Goal: Task Accomplishment & Management: Manage account settings

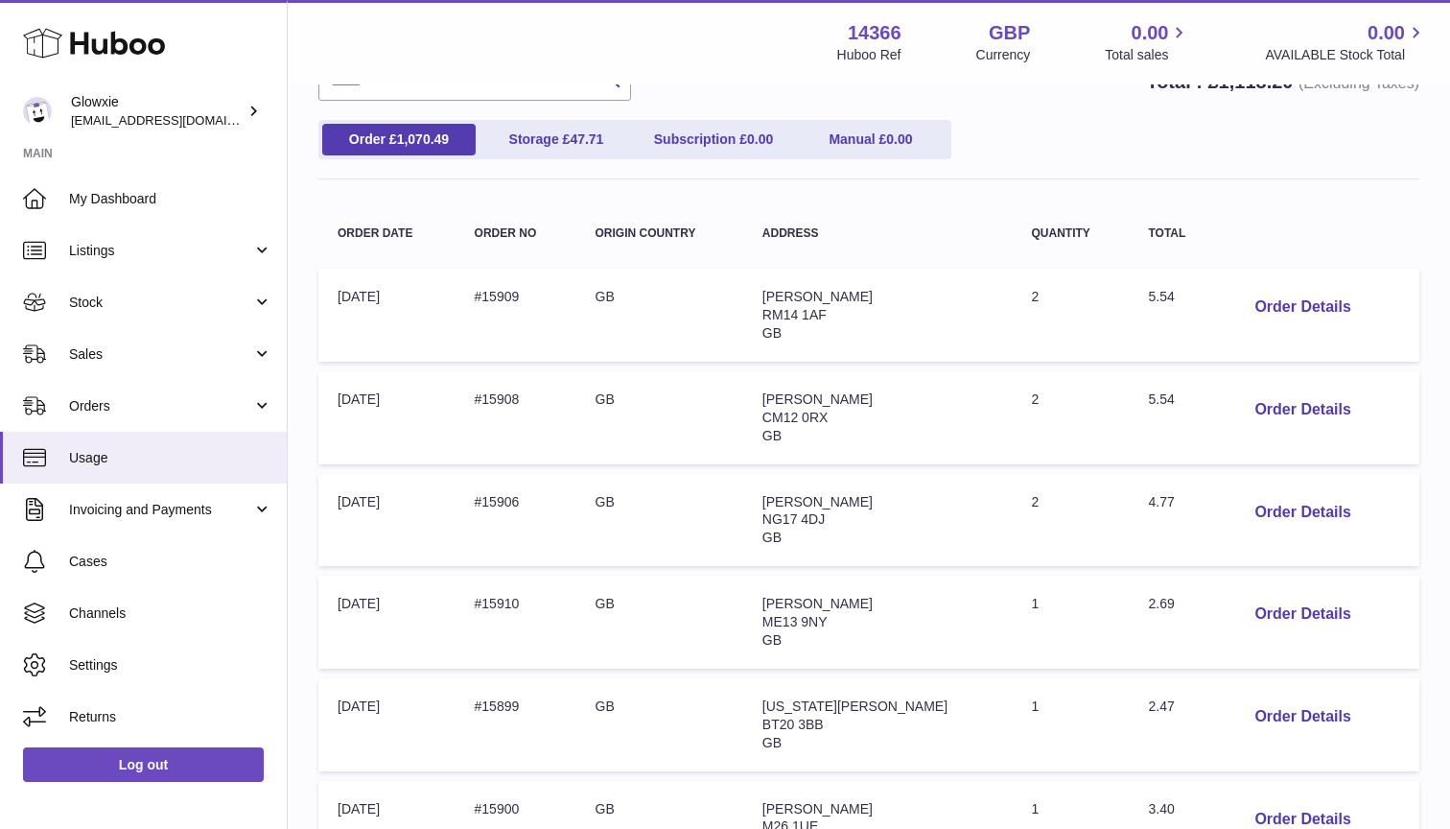
click at [178, 41] on div "Huboo" at bounding box center [143, 44] width 287 height 83
click at [108, 41] on icon at bounding box center [94, 43] width 142 height 38
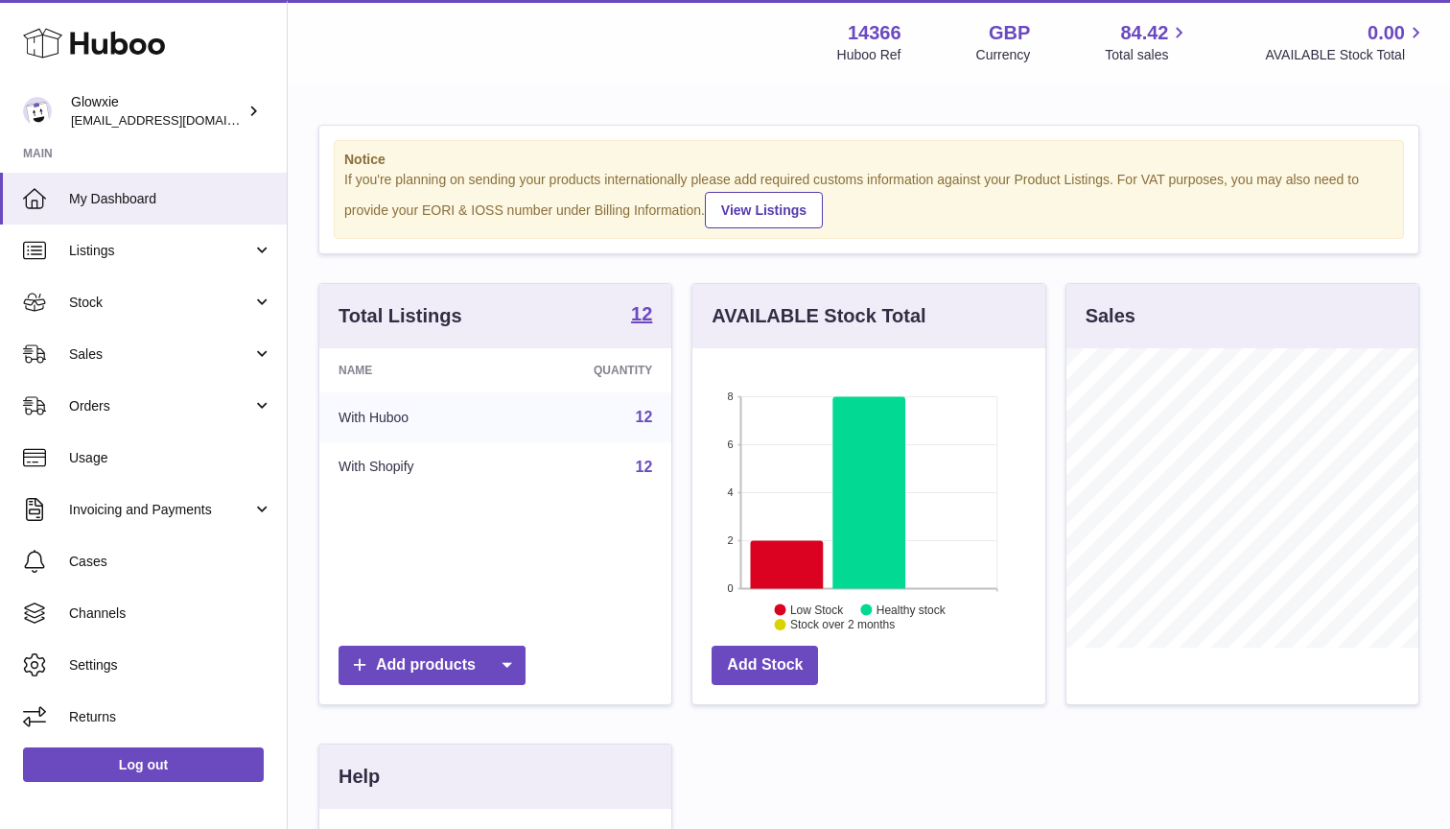
scroll to position [299, 353]
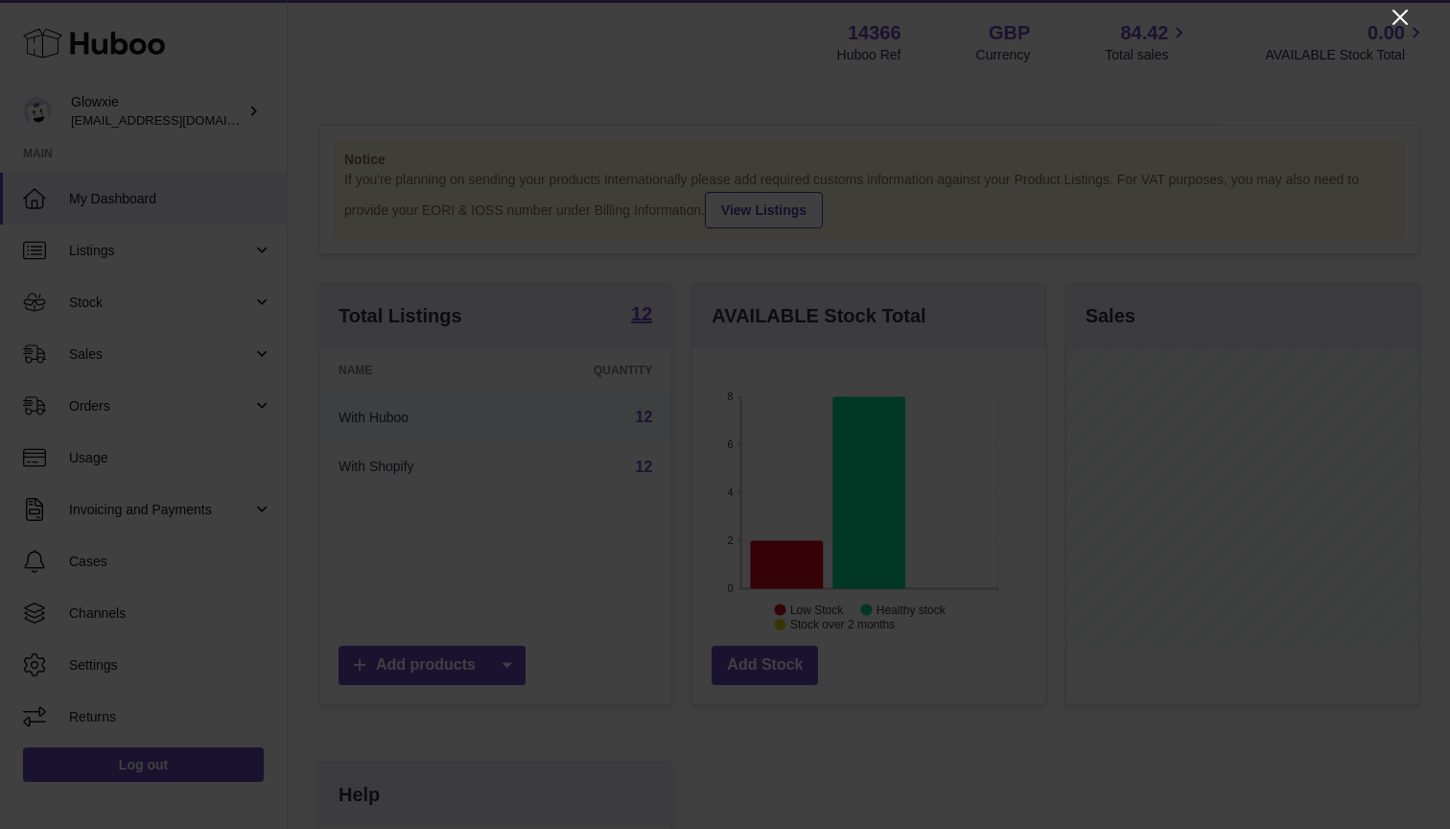
click at [1405, 15] on icon "Close" at bounding box center [1400, 17] width 23 height 23
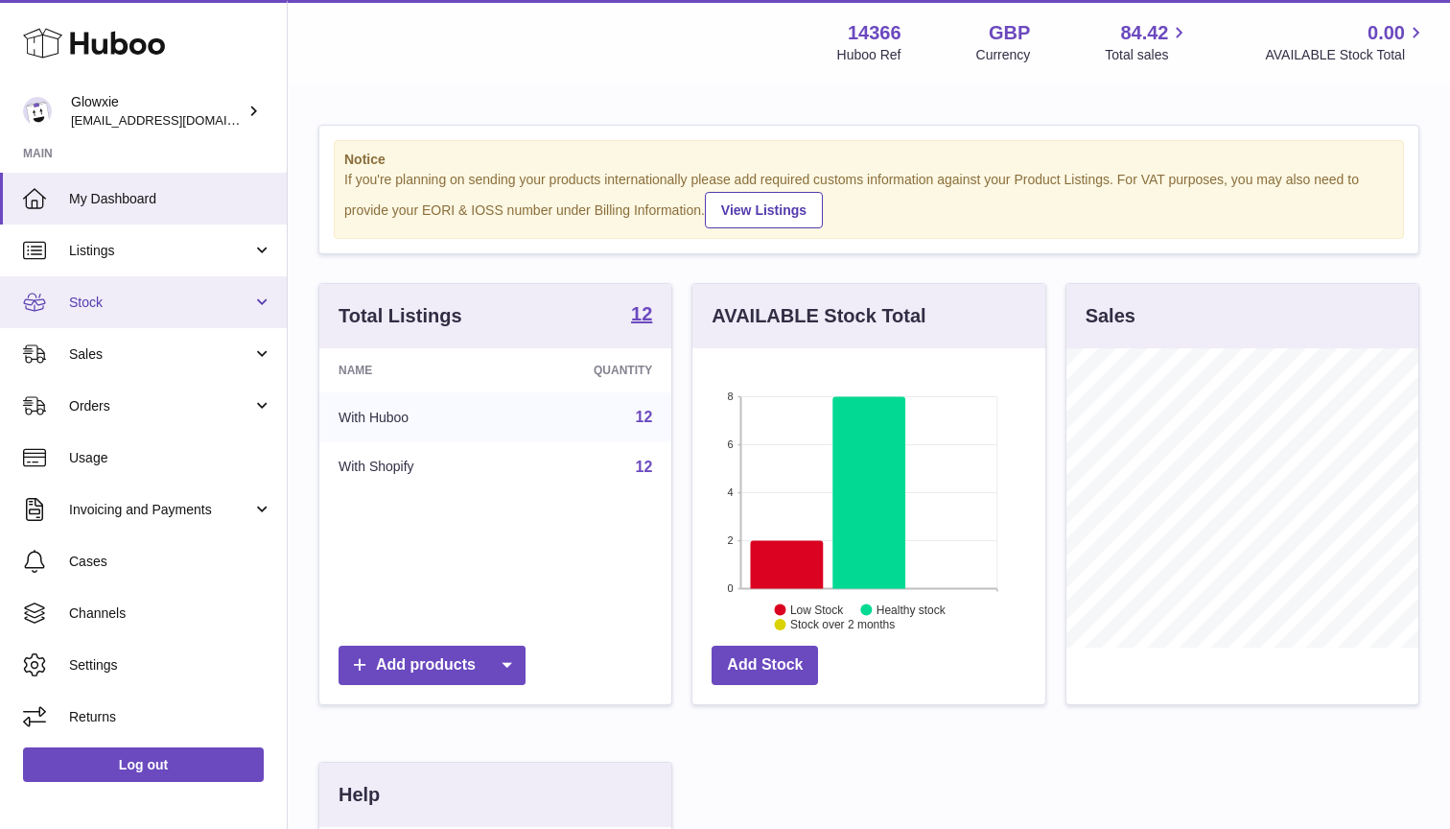
click at [195, 323] on link "Stock" at bounding box center [143, 302] width 287 height 52
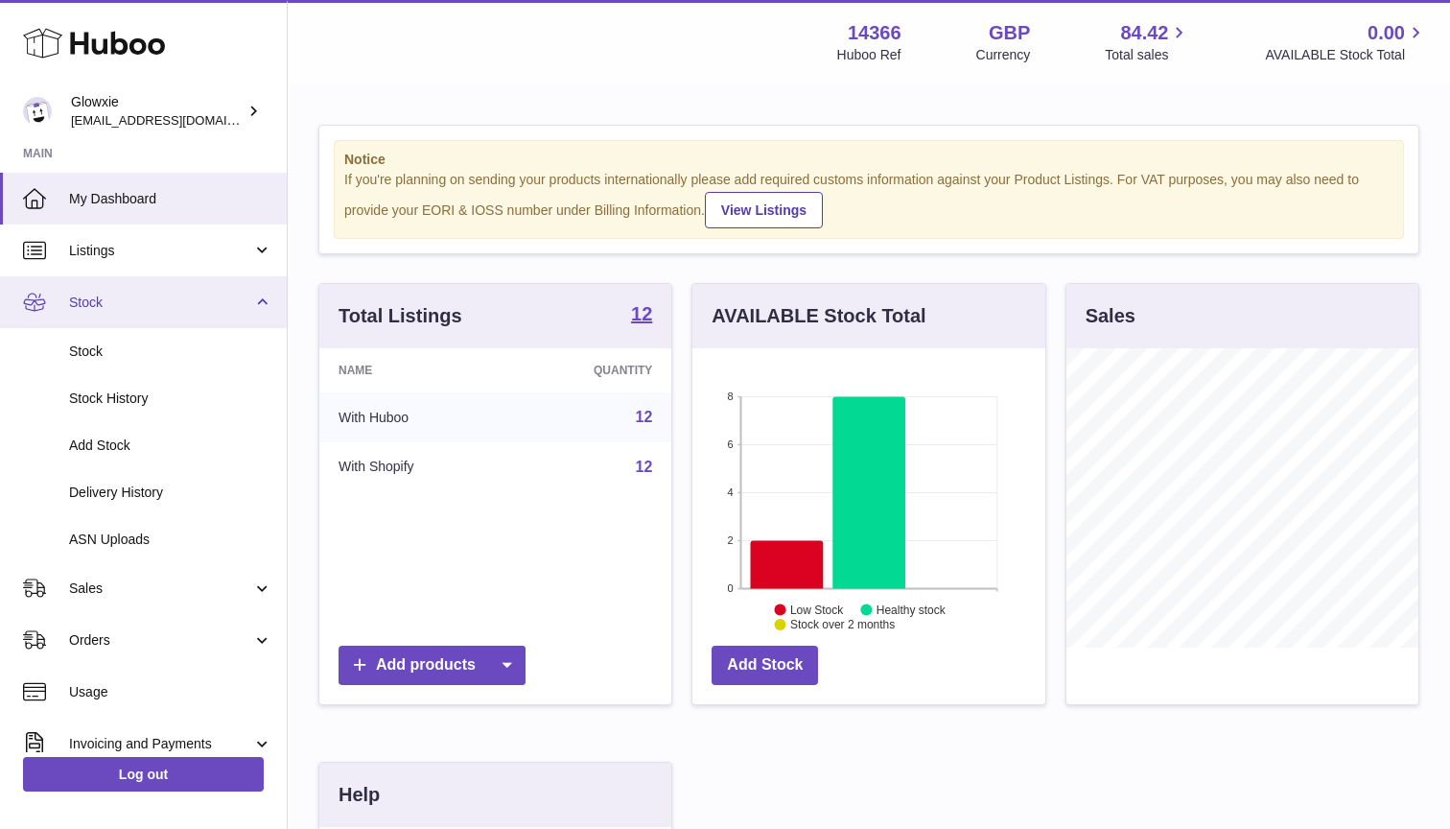
click at [195, 323] on link "Stock" at bounding box center [143, 302] width 287 height 52
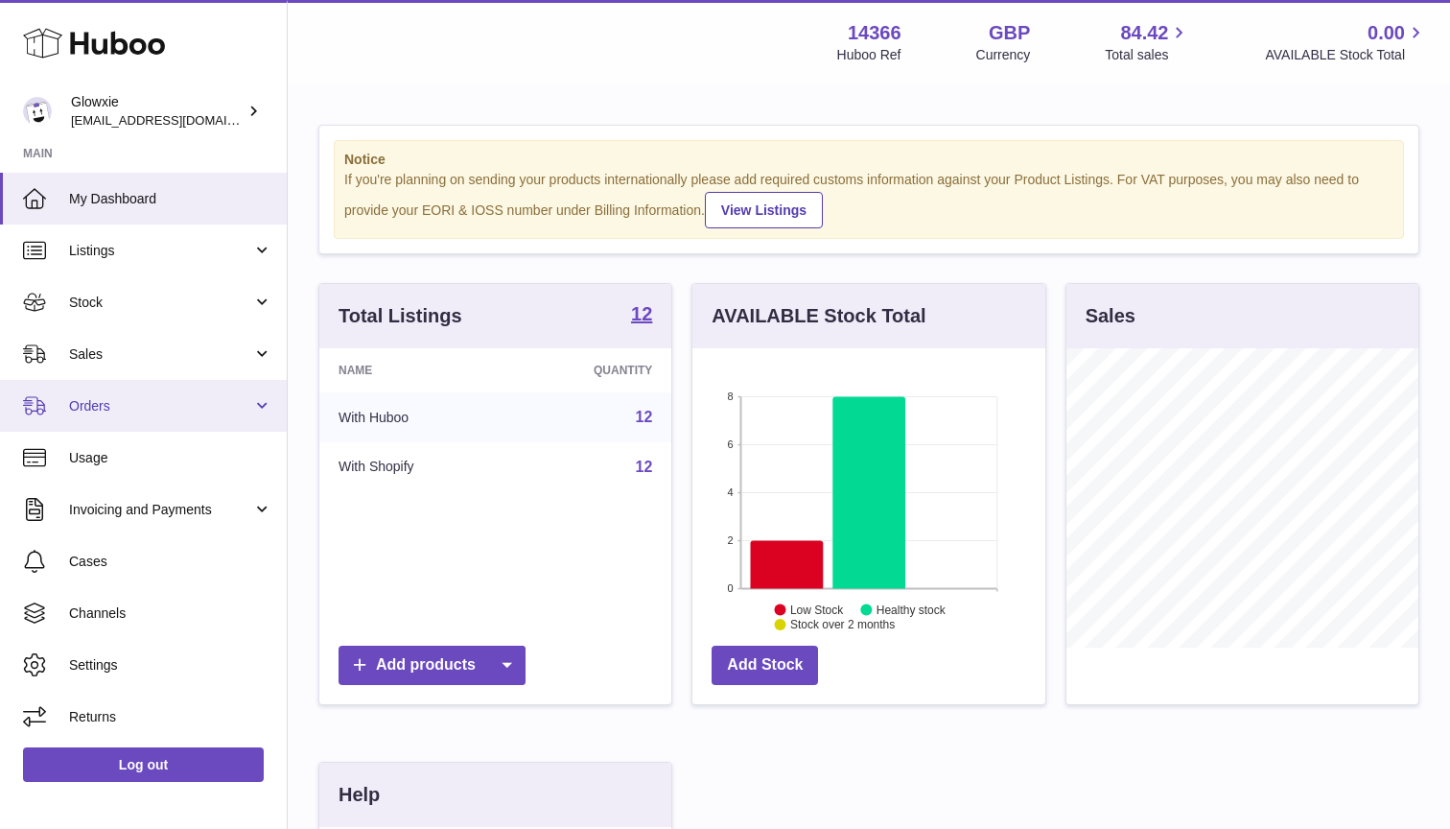
click at [185, 405] on span "Orders" at bounding box center [160, 406] width 183 height 18
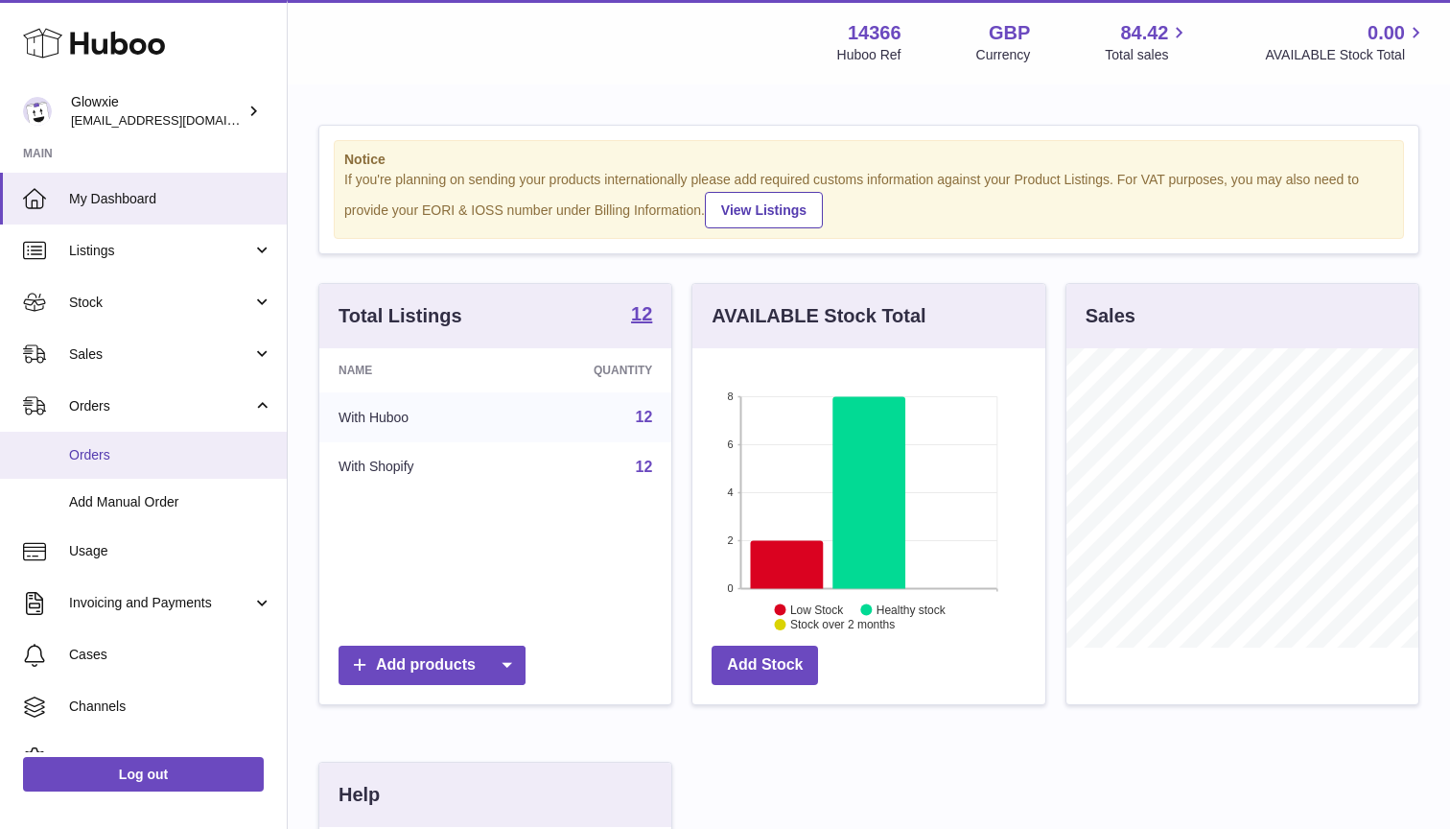
click at [156, 462] on link "Orders" at bounding box center [143, 455] width 287 height 47
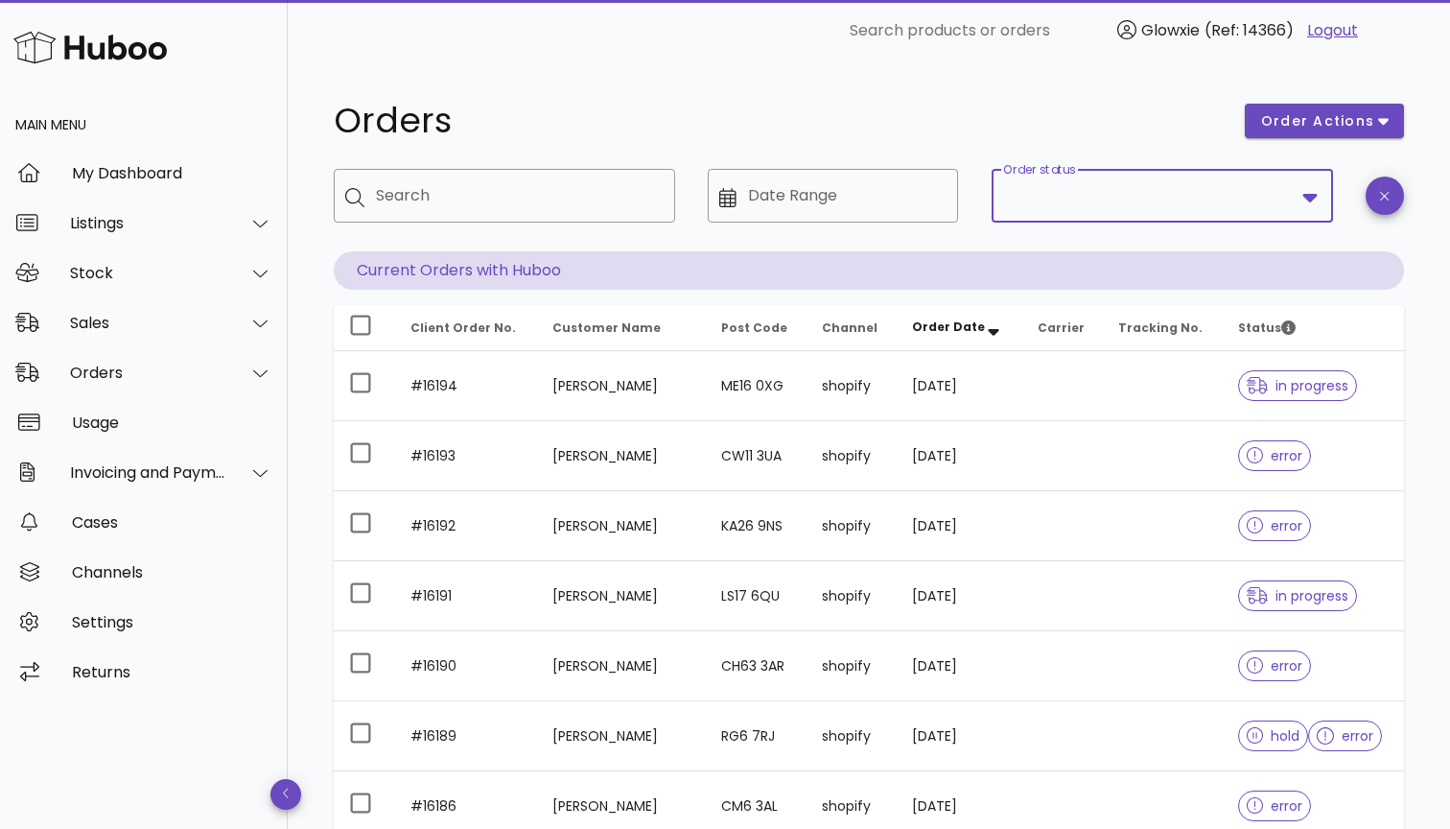
click at [1174, 203] on input "Order status" at bounding box center [1149, 195] width 292 height 31
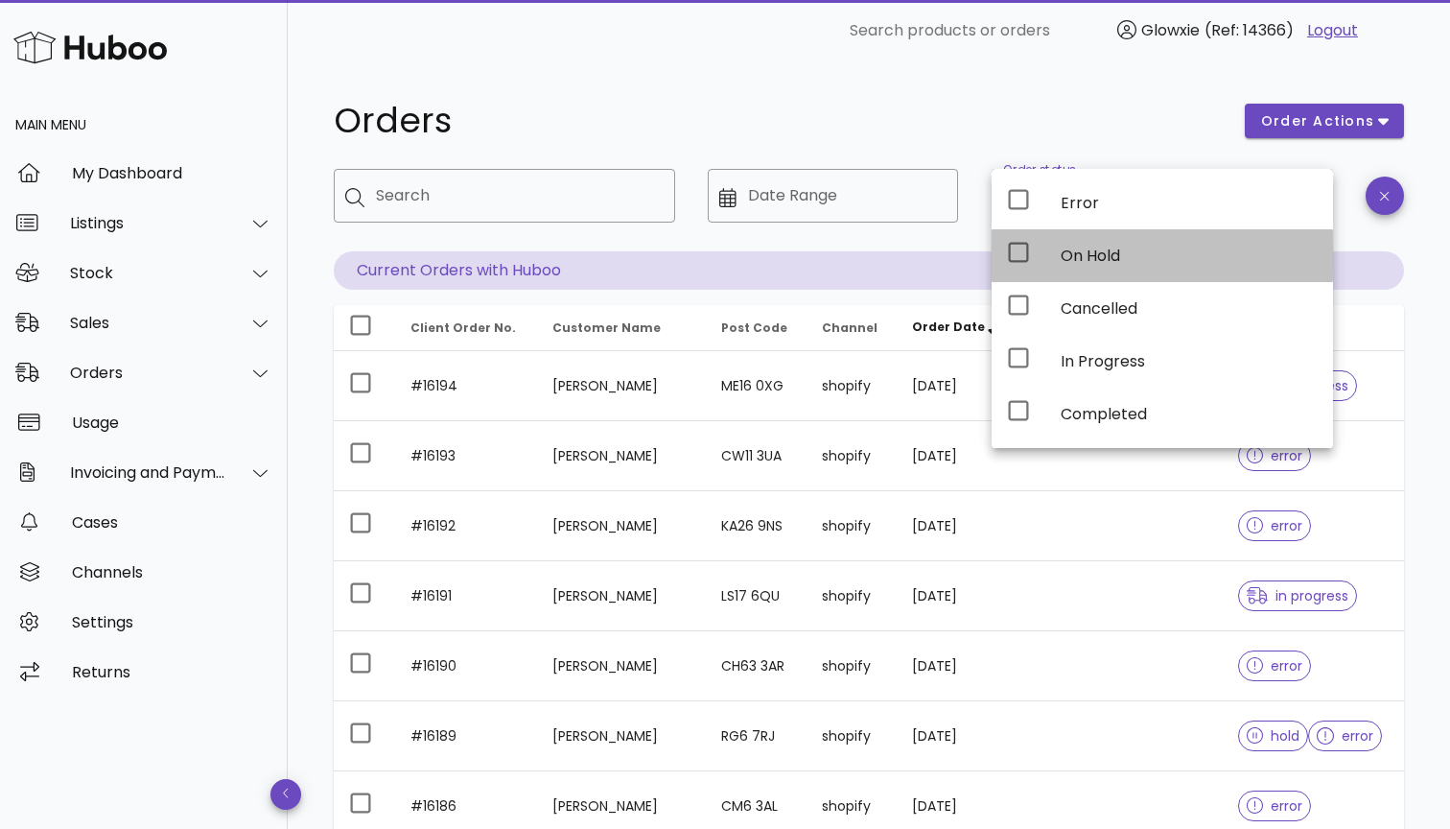
click at [1024, 256] on icon at bounding box center [1018, 252] width 23 height 23
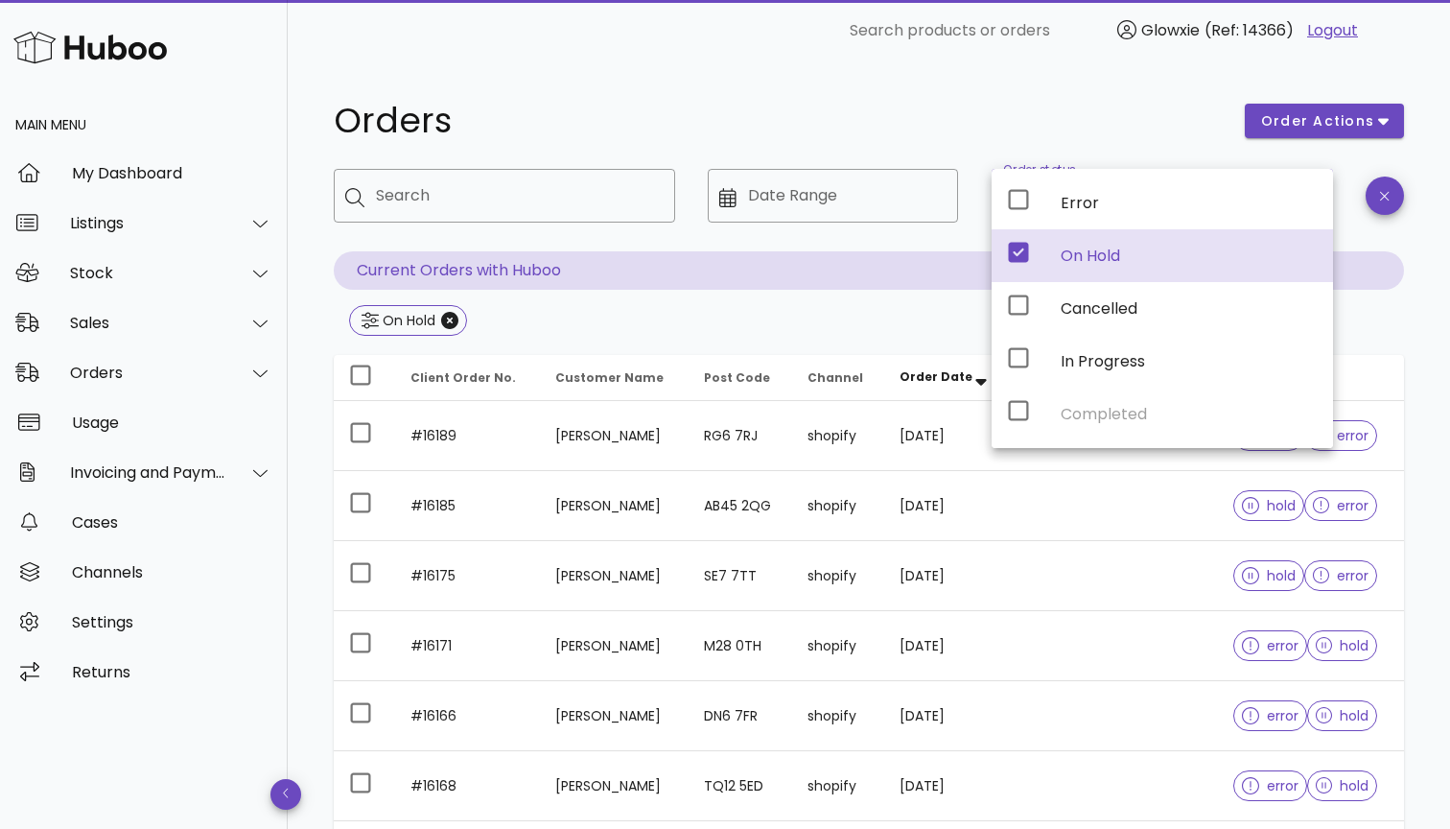
click at [1432, 251] on div "Orders order actions ​ Search ​ Date Range ​ Order status On Hold Current Order…" at bounding box center [869, 686] width 1162 height 1250
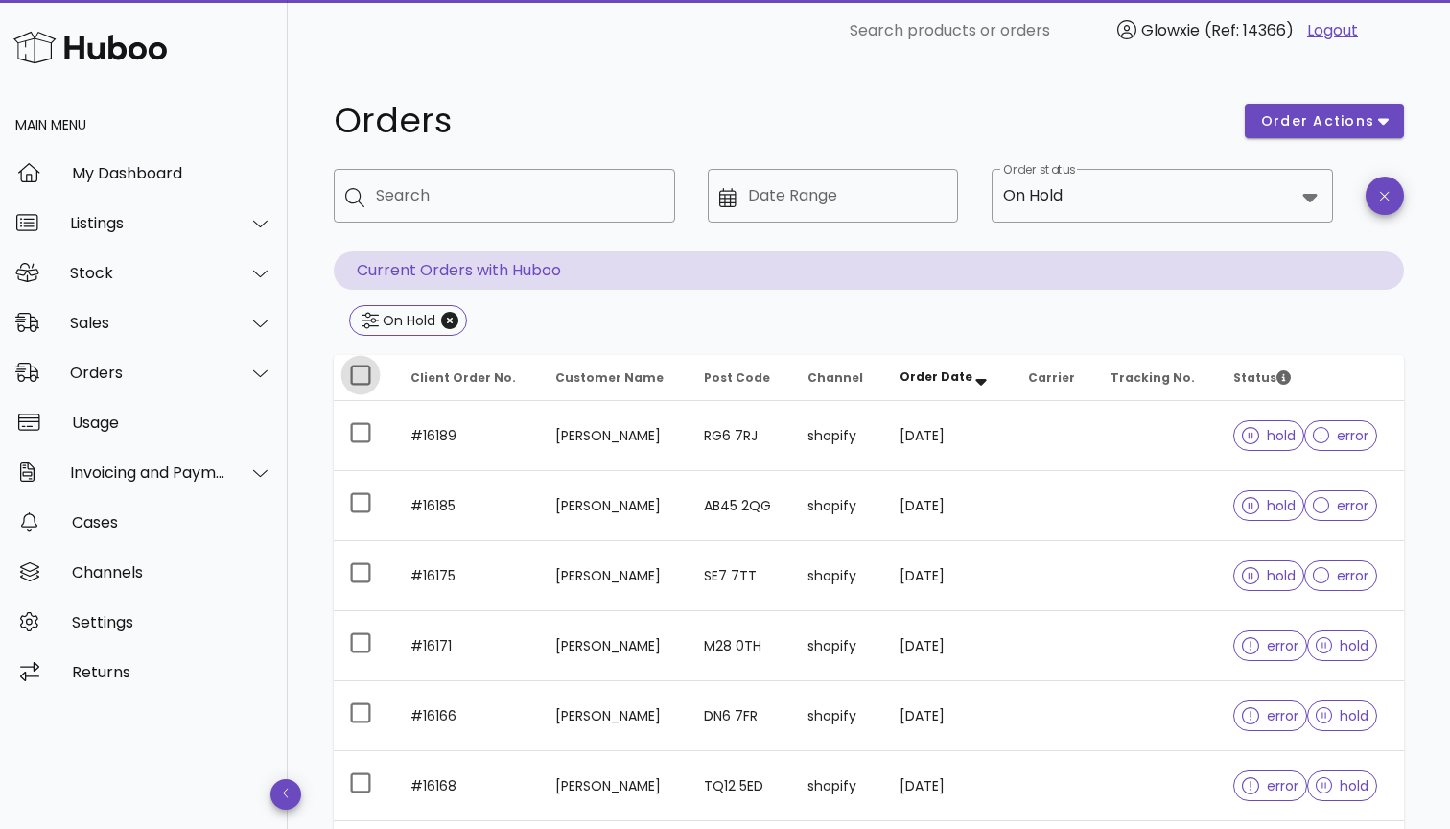
click at [351, 379] on div at bounding box center [360, 375] width 33 height 33
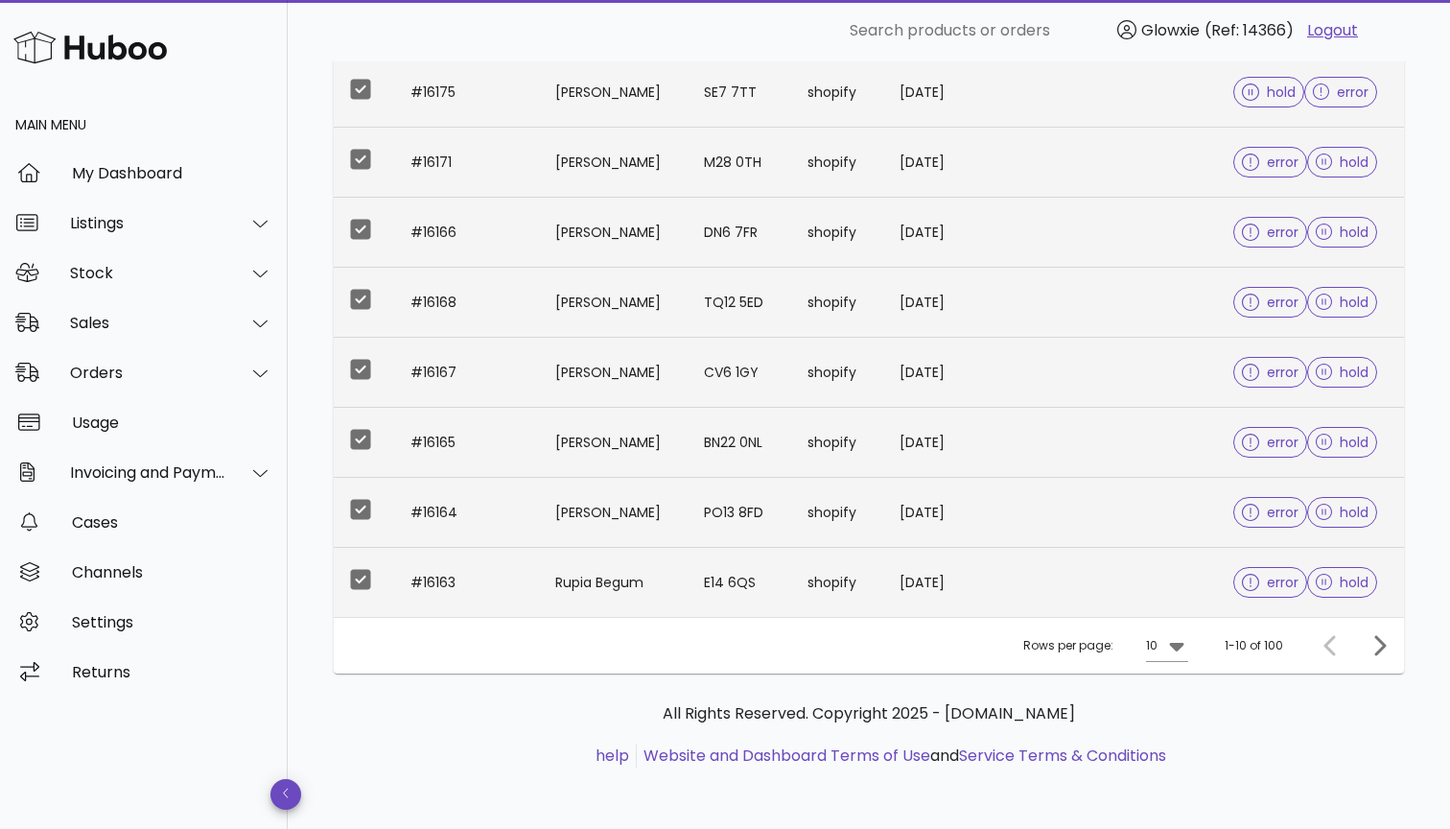
scroll to position [483, 0]
click at [1167, 662] on div "Rows per page: 10" at bounding box center [1105, 646] width 165 height 56
click at [1170, 652] on icon at bounding box center [1176, 645] width 23 height 23
click at [1173, 763] on div "50" at bounding box center [1173, 752] width 19 height 41
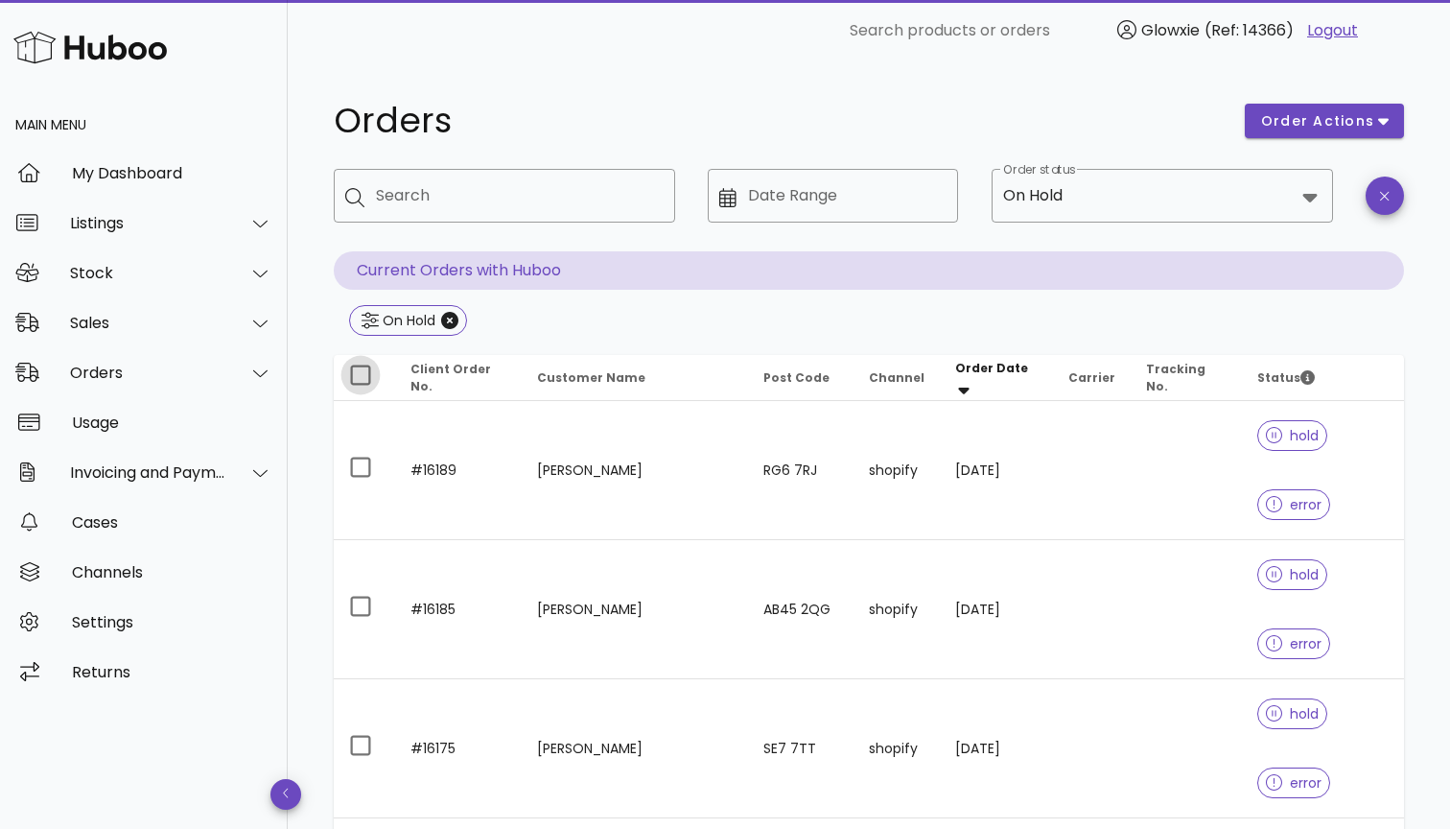
click at [360, 371] on div at bounding box center [360, 375] width 33 height 33
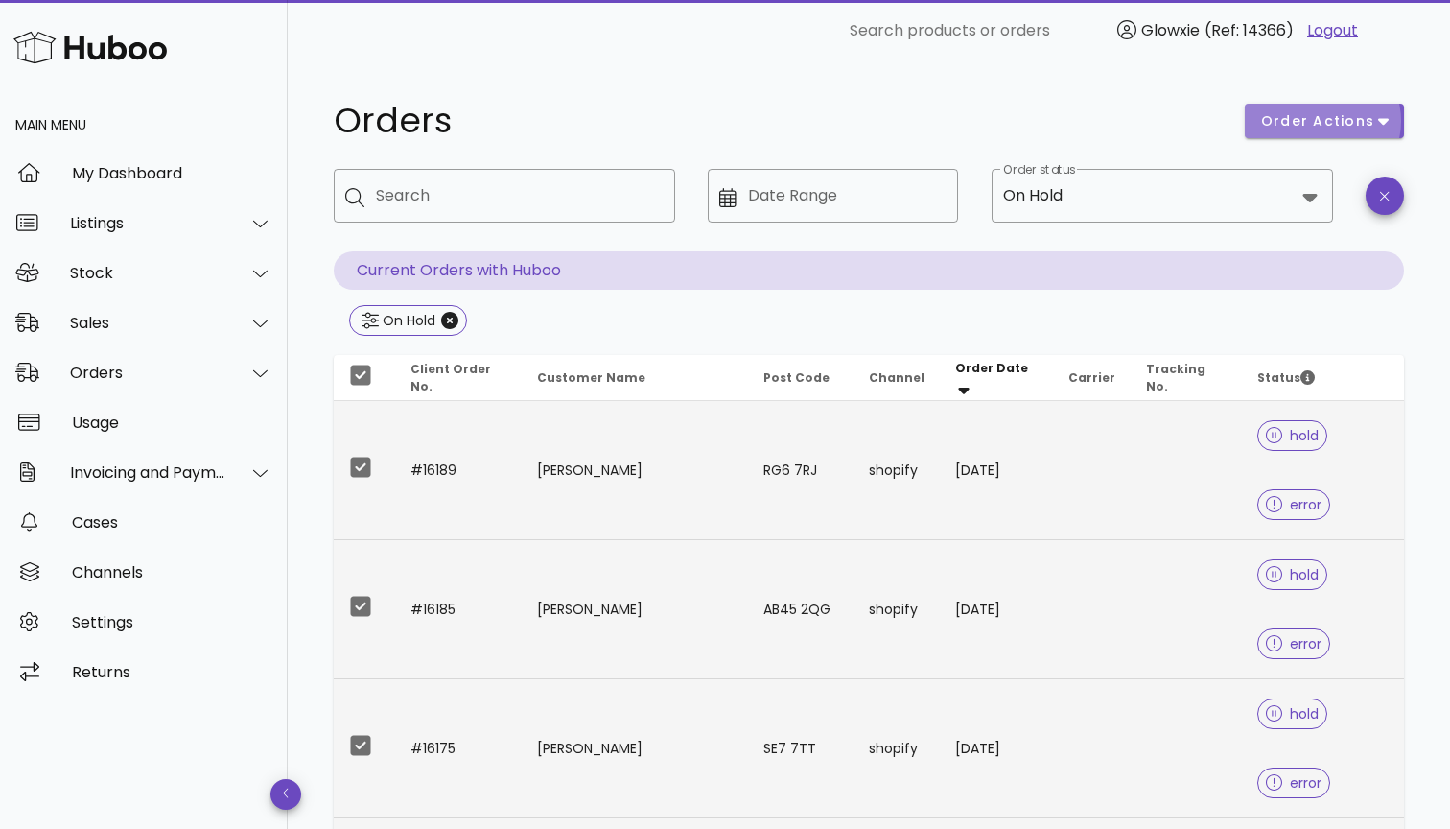
click at [1319, 130] on span "order actions" at bounding box center [1317, 121] width 115 height 20
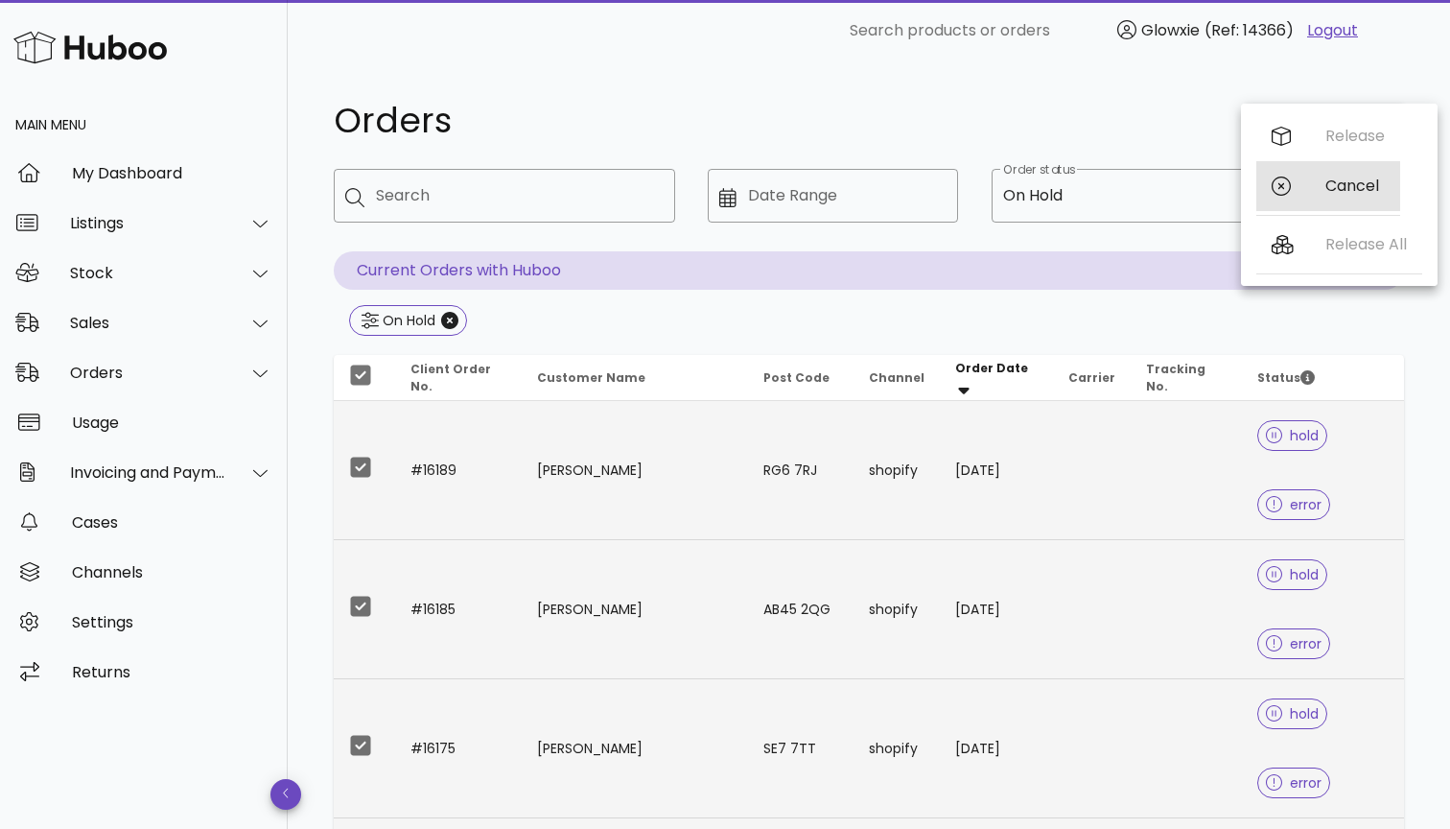
click at [1317, 192] on div "Cancel" at bounding box center [1328, 186] width 144 height 50
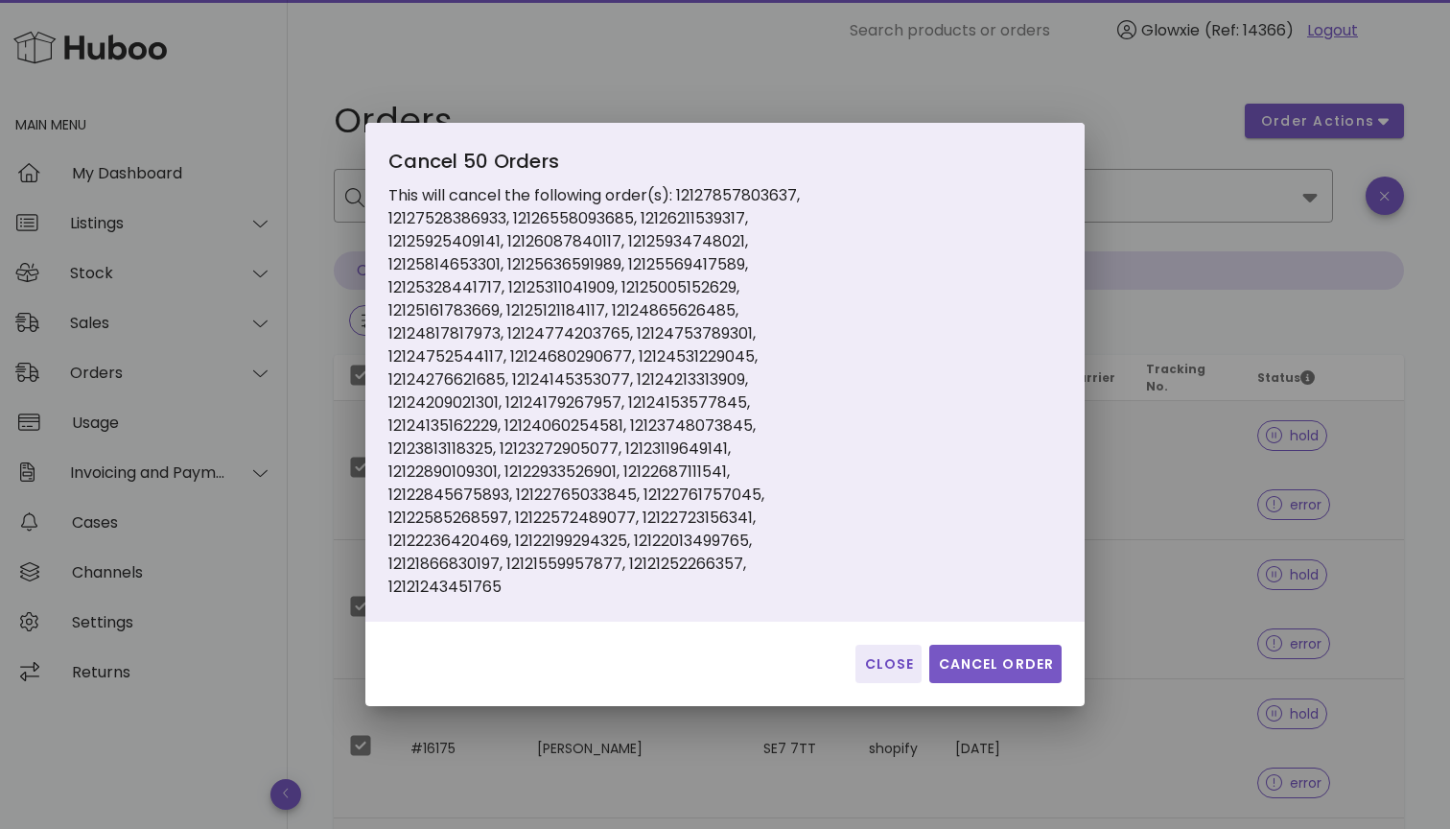
click at [997, 671] on span "Cancel Order" at bounding box center [995, 664] width 117 height 20
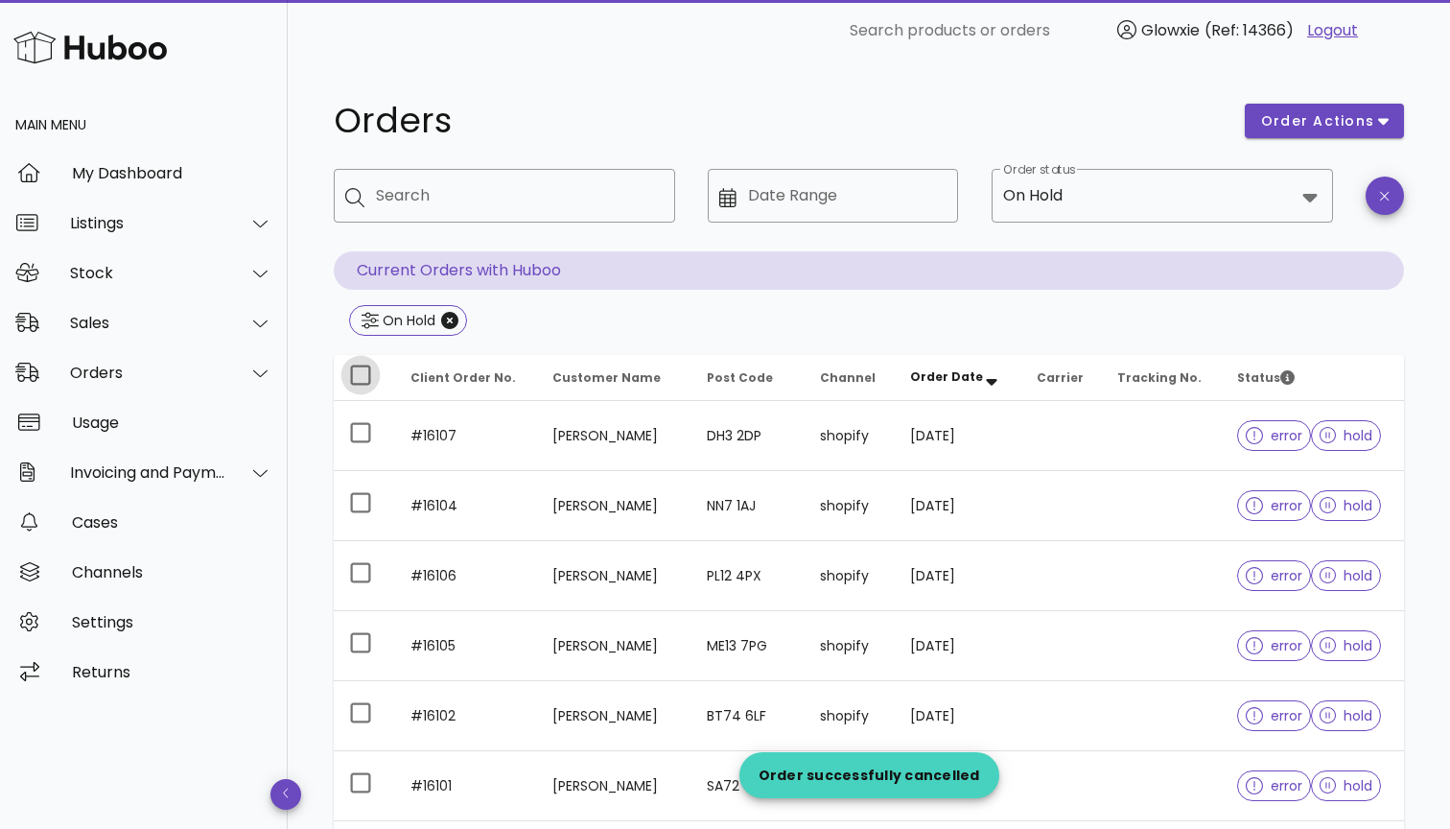
click at [352, 384] on div at bounding box center [360, 375] width 33 height 33
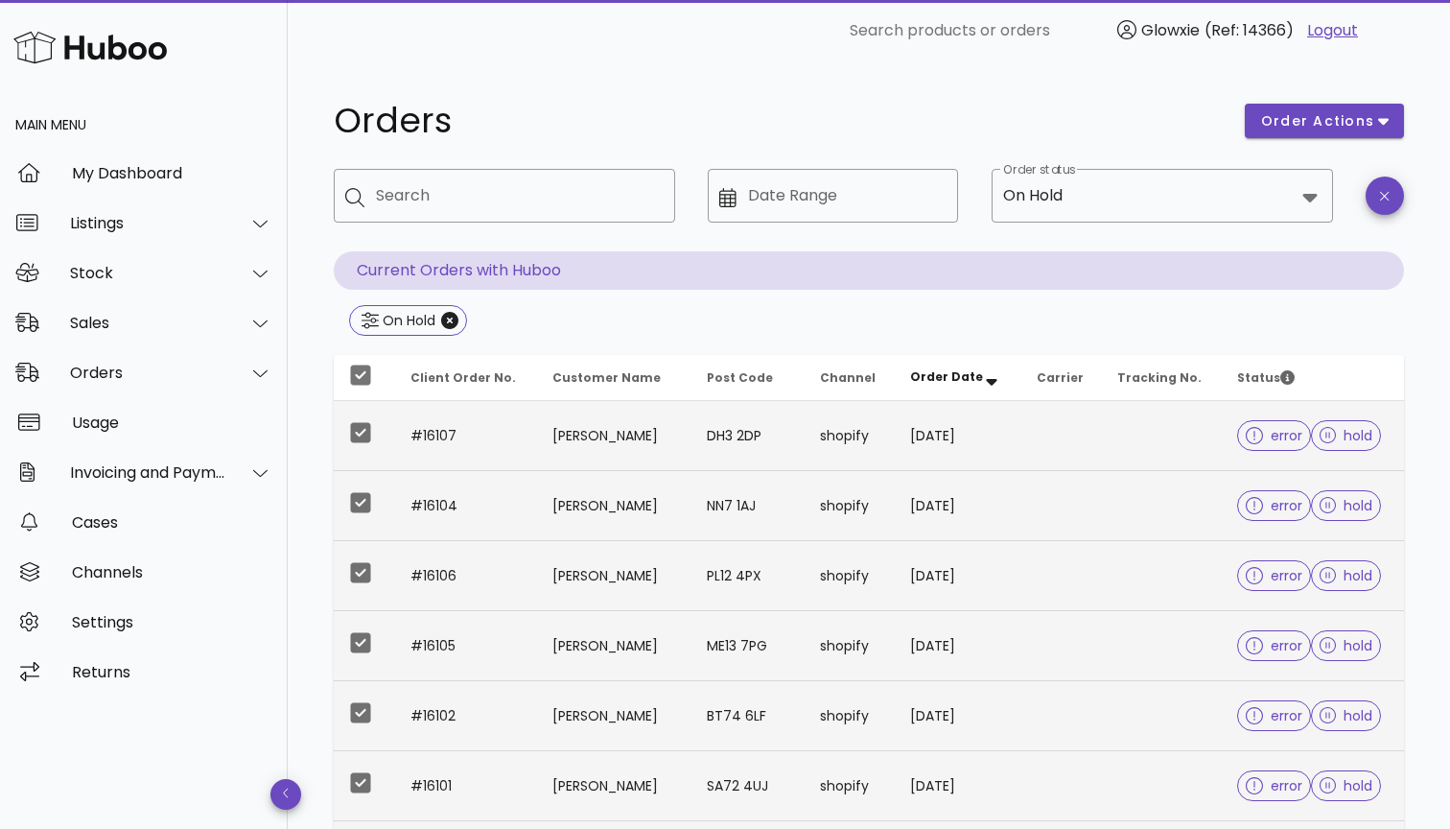
click at [1276, 138] on div "order actions" at bounding box center [1324, 121] width 182 height 58
click at [1277, 127] on span "order actions" at bounding box center [1317, 121] width 115 height 20
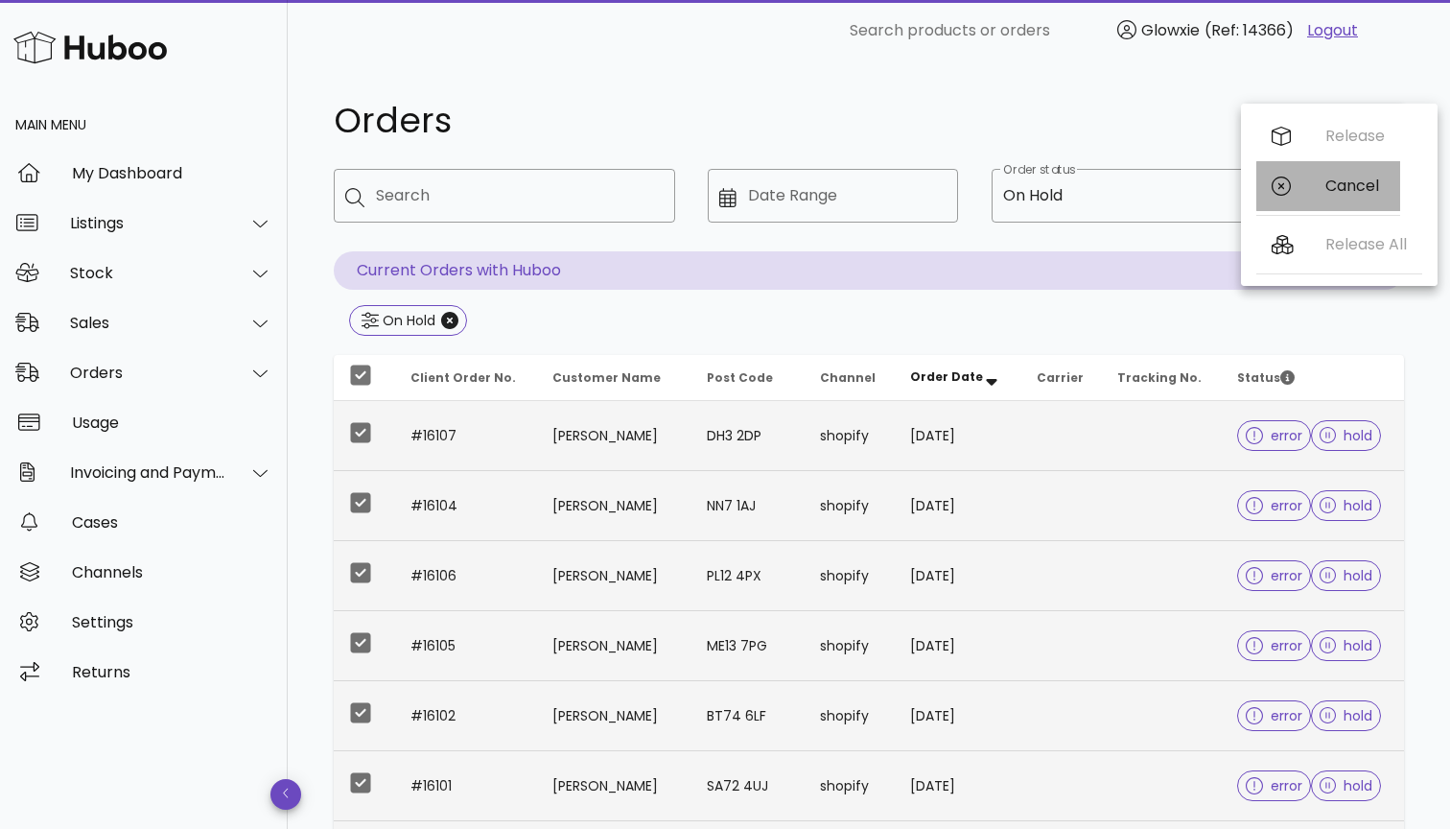
click at [1278, 198] on div "Cancel" at bounding box center [1328, 186] width 144 height 50
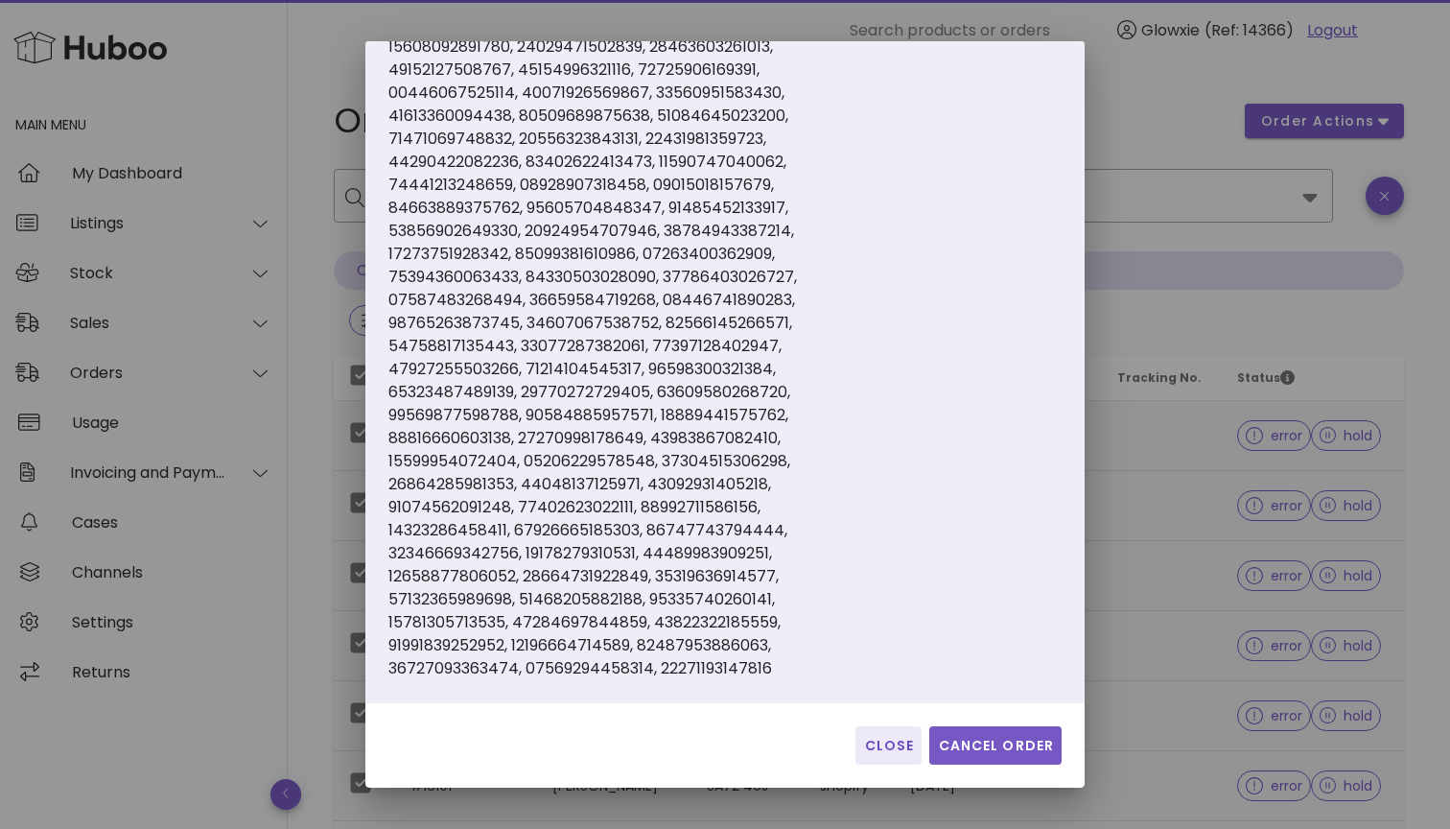
scroll to position [205, 0]
click at [985, 742] on span "Cancel Order" at bounding box center [995, 746] width 117 height 20
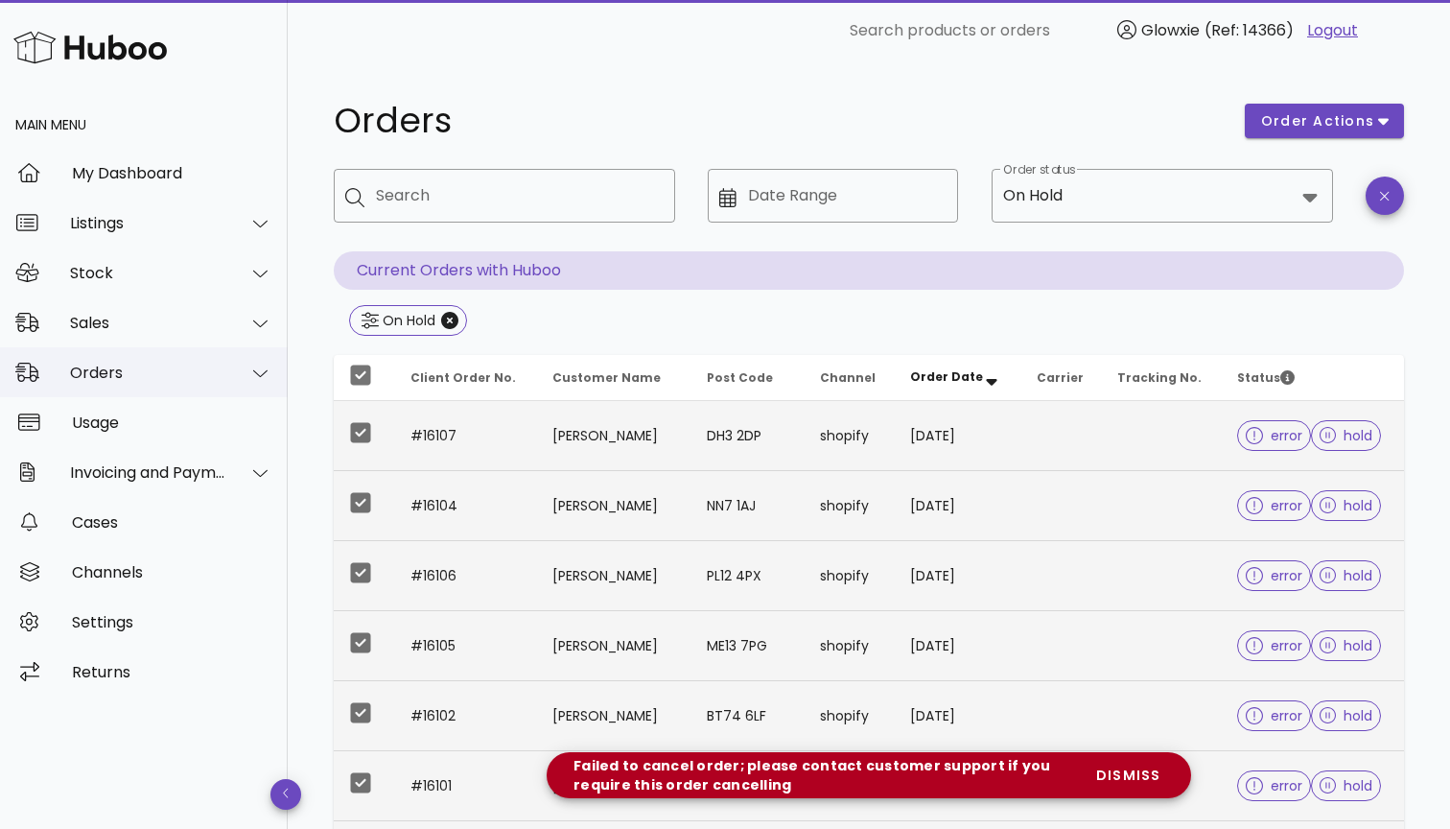
click at [164, 363] on div "Orders" at bounding box center [148, 372] width 156 height 18
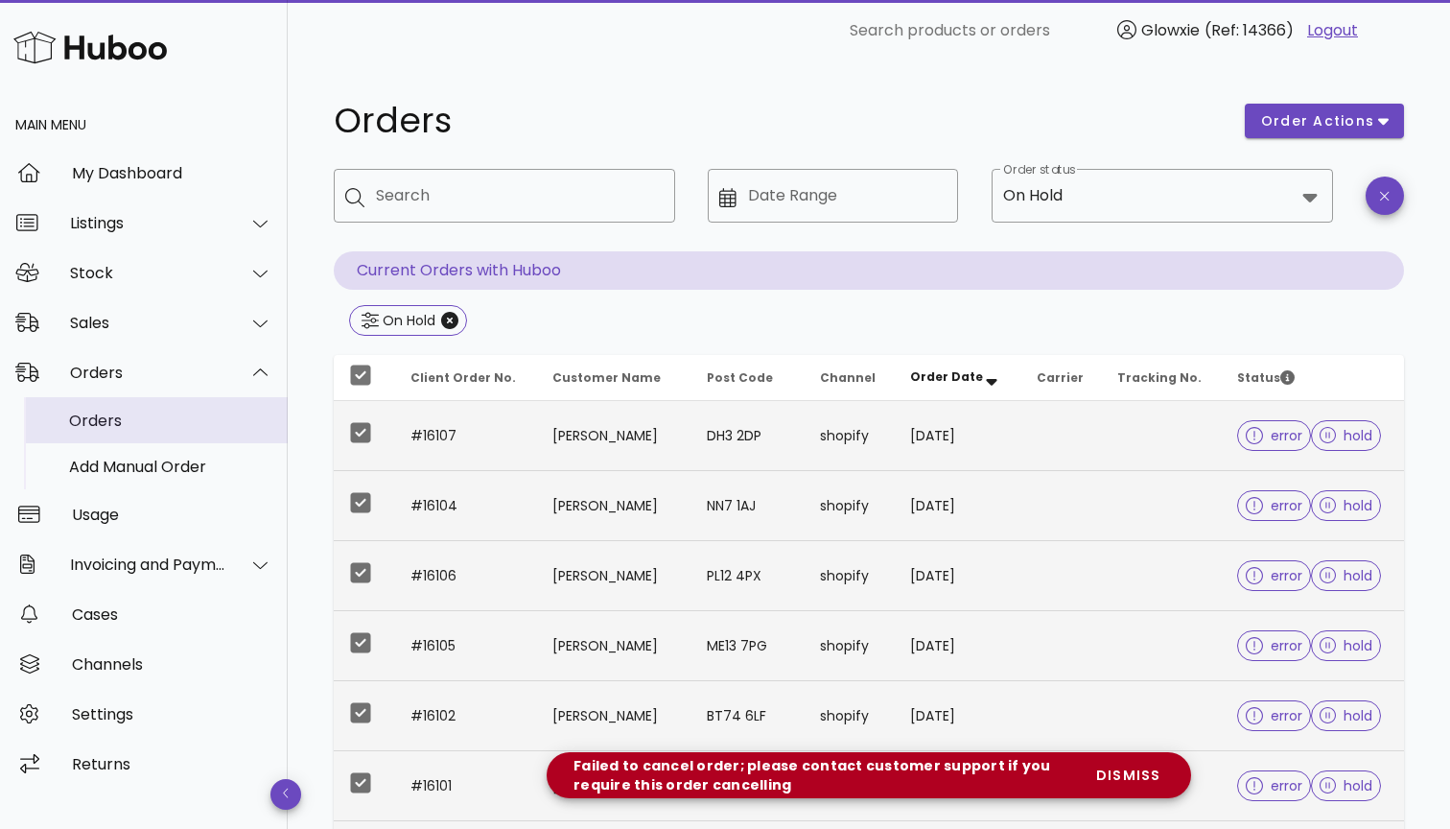
click at [154, 424] on div "Orders" at bounding box center [170, 420] width 203 height 18
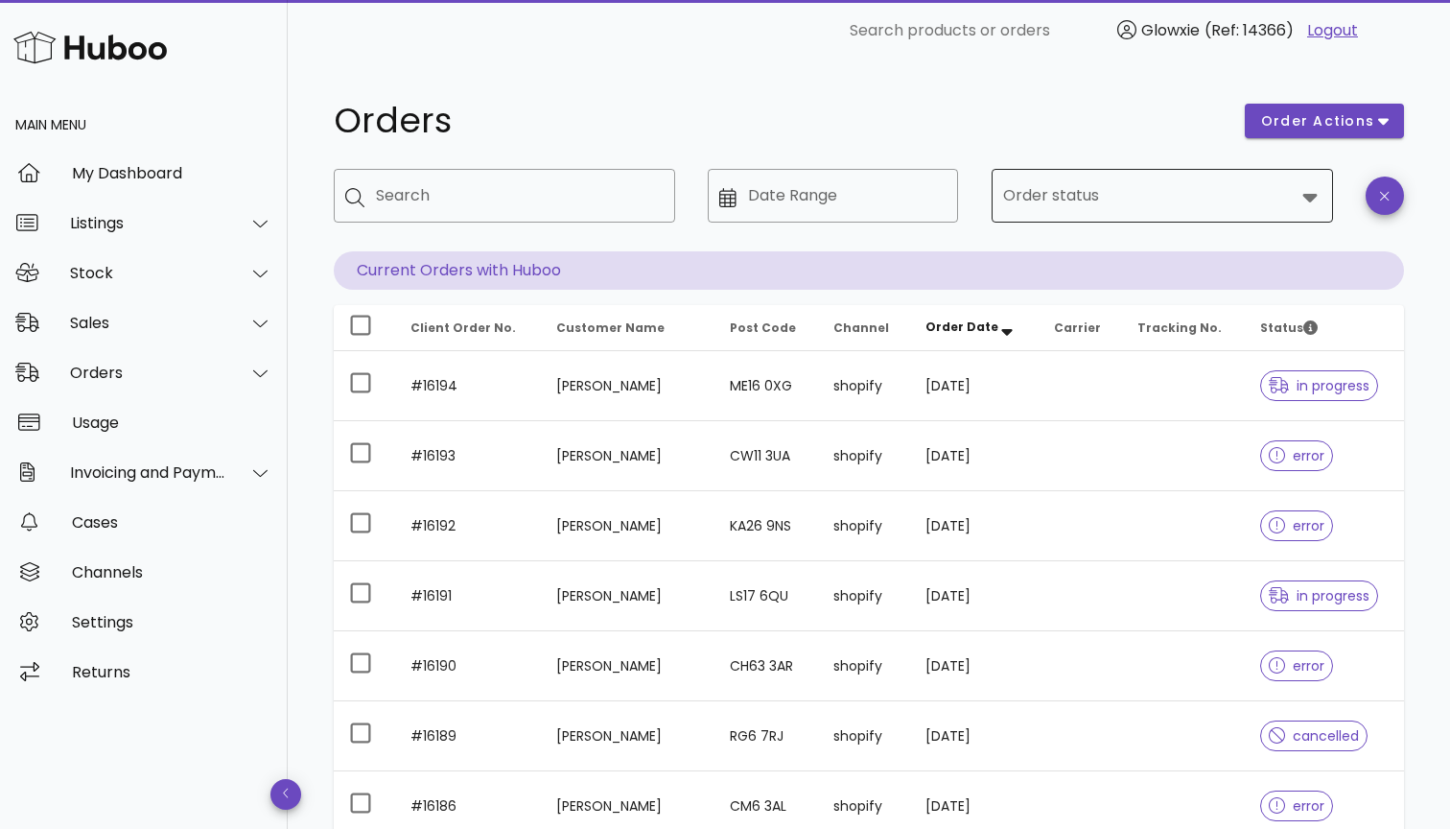
click at [1196, 206] on input "Order status" at bounding box center [1149, 195] width 292 height 31
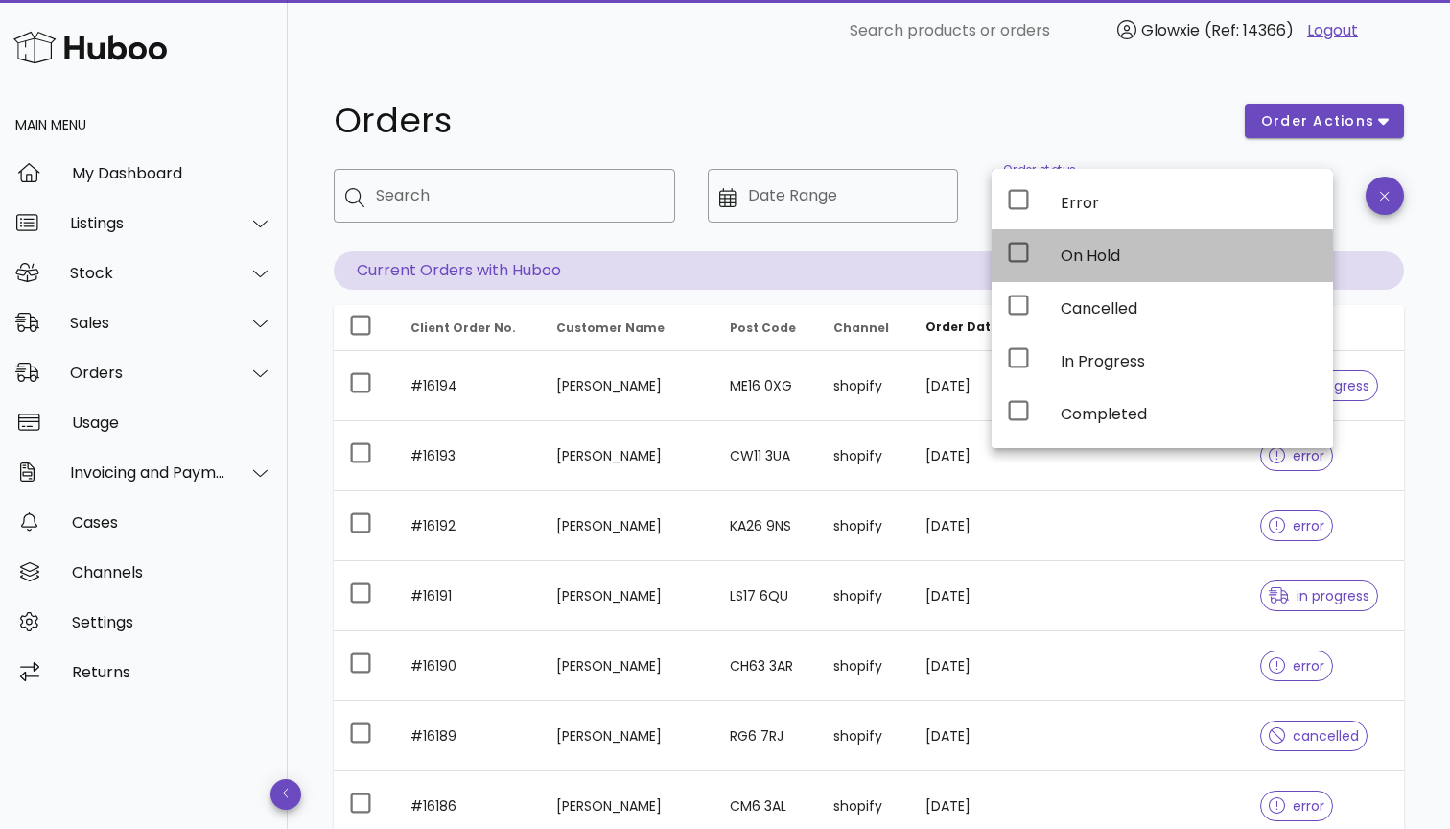
click at [1110, 256] on div "On Hold" at bounding box center [1189, 255] width 257 height 18
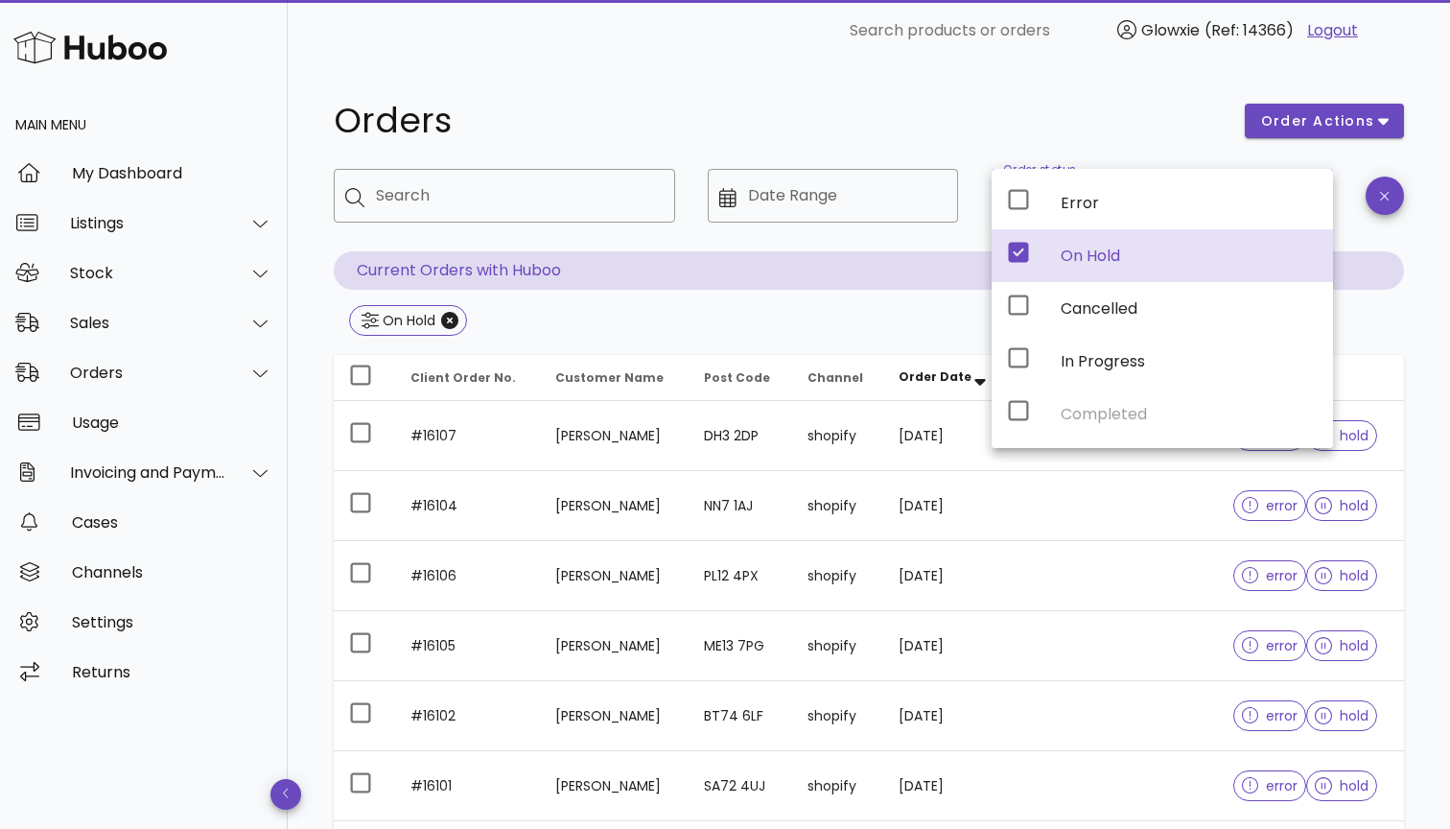
click at [1420, 306] on div "Orders order actions ​ Search ​ Date Range ​ Order status On Hold Current Order…" at bounding box center [869, 686] width 1162 height 1250
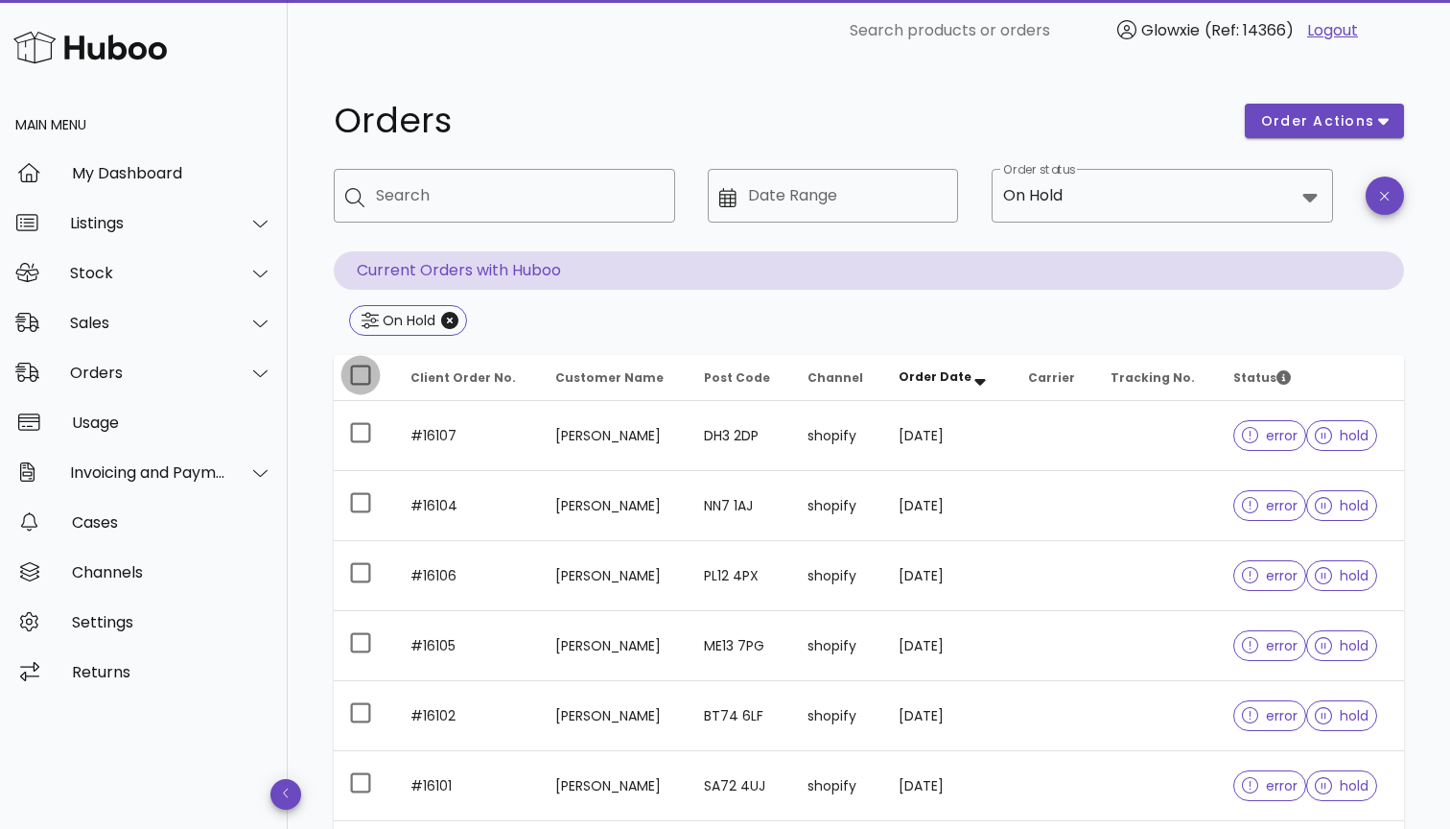
click at [365, 374] on div at bounding box center [360, 375] width 33 height 33
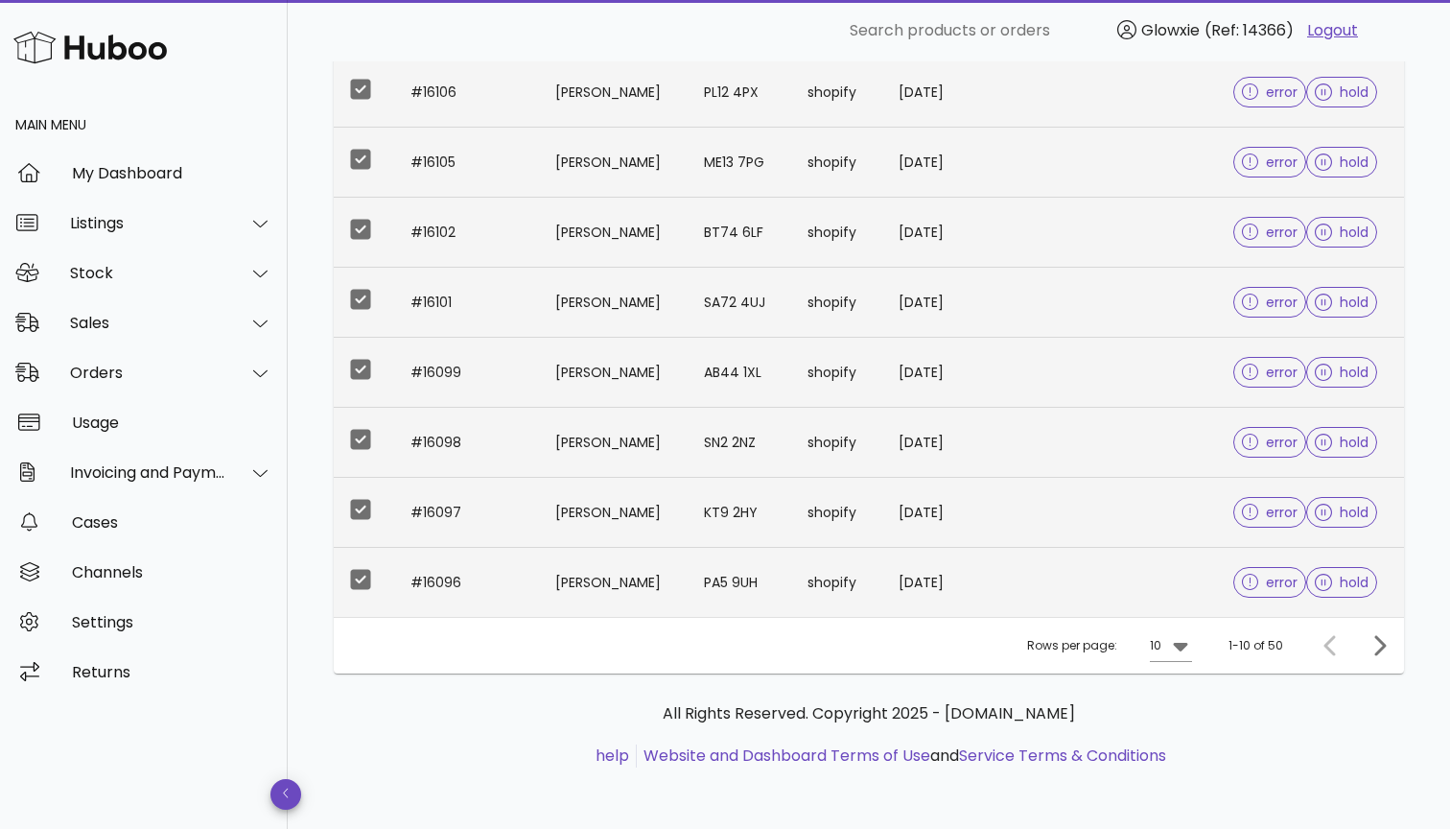
scroll to position [483, 0]
click at [1190, 646] on icon at bounding box center [1180, 645] width 23 height 23
click at [1165, 759] on div "50" at bounding box center [1178, 753] width 50 height 46
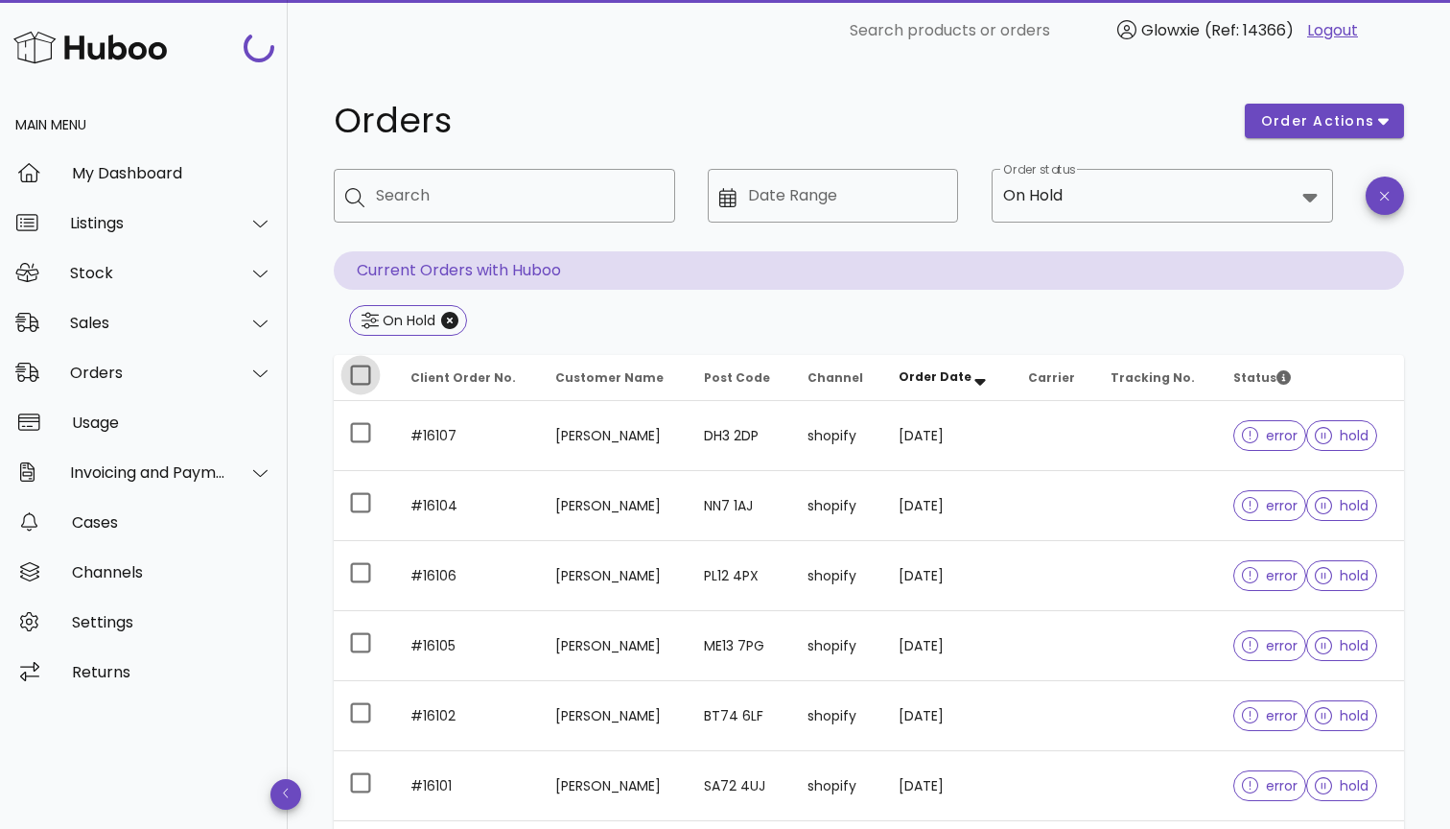
click at [367, 385] on div at bounding box center [360, 375] width 33 height 33
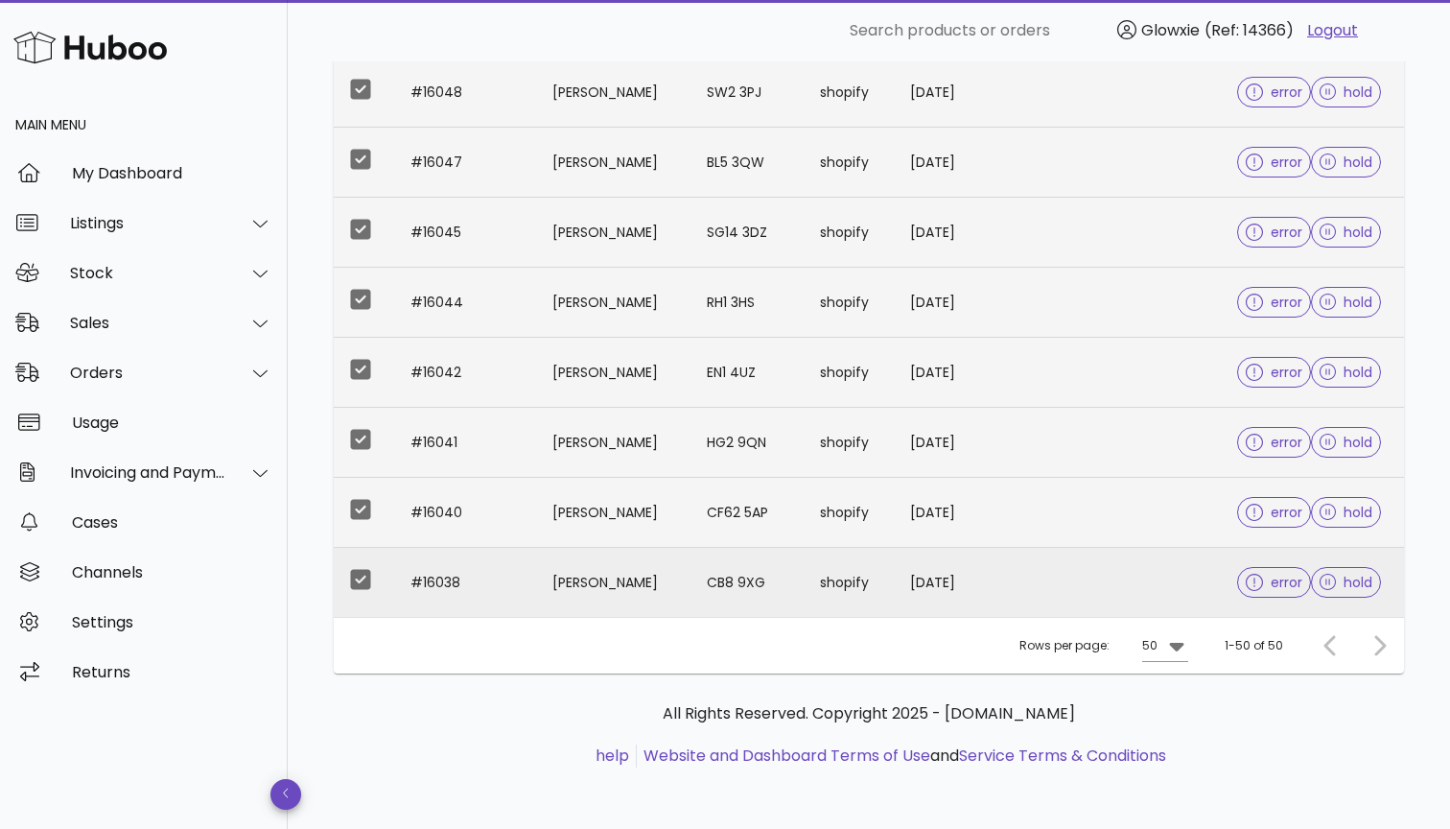
scroll to position [3283, 0]
click at [612, 602] on td "[PERSON_NAME]" at bounding box center [614, 582] width 154 height 69
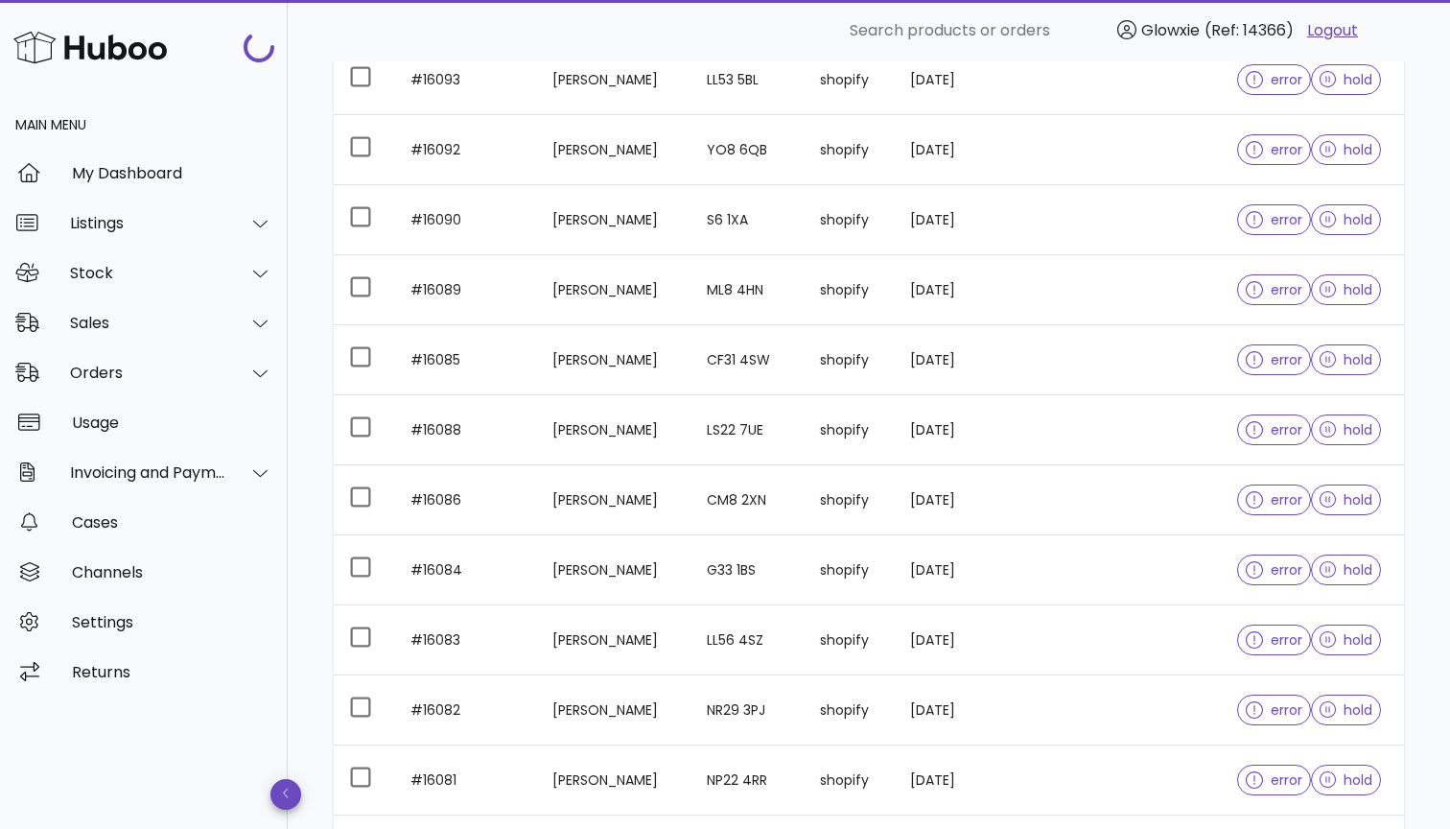
scroll to position [235, 0]
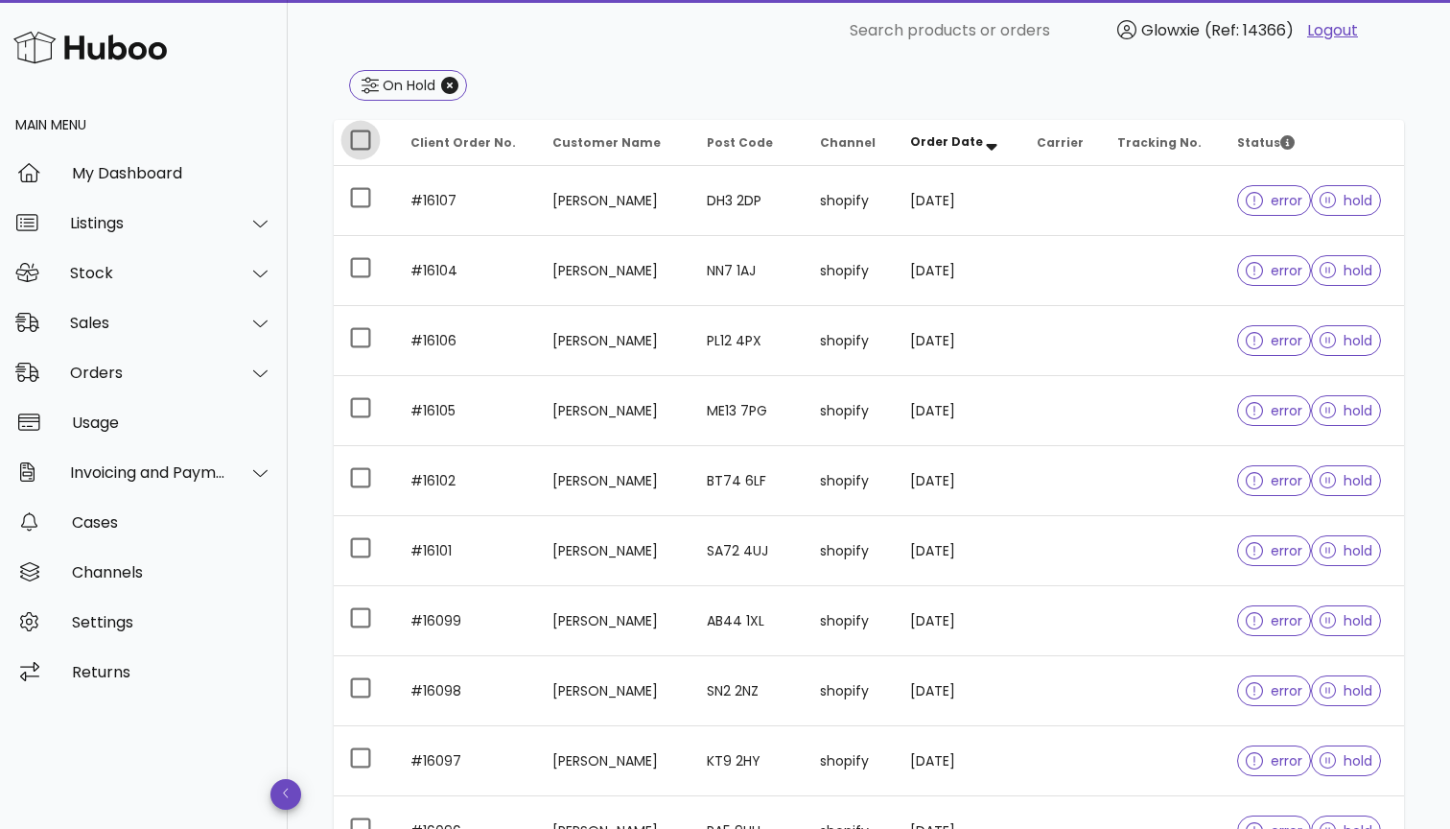
click at [359, 140] on div at bounding box center [360, 140] width 33 height 33
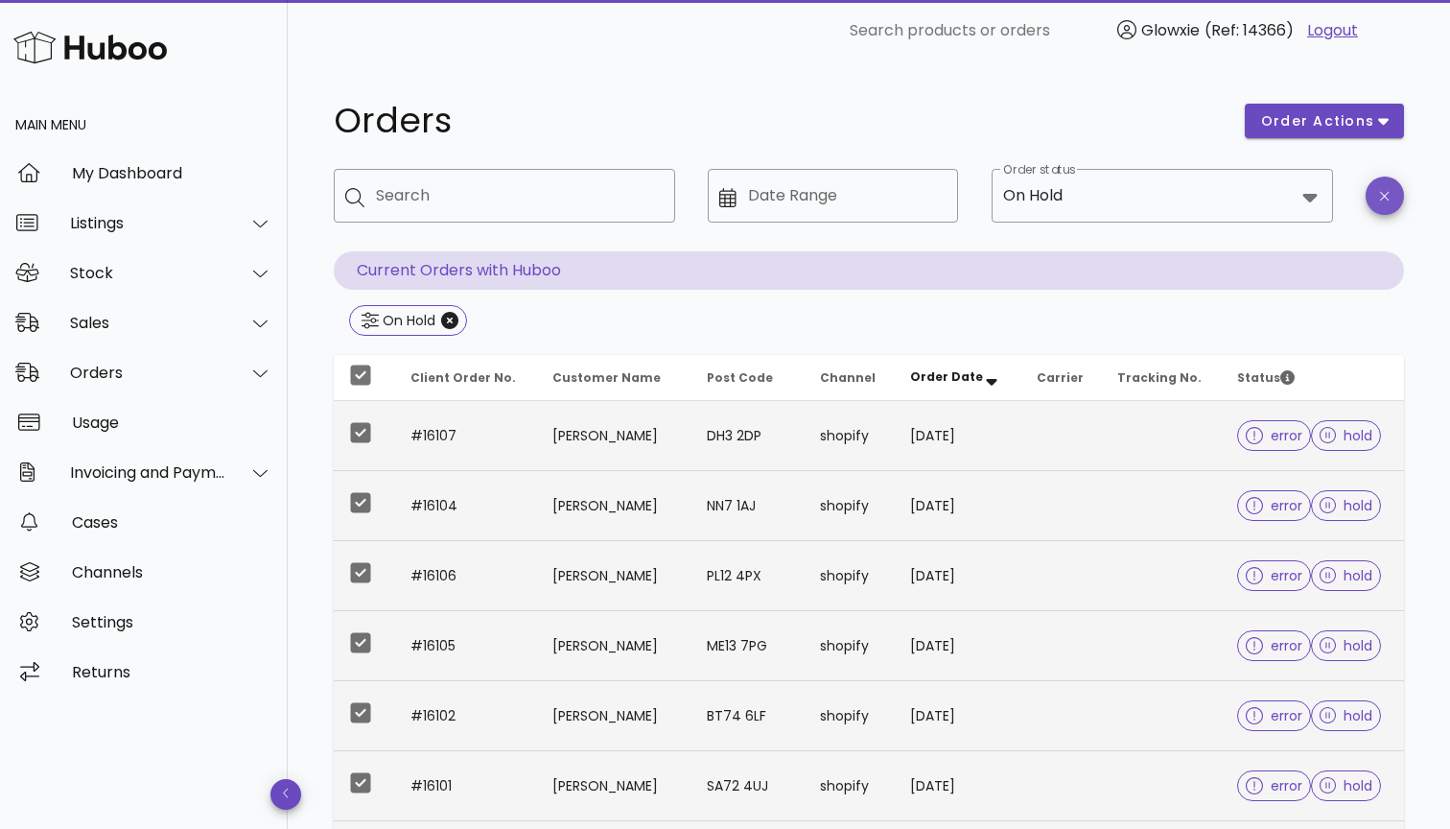
scroll to position [0, 0]
click at [1369, 123] on span "order actions" at bounding box center [1317, 121] width 115 height 20
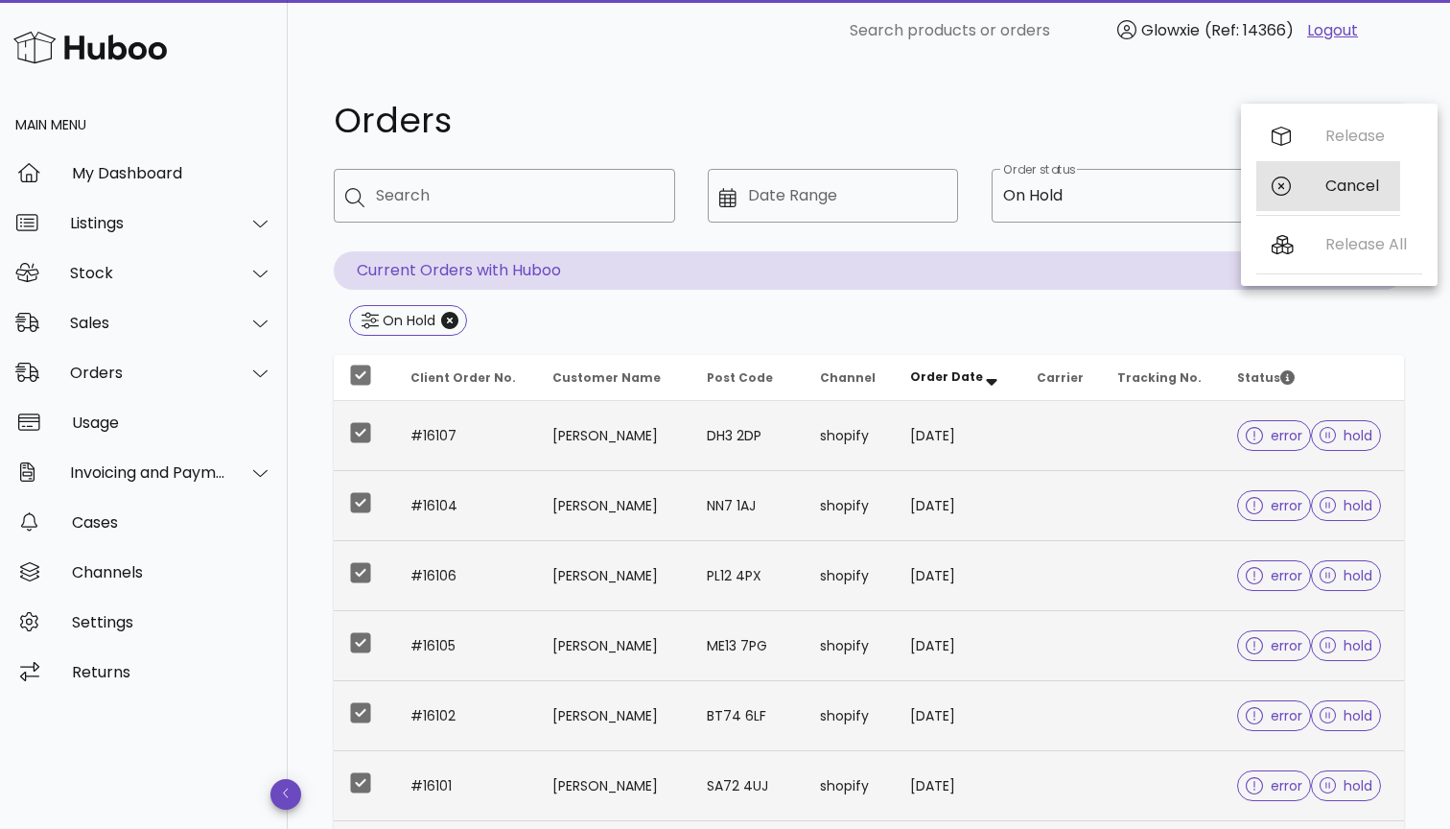
click at [1336, 187] on div "Cancel" at bounding box center [1354, 185] width 59 height 18
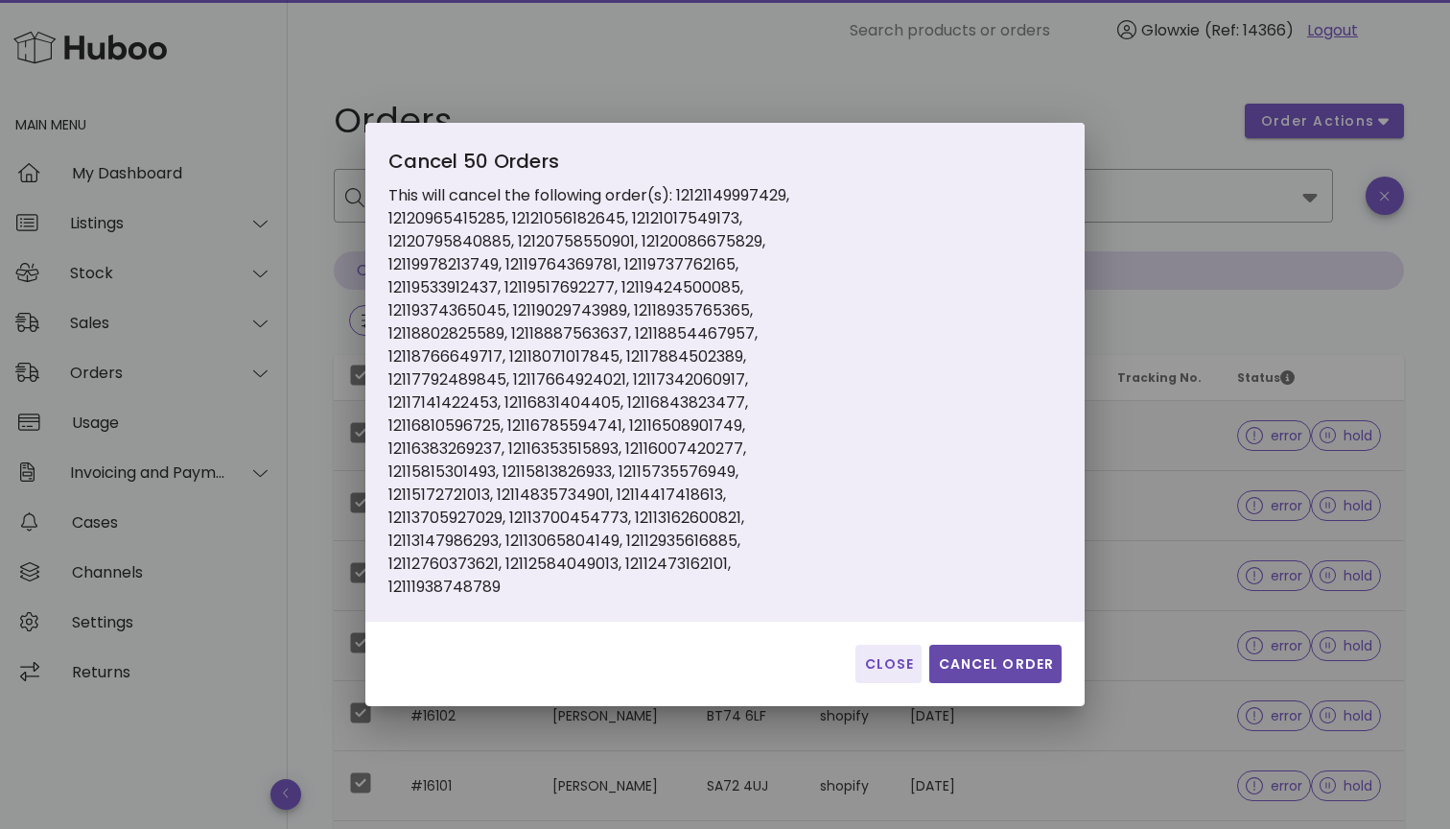
click at [1013, 655] on span "Cancel Order" at bounding box center [995, 664] width 117 height 20
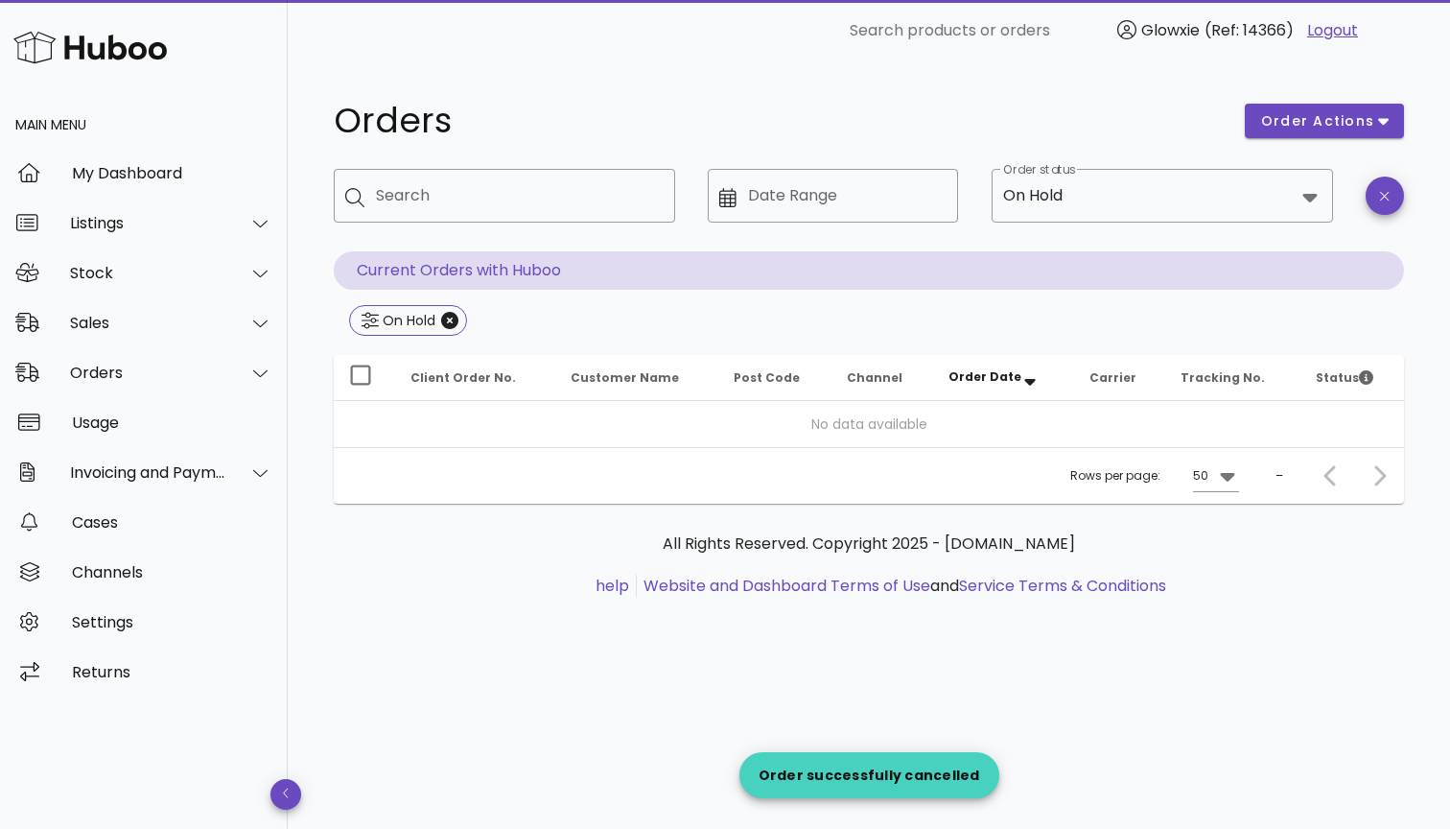
click at [1132, 226] on div "​ Order status On Hold" at bounding box center [1162, 210] width 341 height 82
click at [1132, 208] on input "Order status" at bounding box center [1180, 195] width 228 height 31
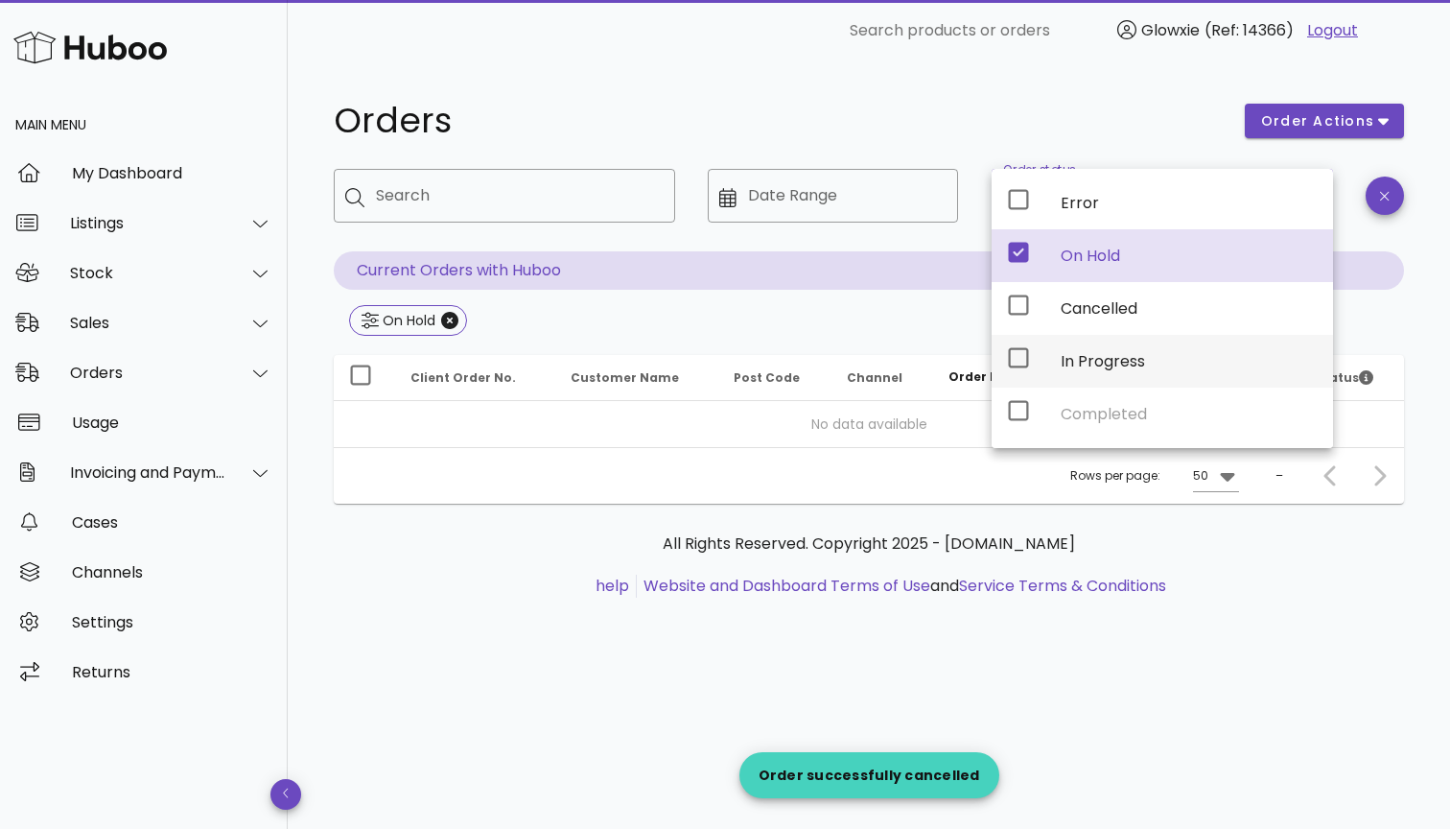
click at [1079, 365] on div "In Progress" at bounding box center [1189, 361] width 257 height 18
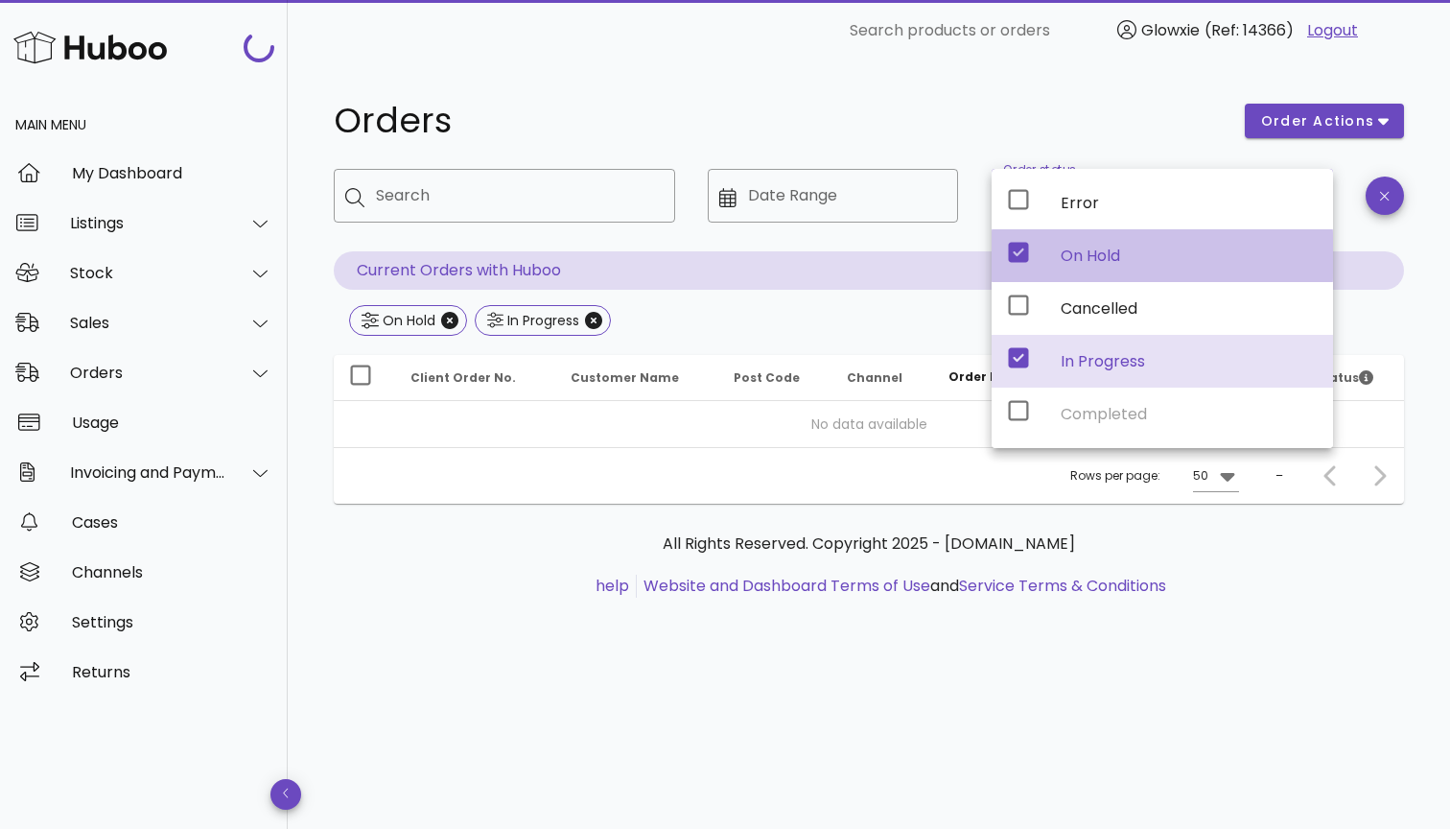
click at [1068, 265] on div "On Hold" at bounding box center [1189, 255] width 257 height 41
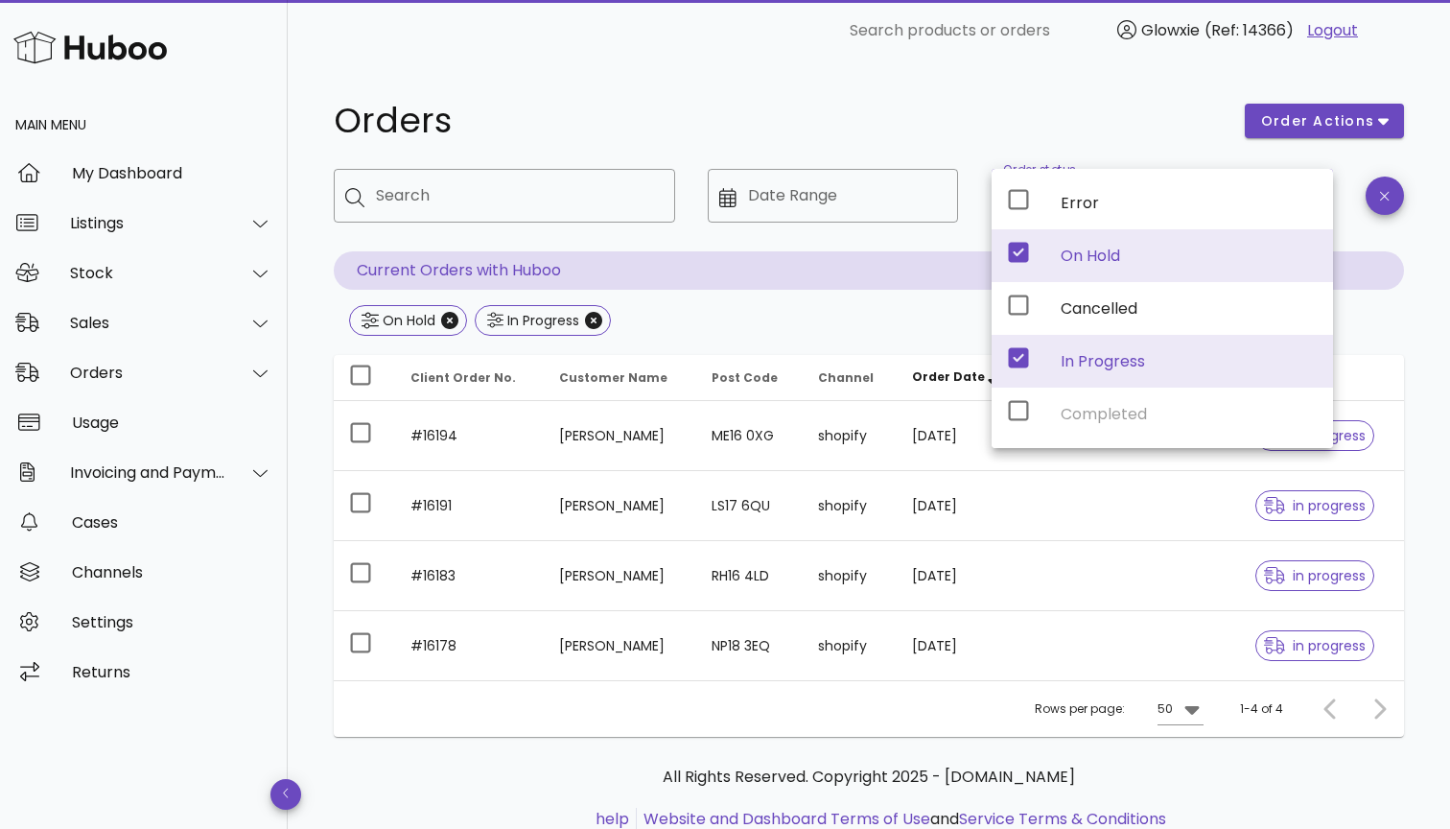
click at [1063, 370] on div "In Progress" at bounding box center [1189, 360] width 257 height 41
click at [1067, 199] on div "Error" at bounding box center [1189, 203] width 257 height 18
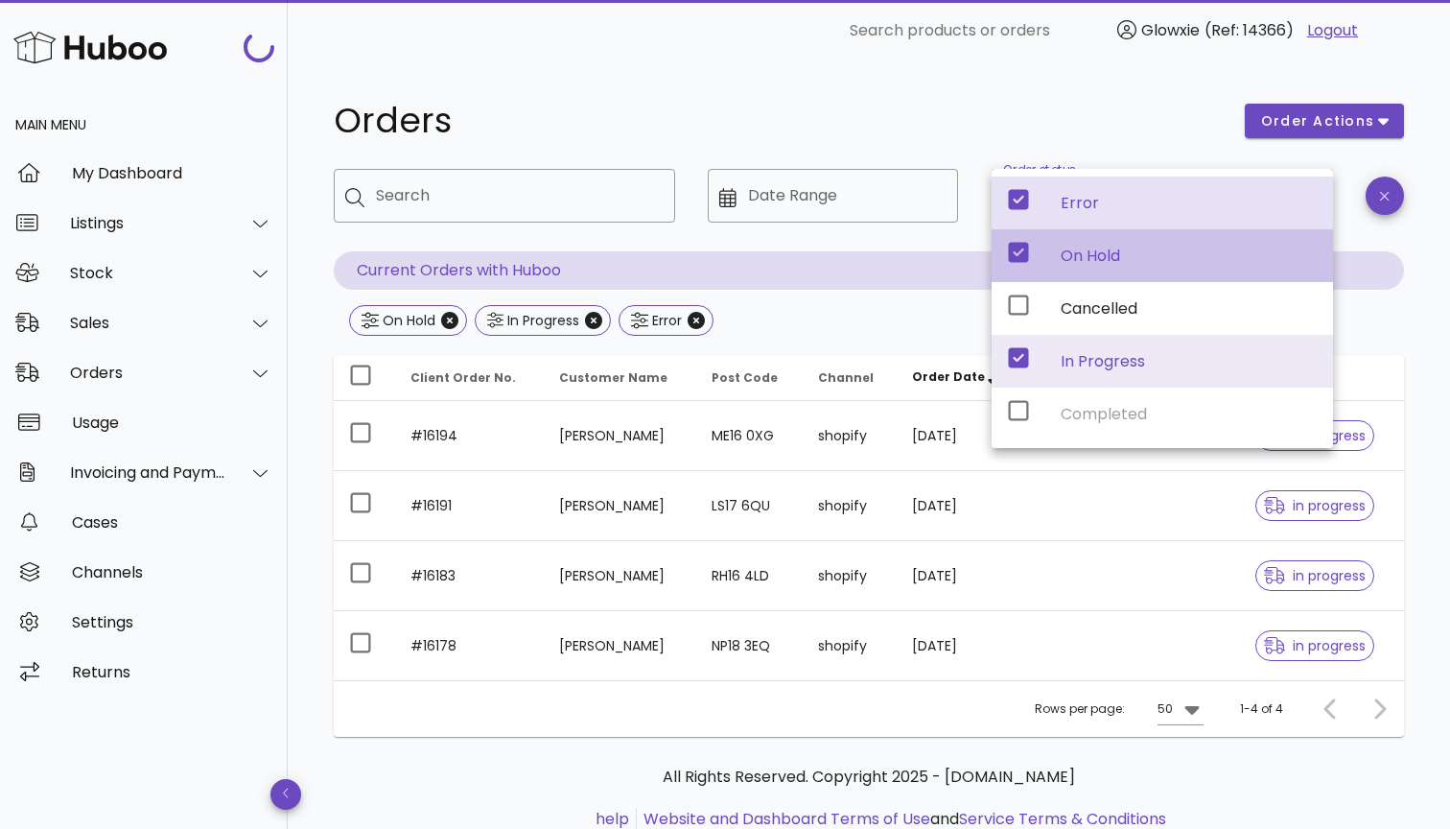
click at [1062, 263] on div "On Hold" at bounding box center [1189, 255] width 257 height 18
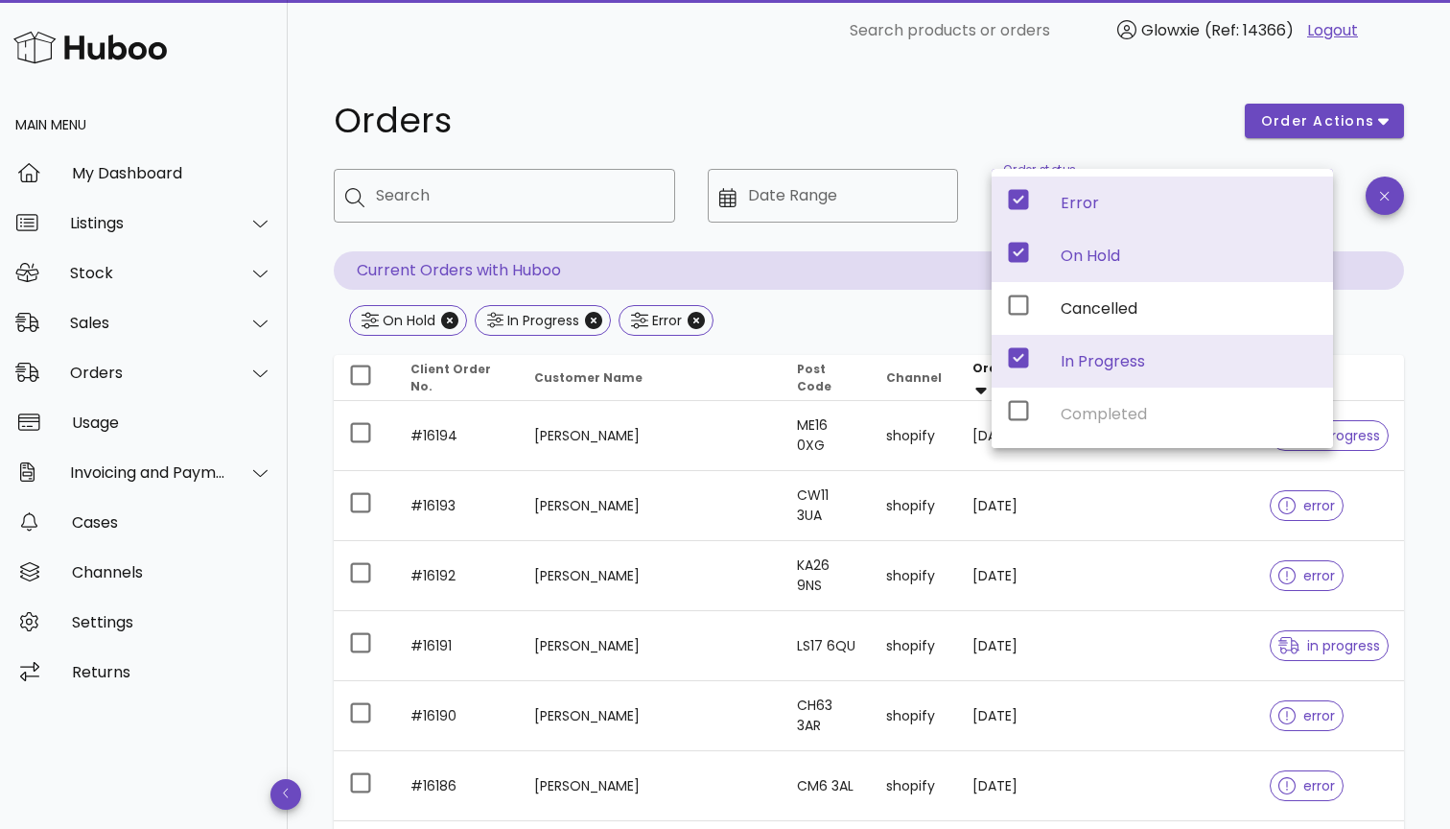
click at [1053, 363] on div "In Progress" at bounding box center [1162, 361] width 341 height 53
click at [1027, 363] on icon at bounding box center [1019, 358] width 20 height 20
click at [1019, 357] on icon at bounding box center [1018, 357] width 23 height 23
click at [925, 282] on p "Current Orders with Huboo" at bounding box center [869, 270] width 1070 height 38
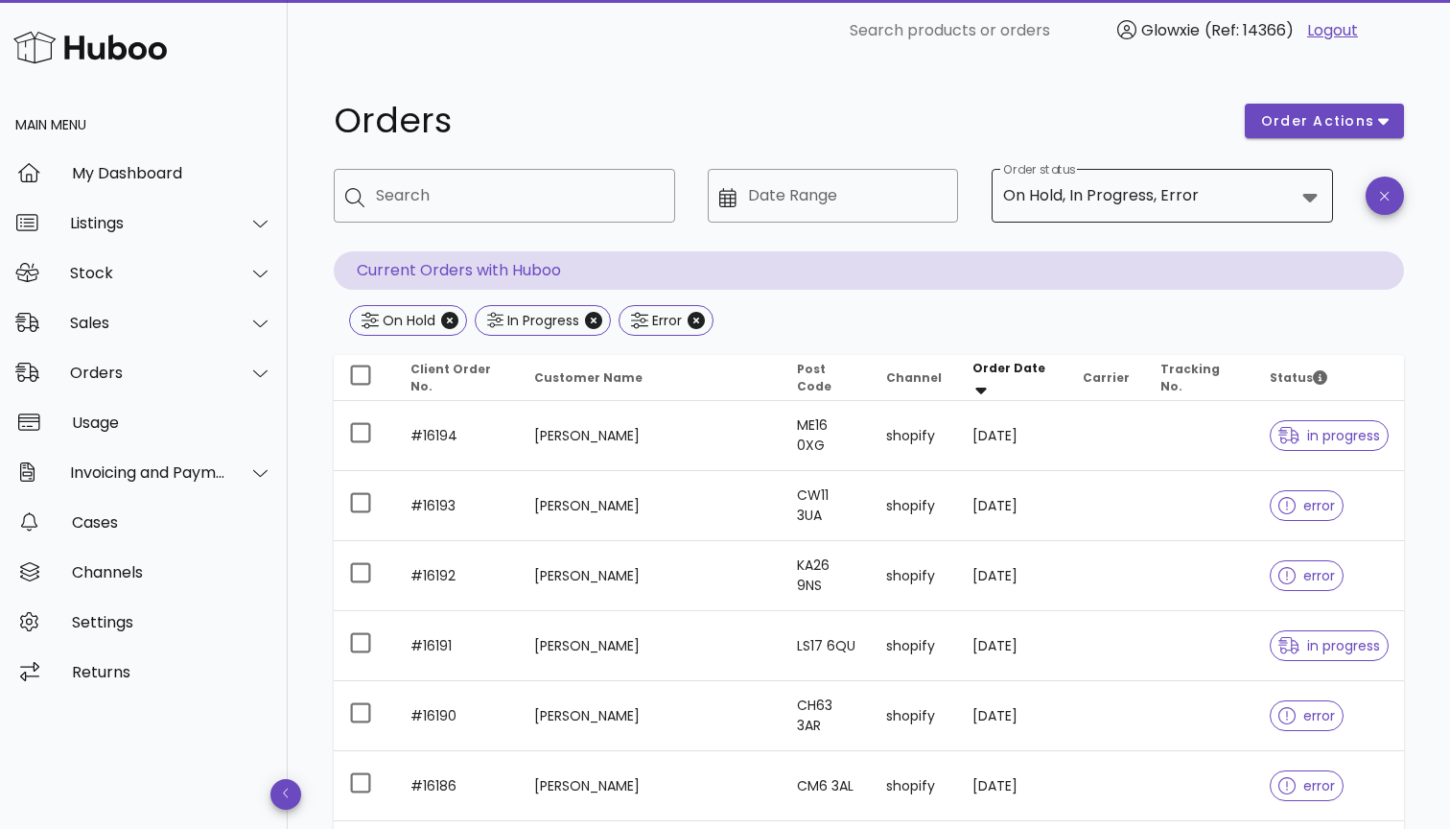
click at [1171, 192] on div "Error" at bounding box center [1179, 195] width 38 height 17
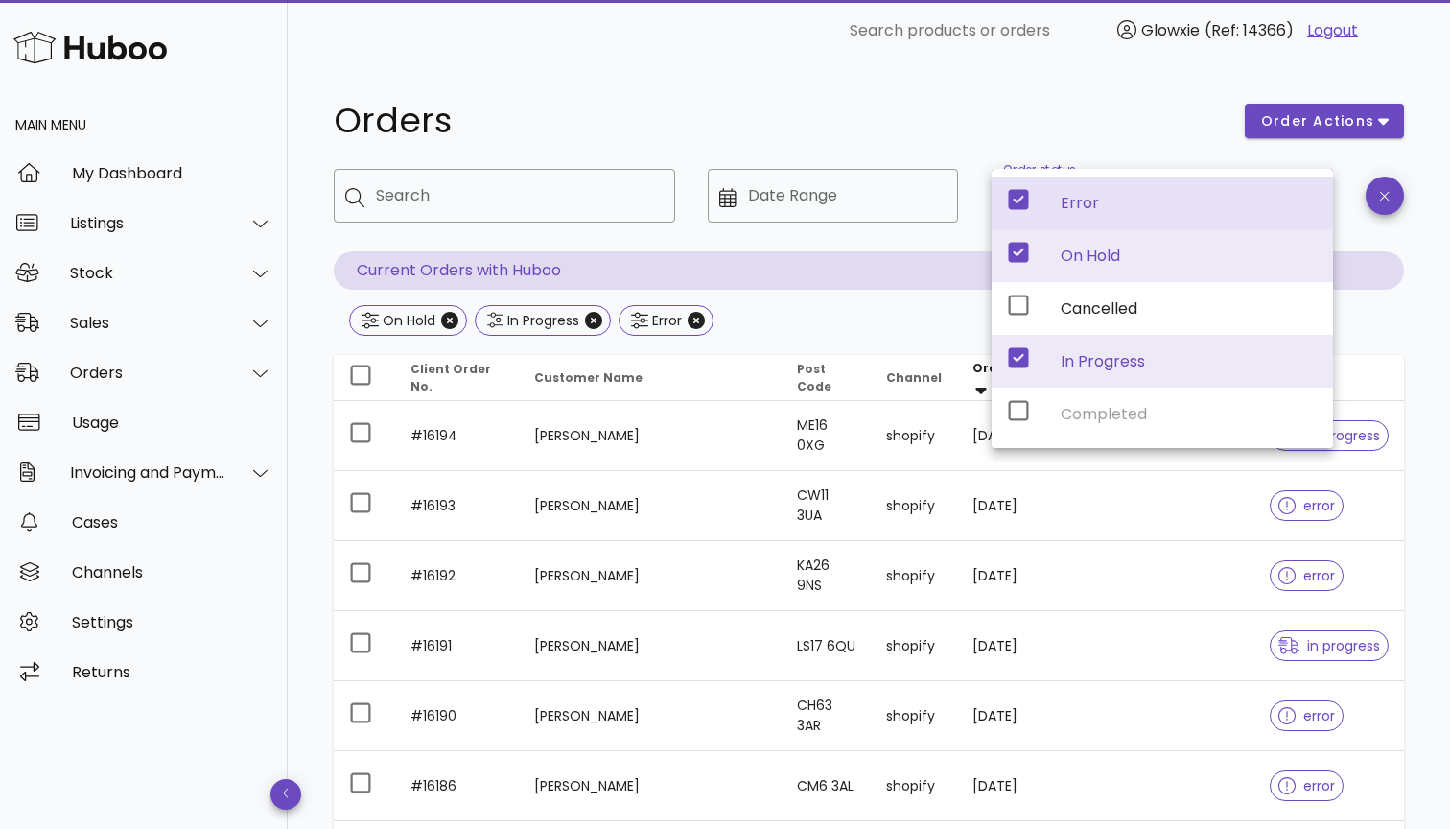
click at [1014, 360] on icon at bounding box center [1019, 358] width 20 height 20
click at [1393, 377] on th "Status" at bounding box center [1329, 378] width 150 height 46
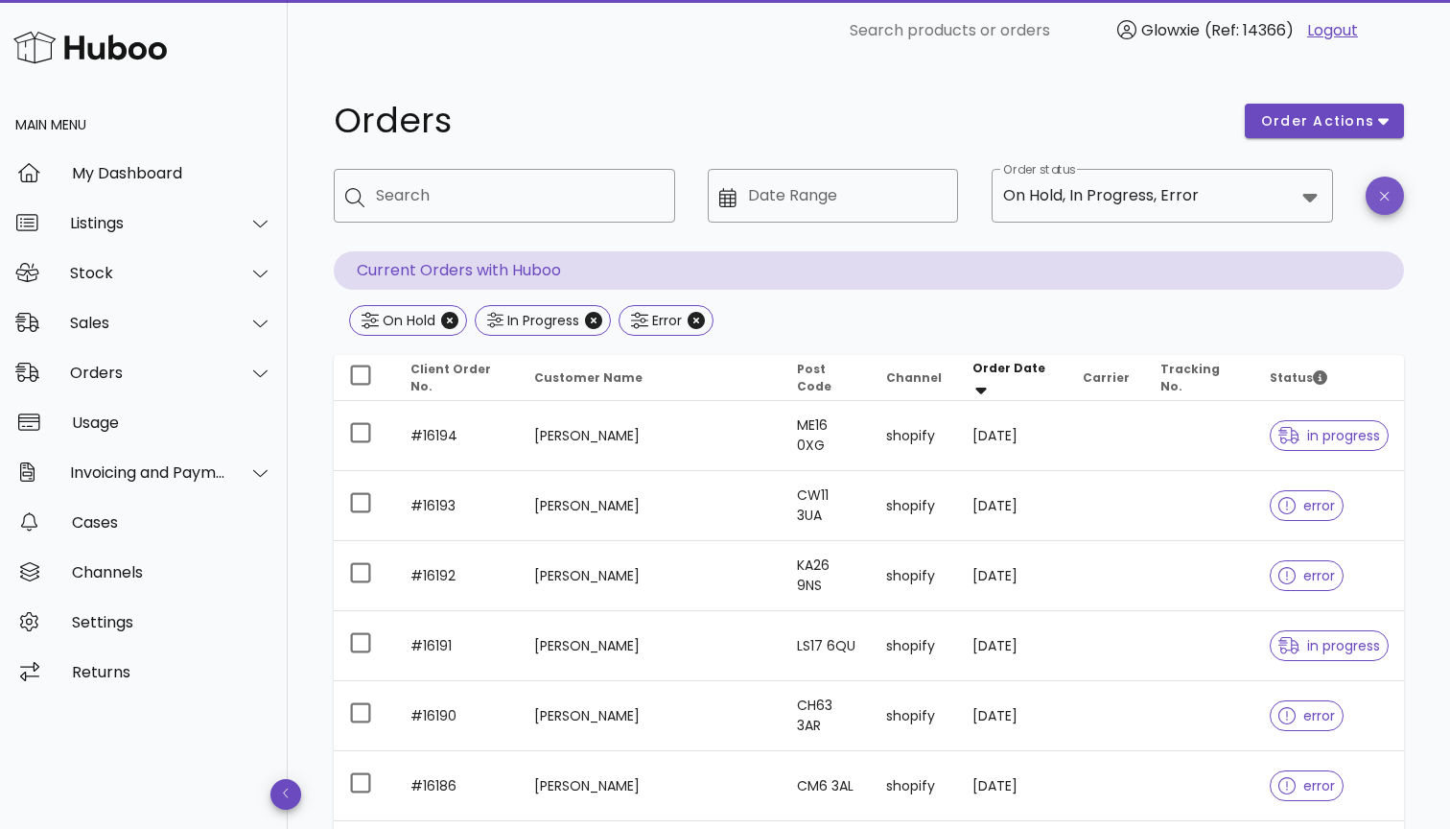
click at [1379, 194] on span "button" at bounding box center [1385, 196] width 38 height 14
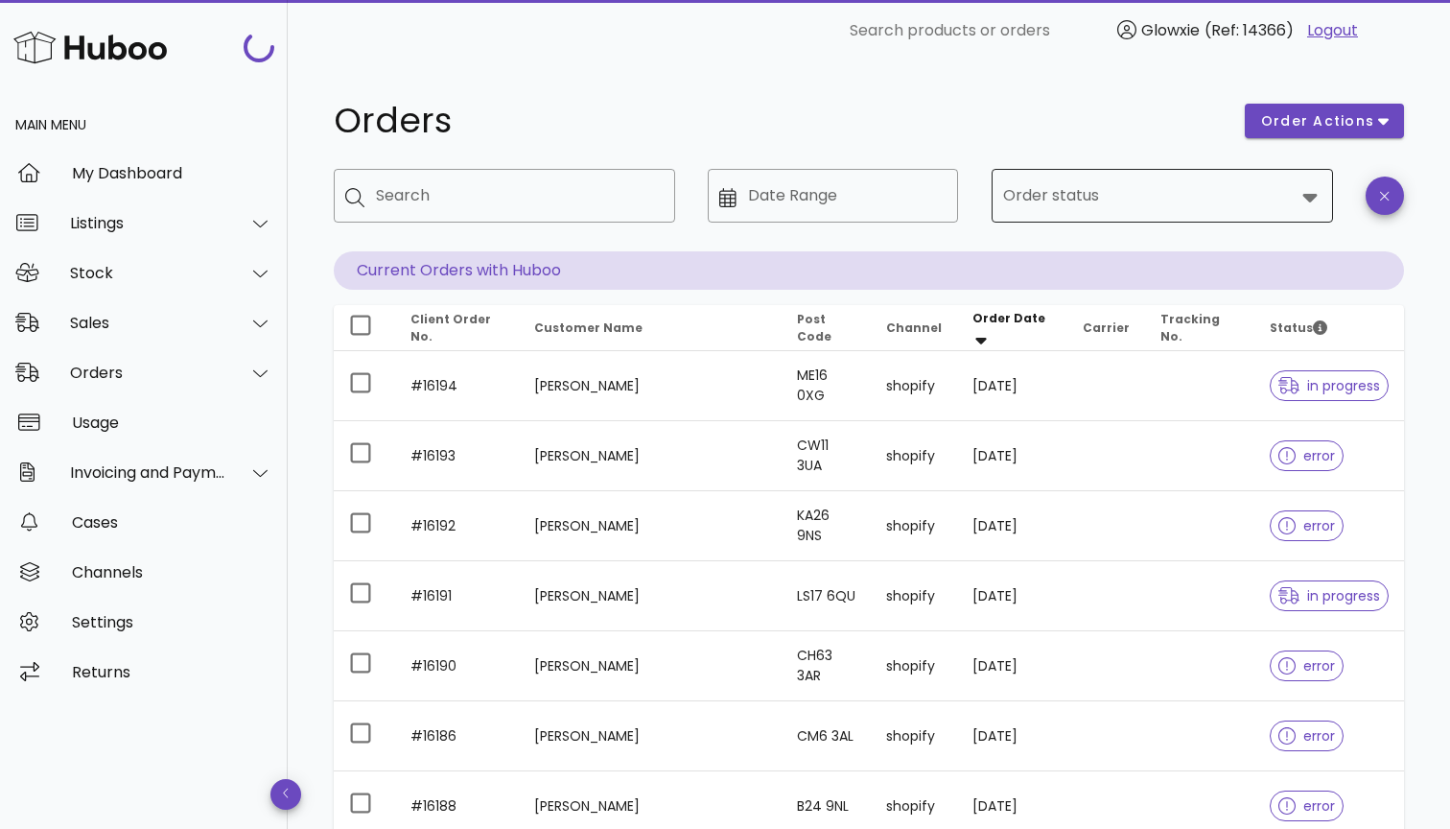
click at [1275, 203] on input "Order status" at bounding box center [1149, 195] width 292 height 31
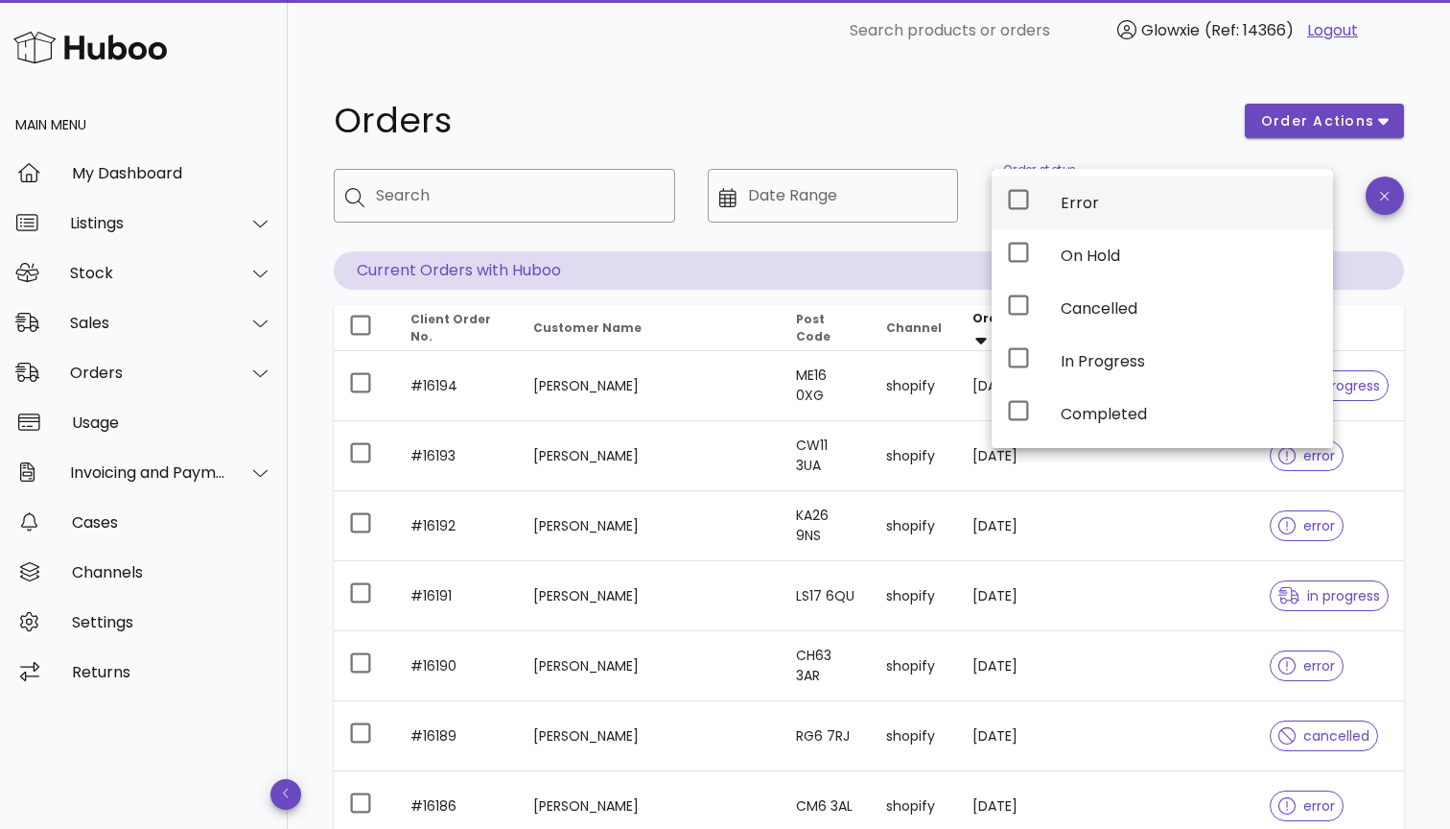
click at [1055, 216] on div "Error" at bounding box center [1162, 202] width 341 height 53
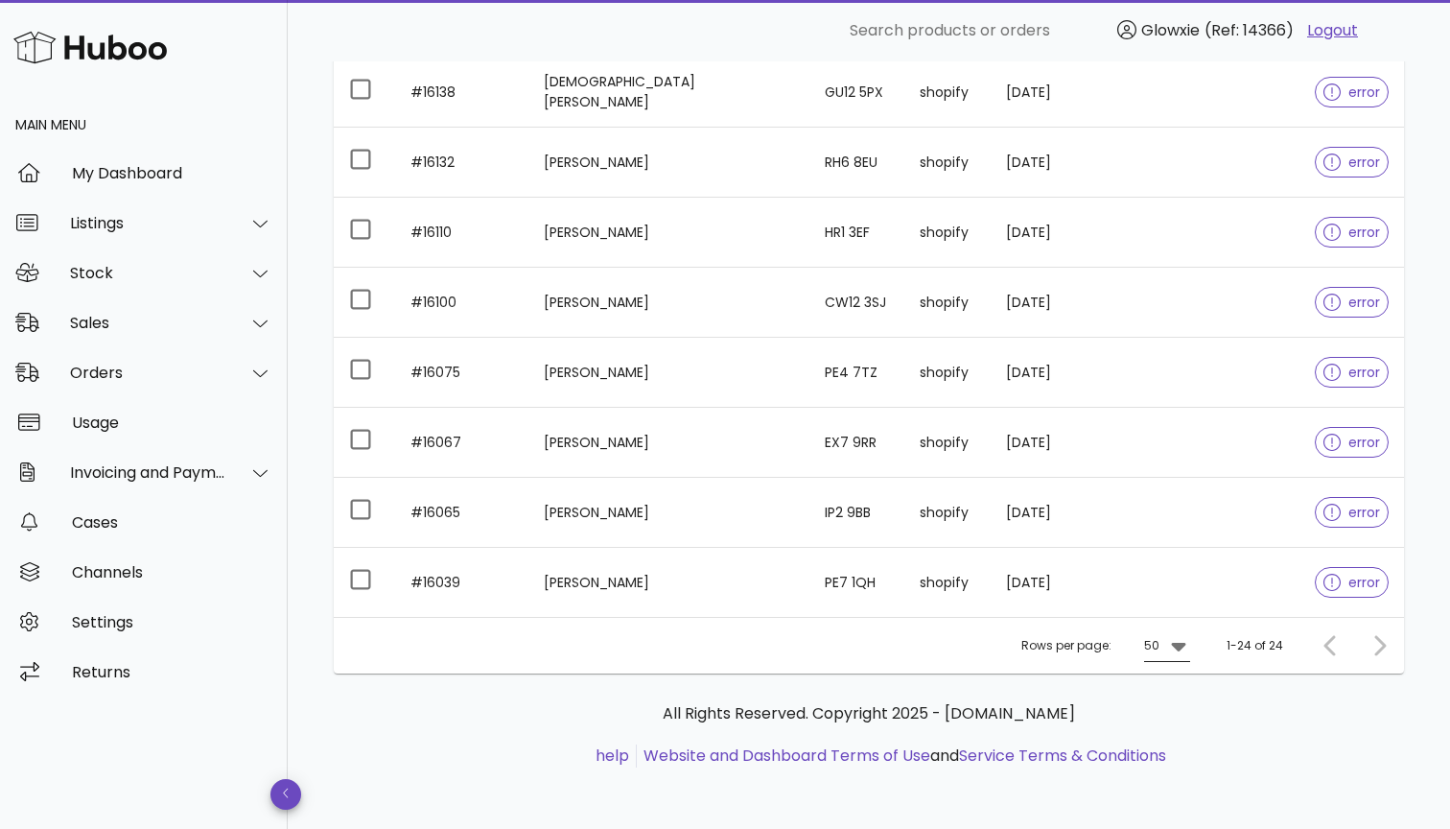
scroll to position [1463, 0]
click at [1178, 651] on icon at bounding box center [1178, 645] width 23 height 23
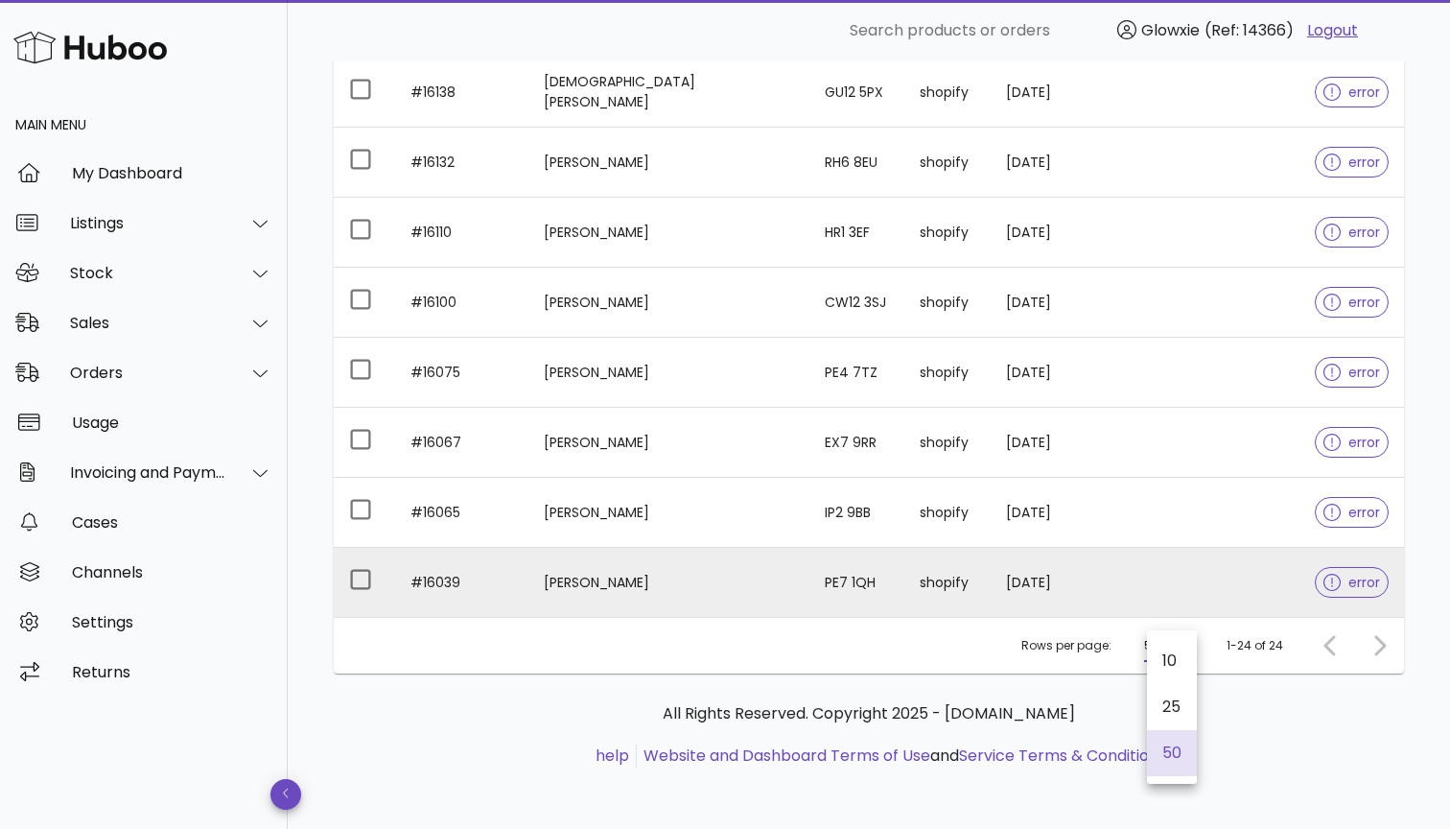
click at [1007, 607] on td "[DATE]" at bounding box center [1050, 582] width 118 height 69
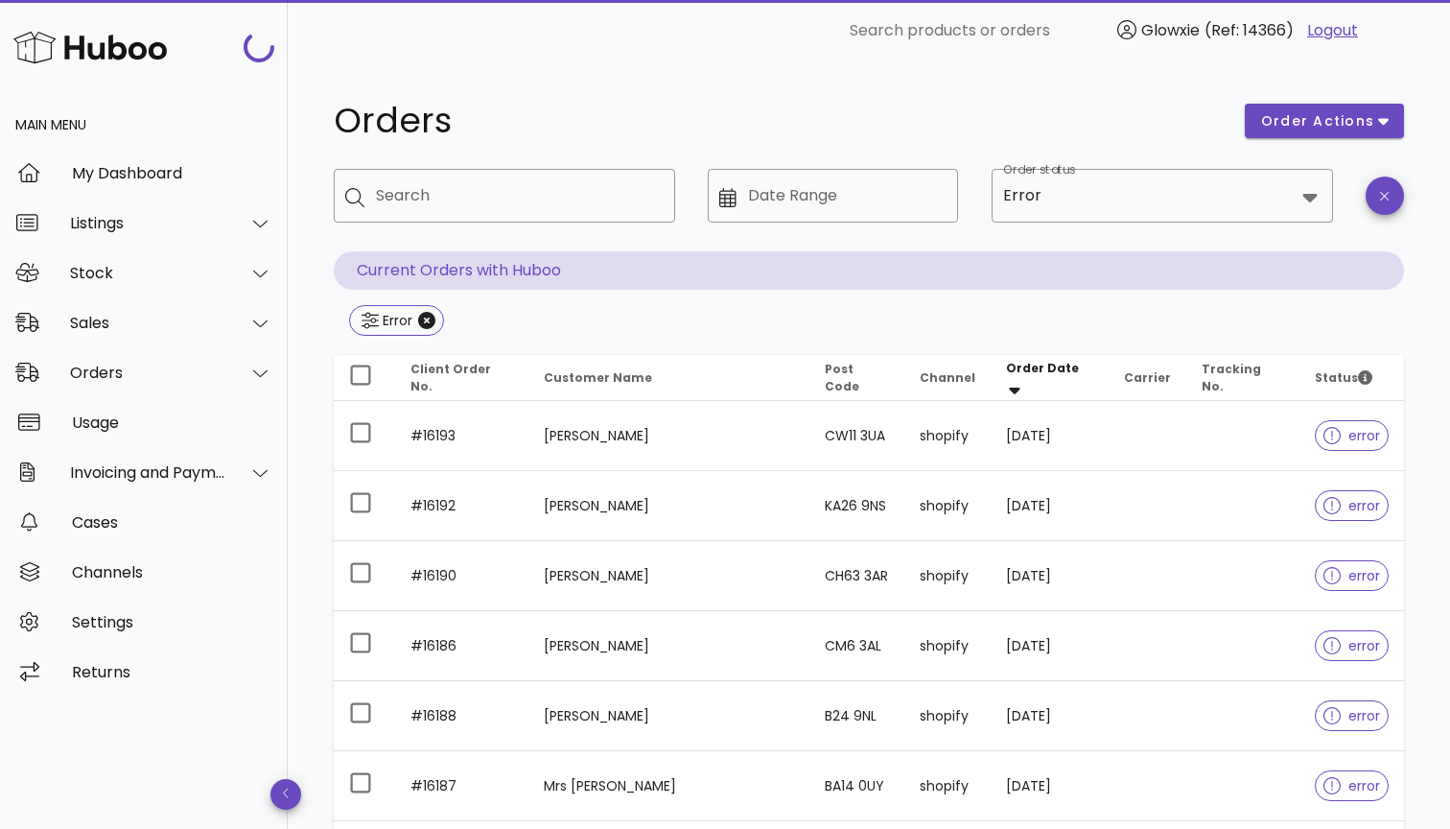
scroll to position [1463, 0]
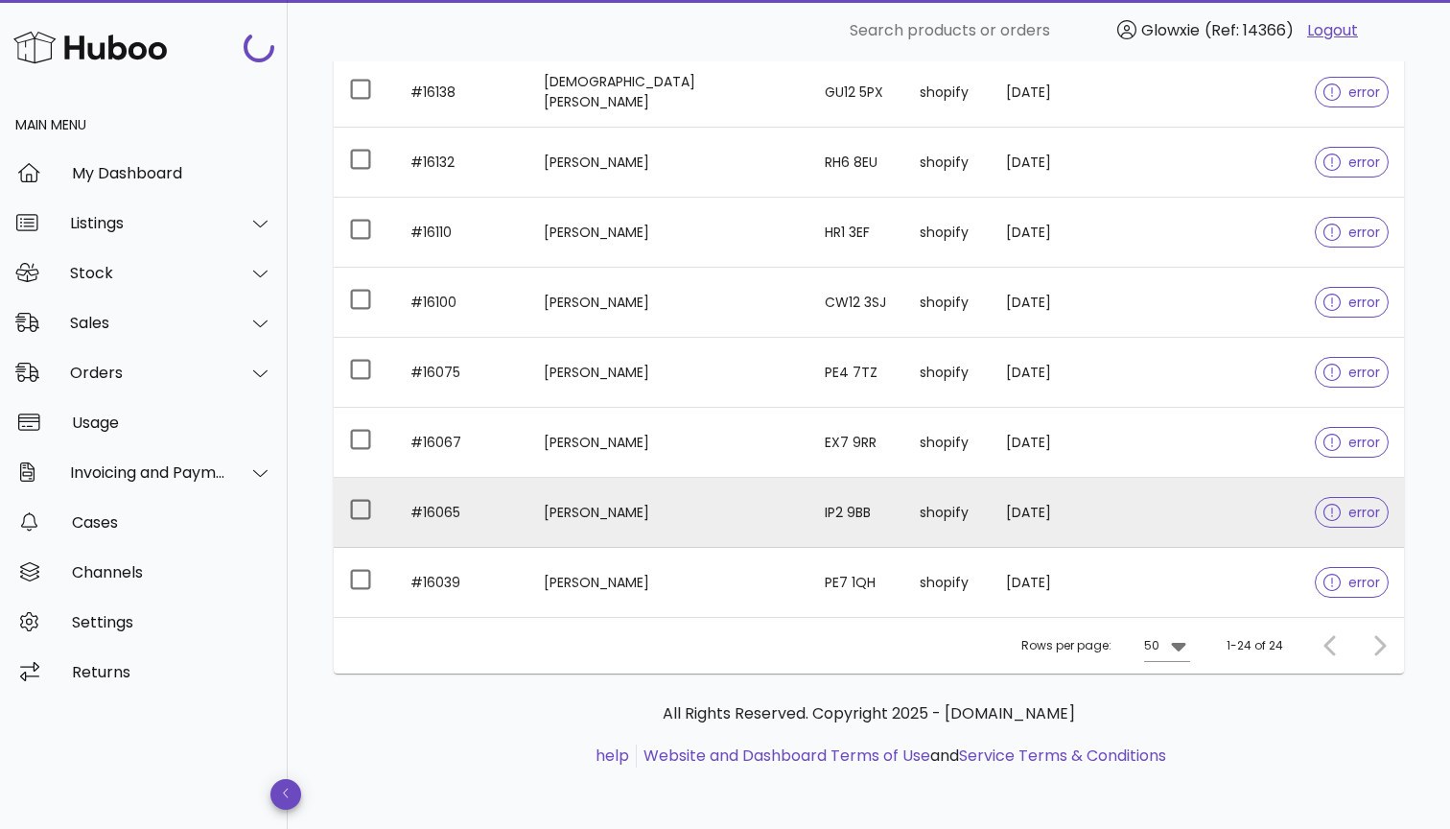
click at [668, 509] on td "[PERSON_NAME]" at bounding box center [668, 513] width 281 height 70
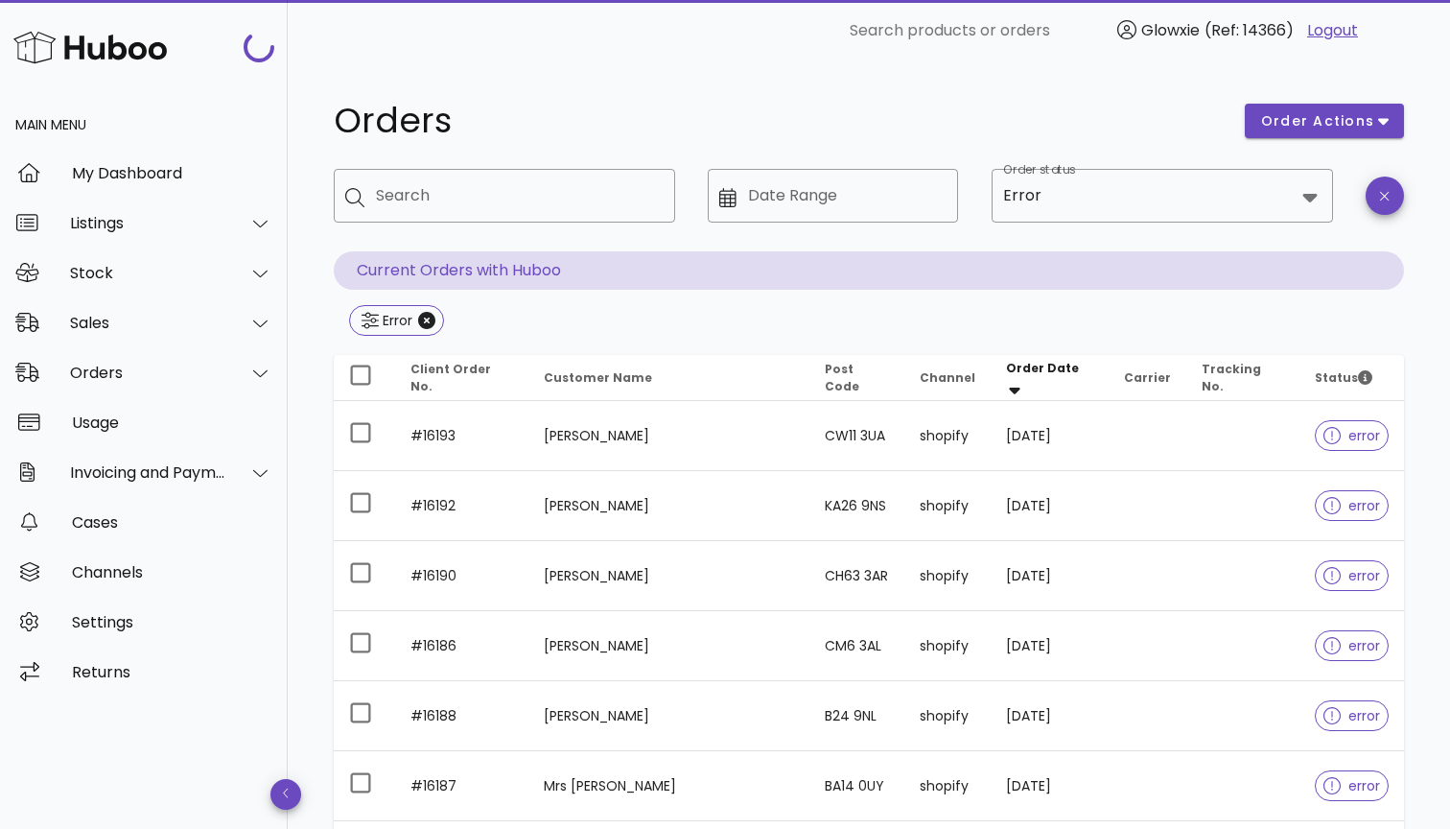
scroll to position [1463, 0]
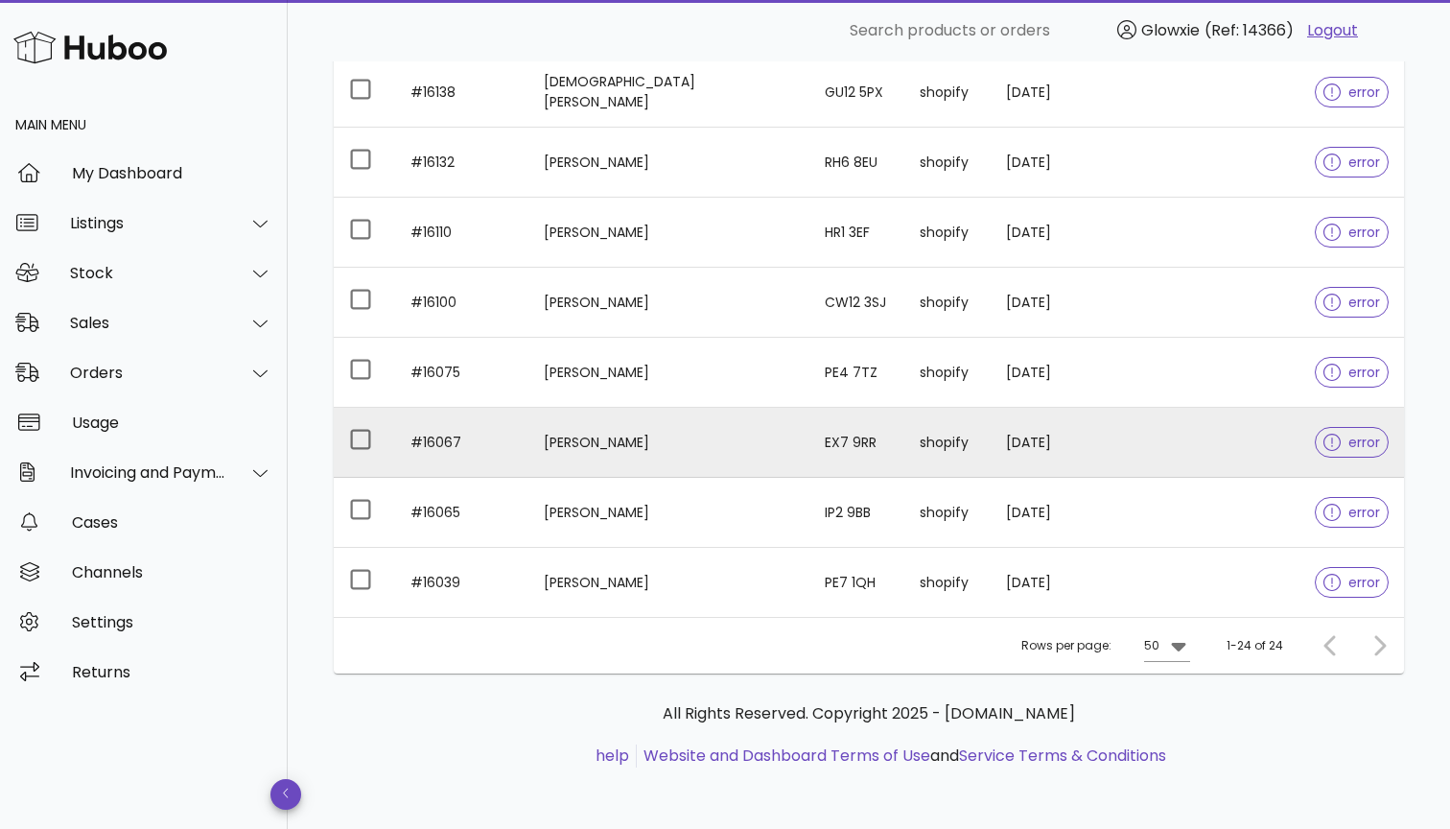
click at [809, 433] on td "EX7 9RR" at bounding box center [856, 443] width 95 height 70
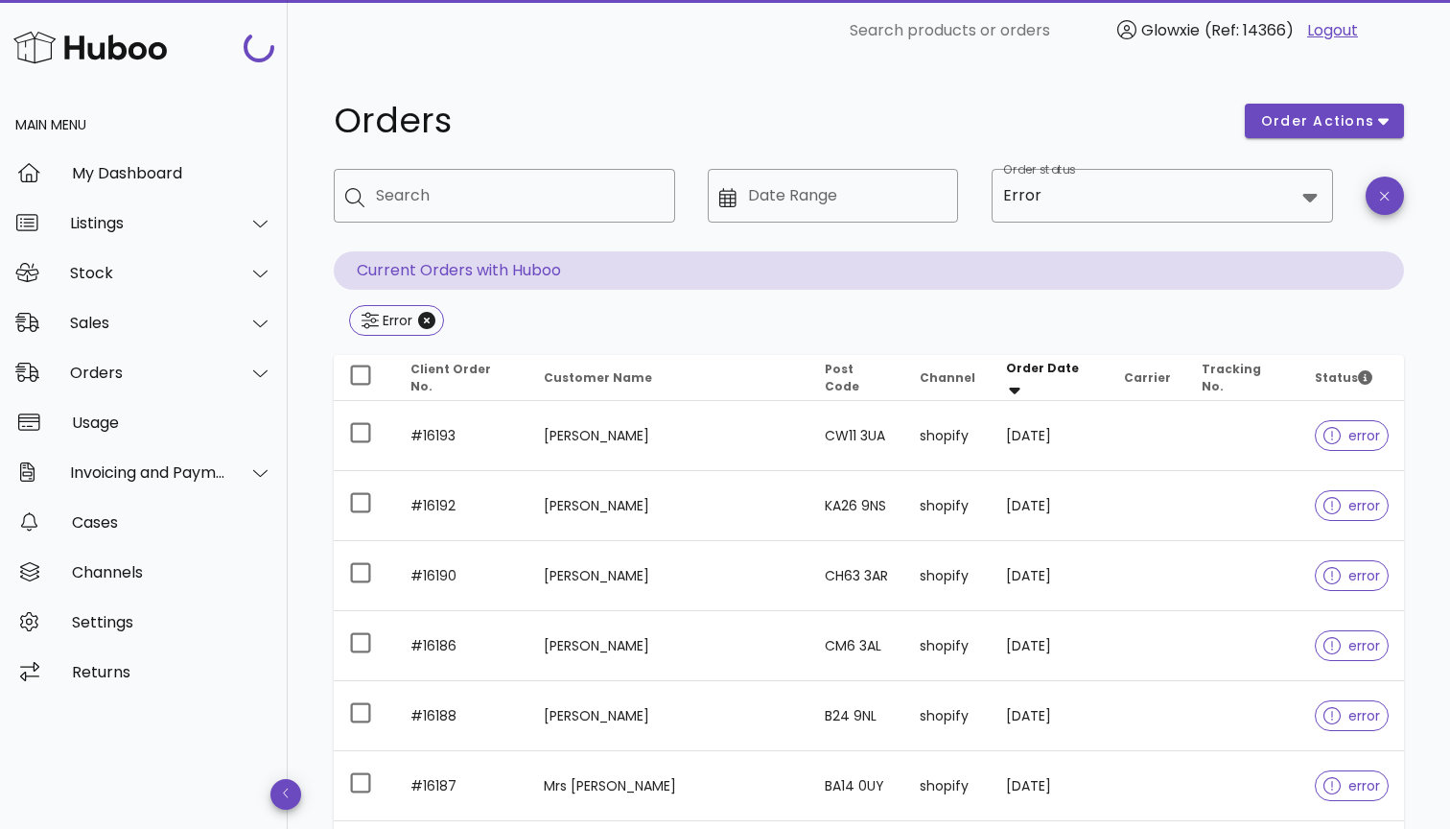
scroll to position [1463, 0]
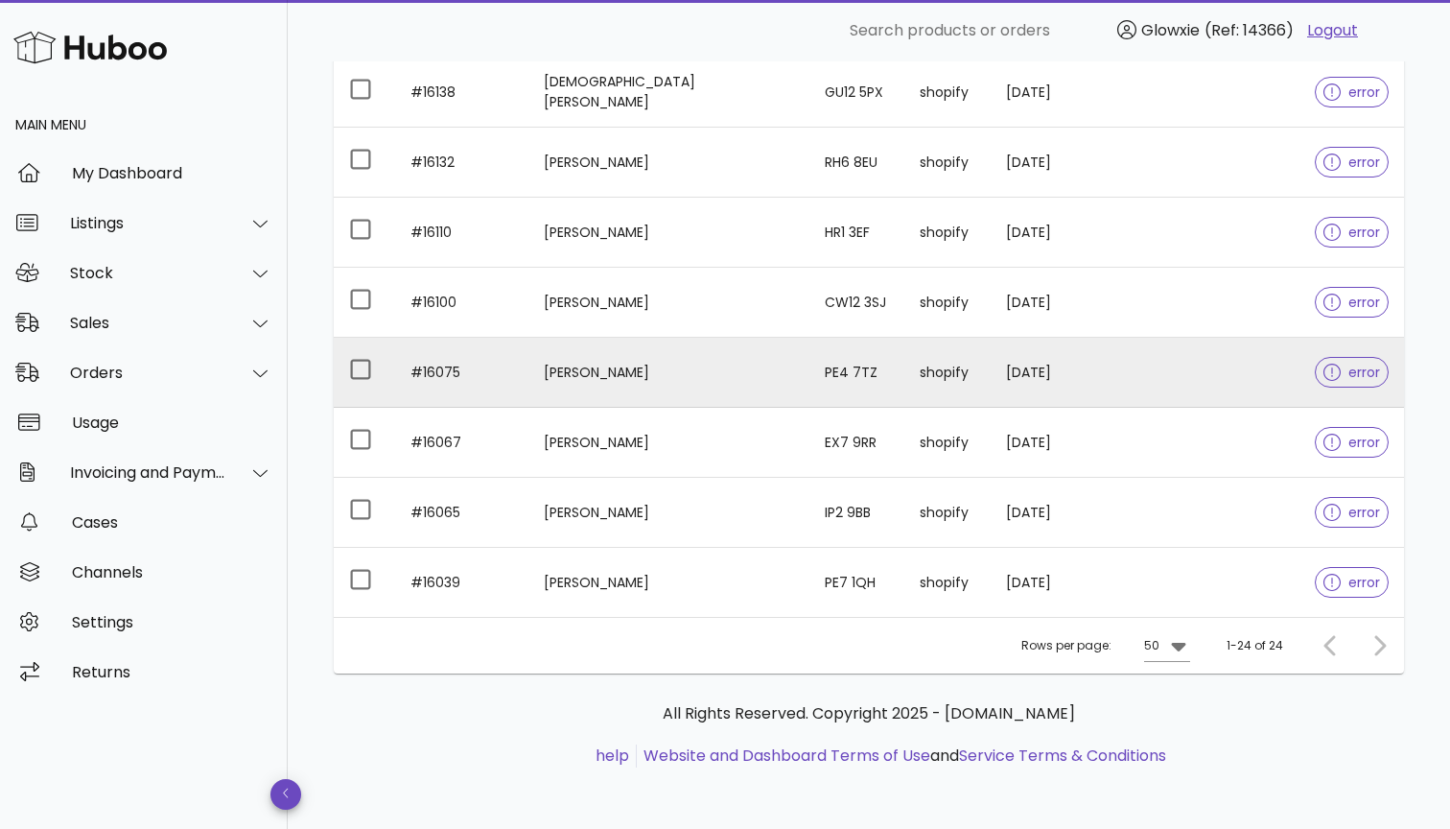
click at [641, 375] on td "[PERSON_NAME]" at bounding box center [668, 373] width 281 height 70
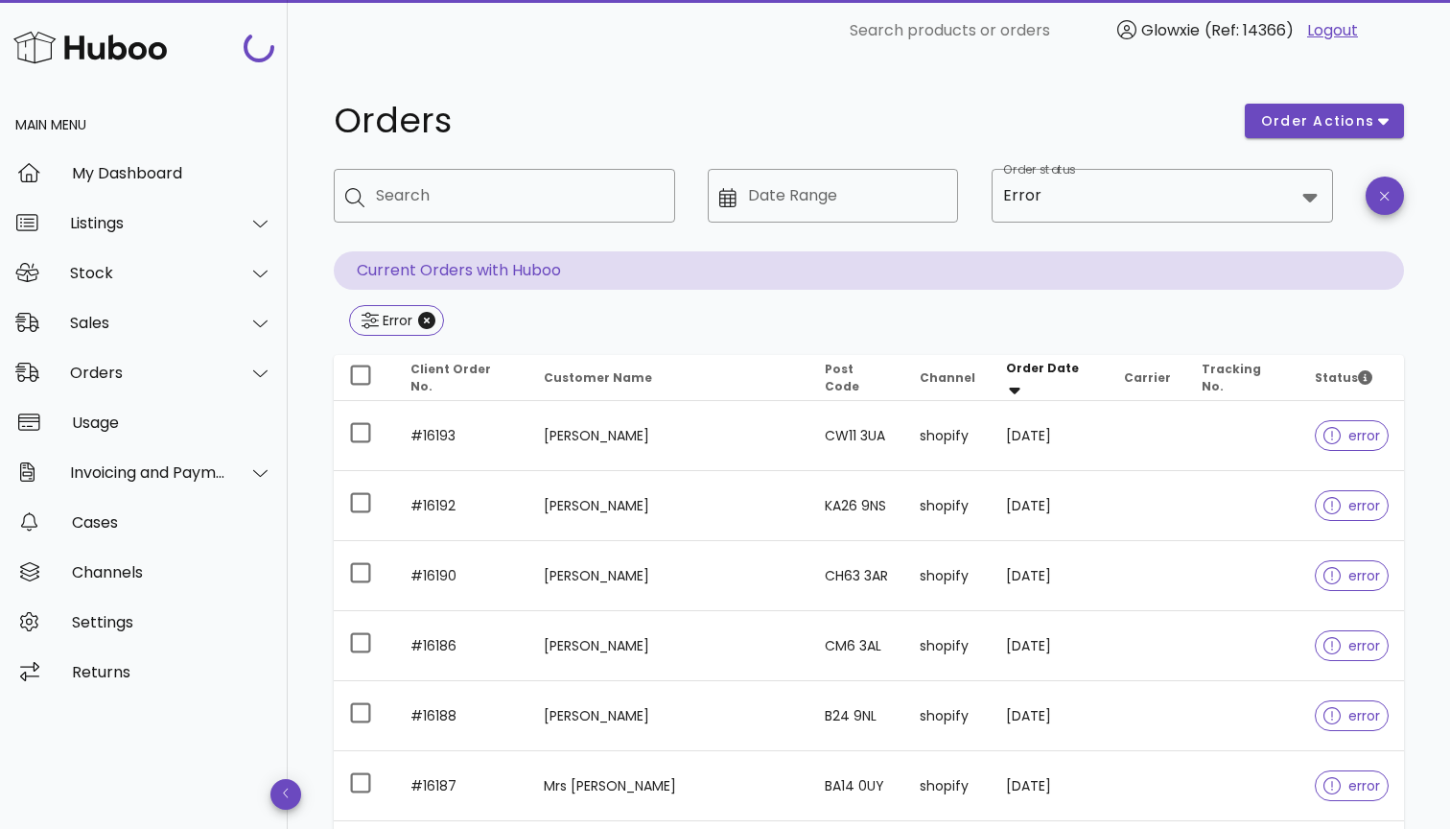
scroll to position [1463, 0]
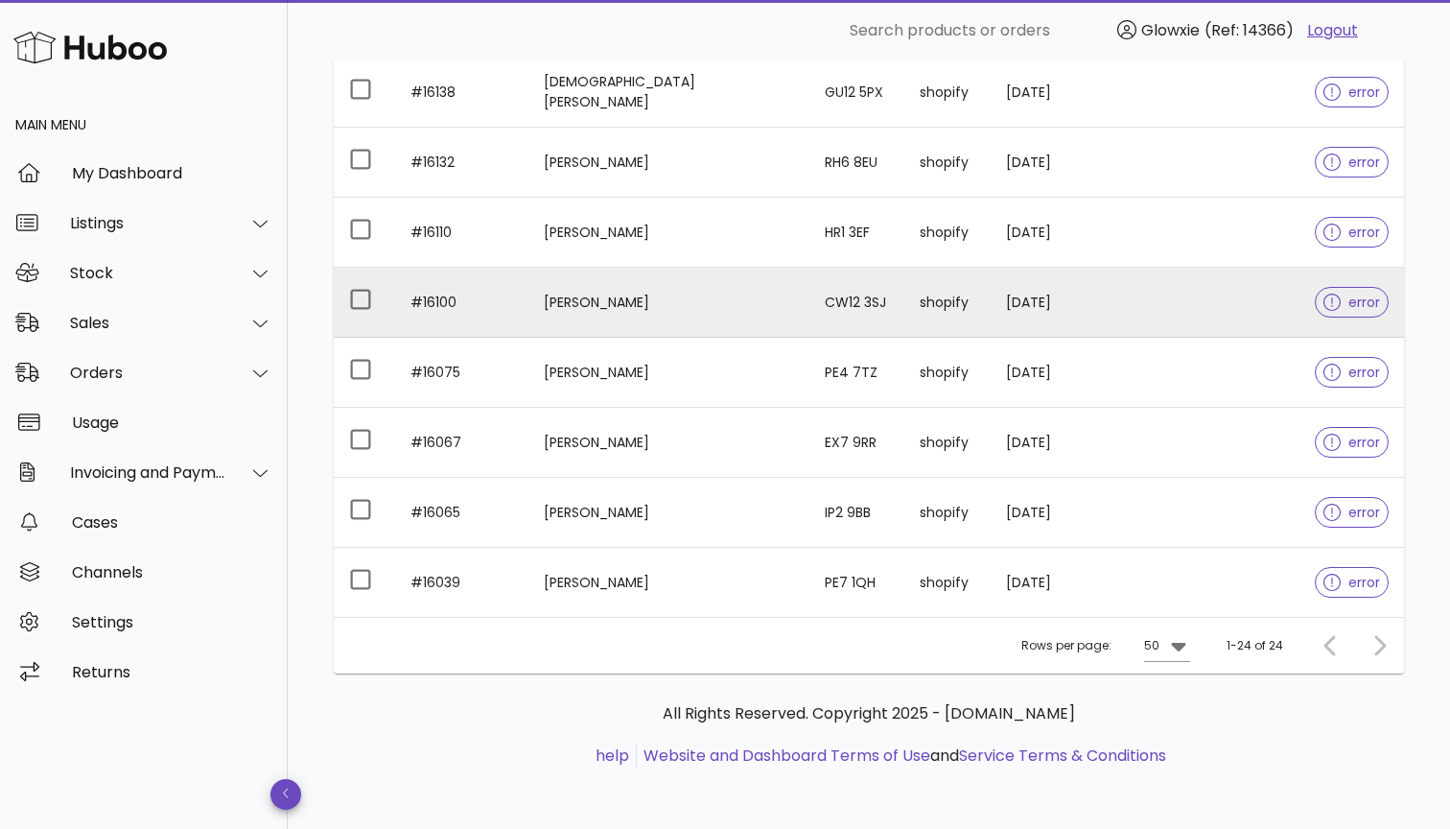
click at [669, 322] on td "[PERSON_NAME]" at bounding box center [668, 303] width 281 height 70
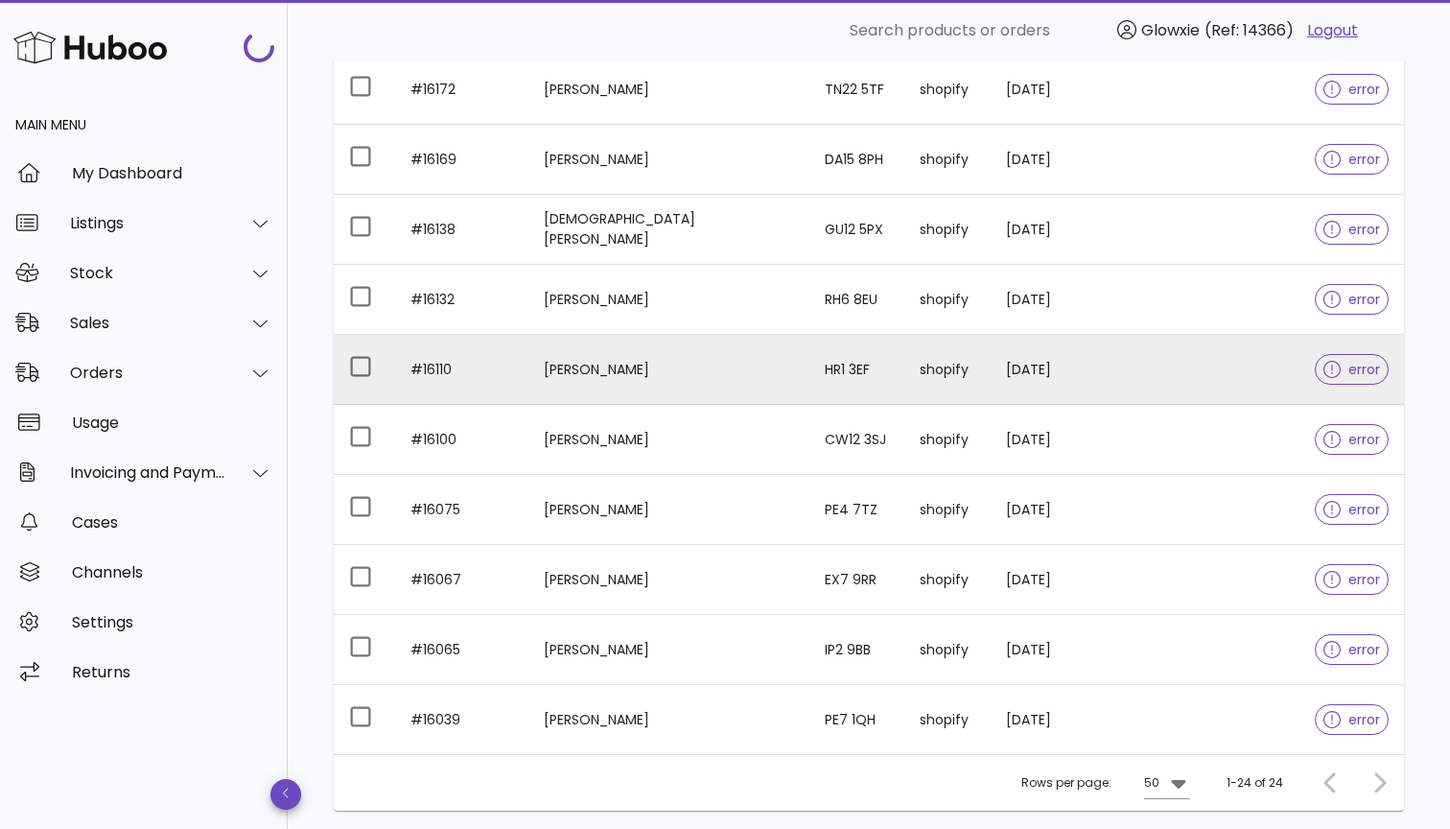
scroll to position [1323, 0]
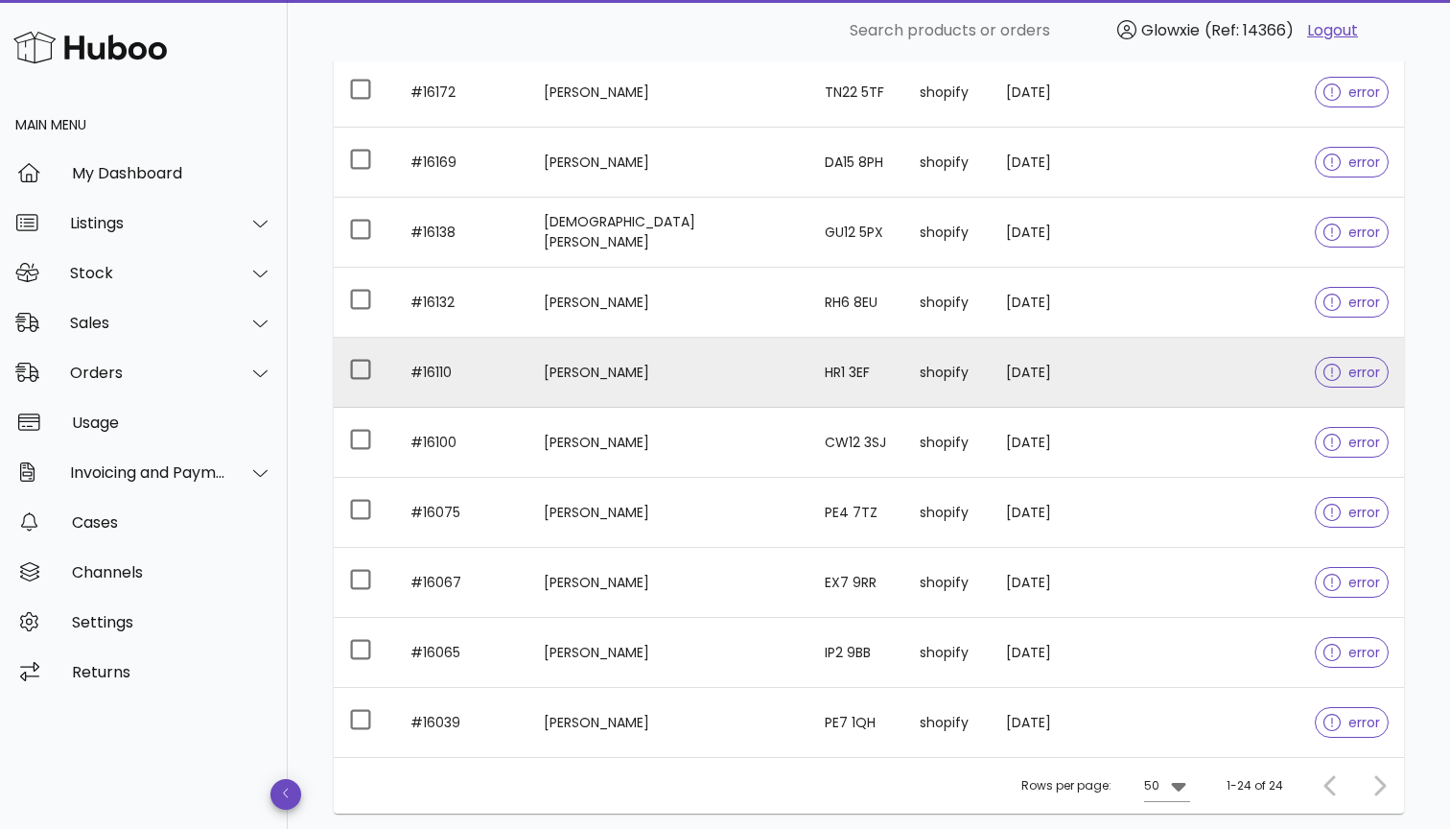
click at [653, 381] on td "[PERSON_NAME]" at bounding box center [668, 373] width 281 height 70
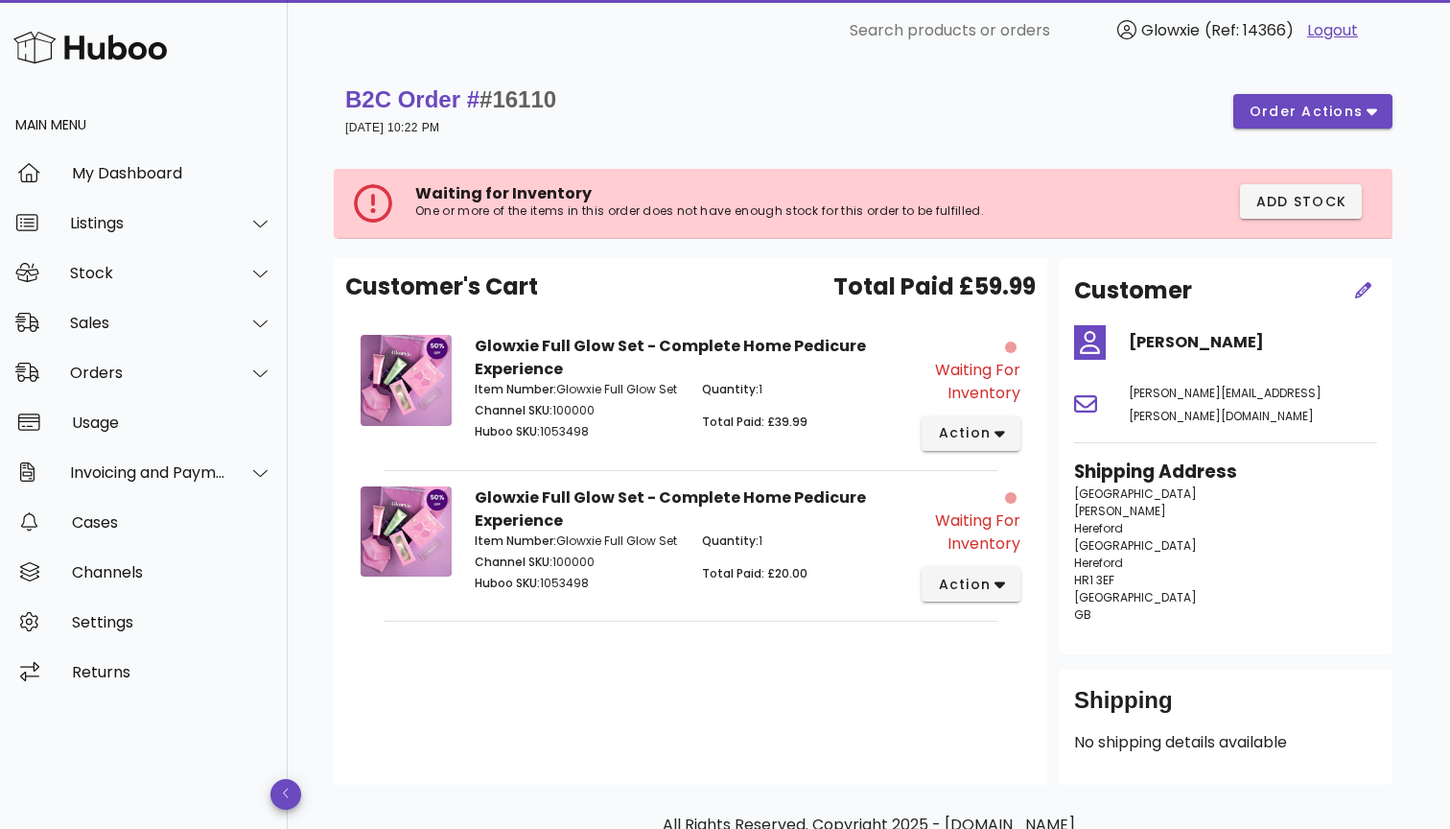
scroll to position [1323, 0]
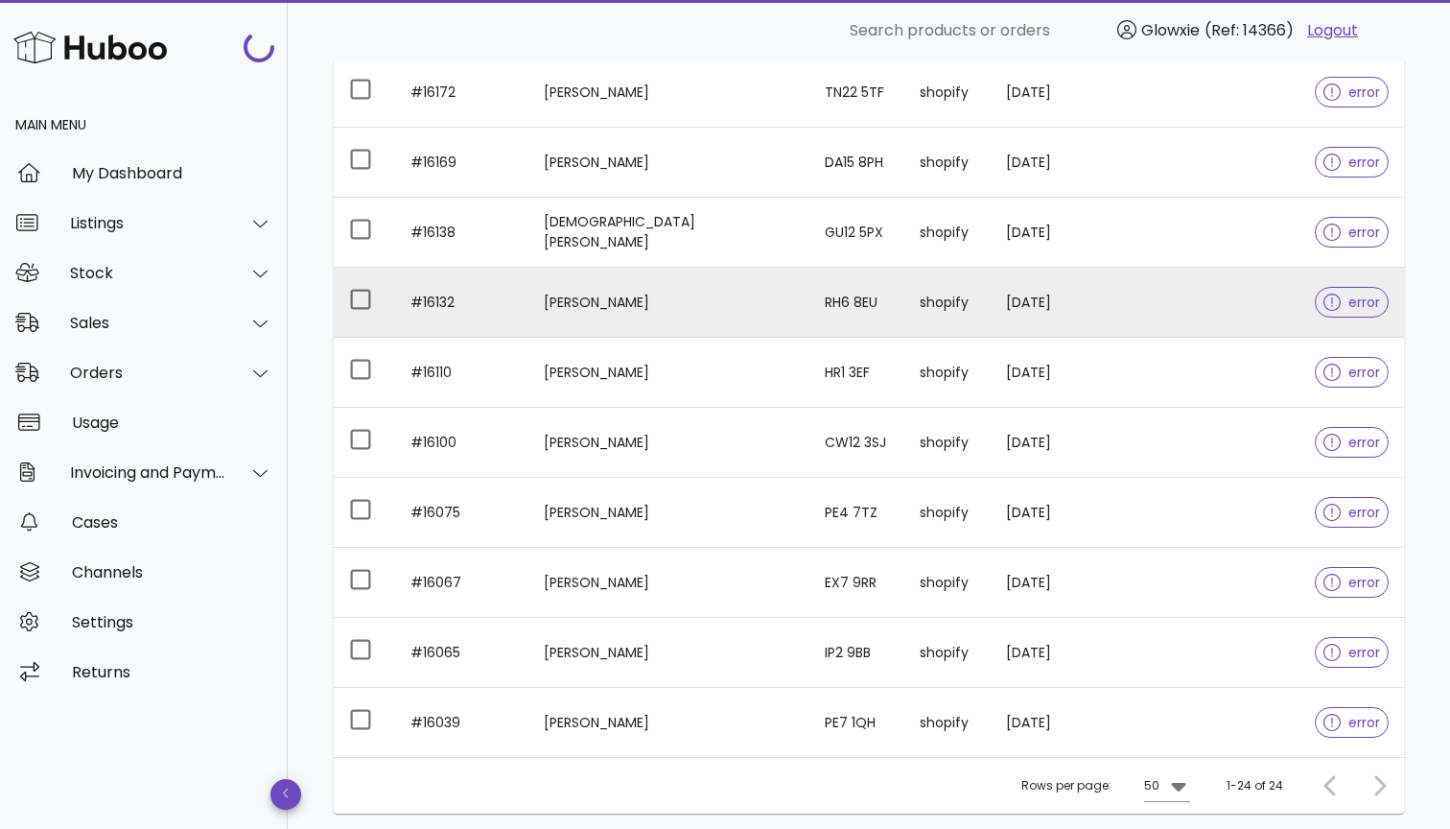
click at [650, 310] on td "[PERSON_NAME]" at bounding box center [668, 303] width 281 height 70
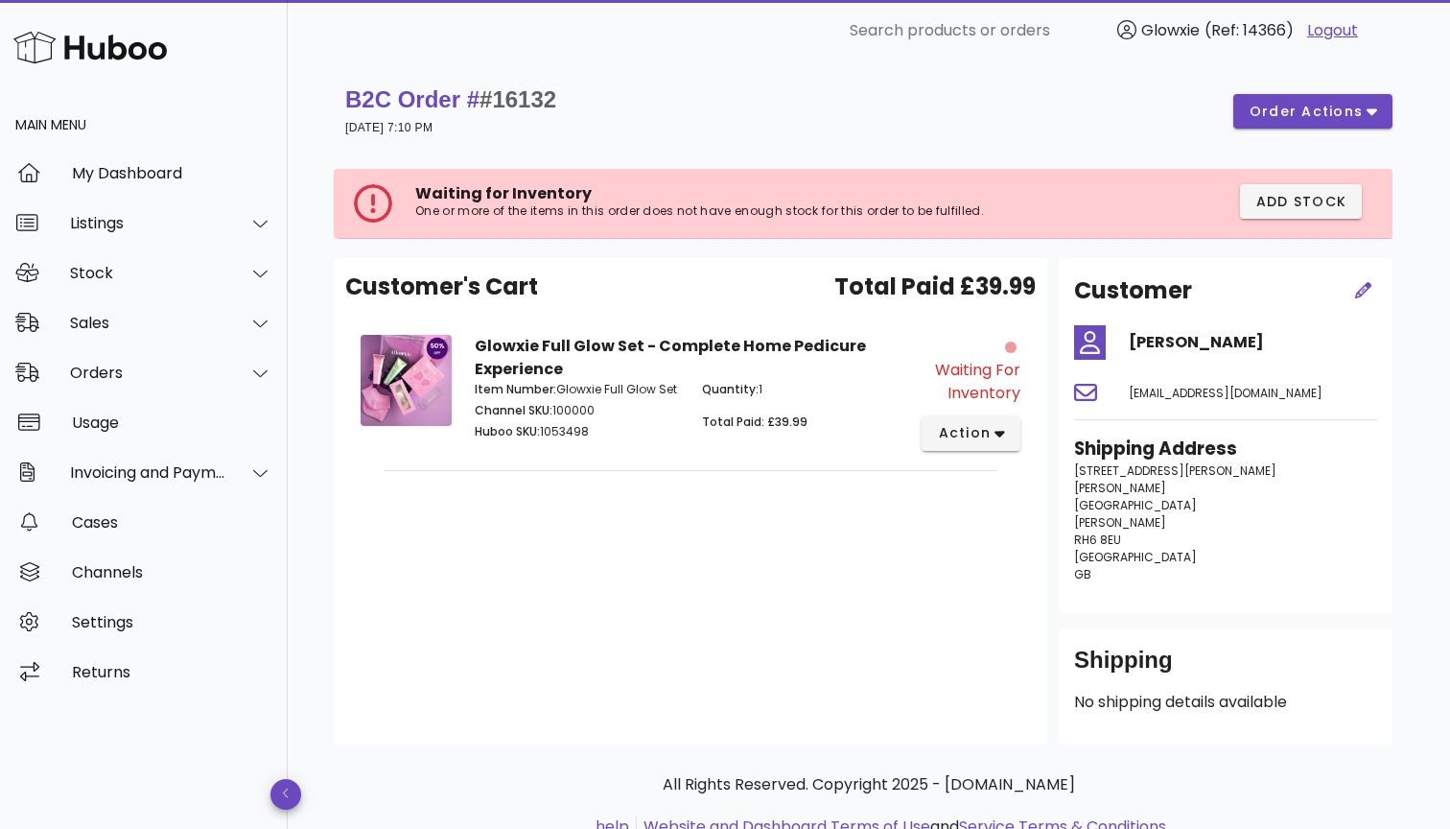
scroll to position [1323, 0]
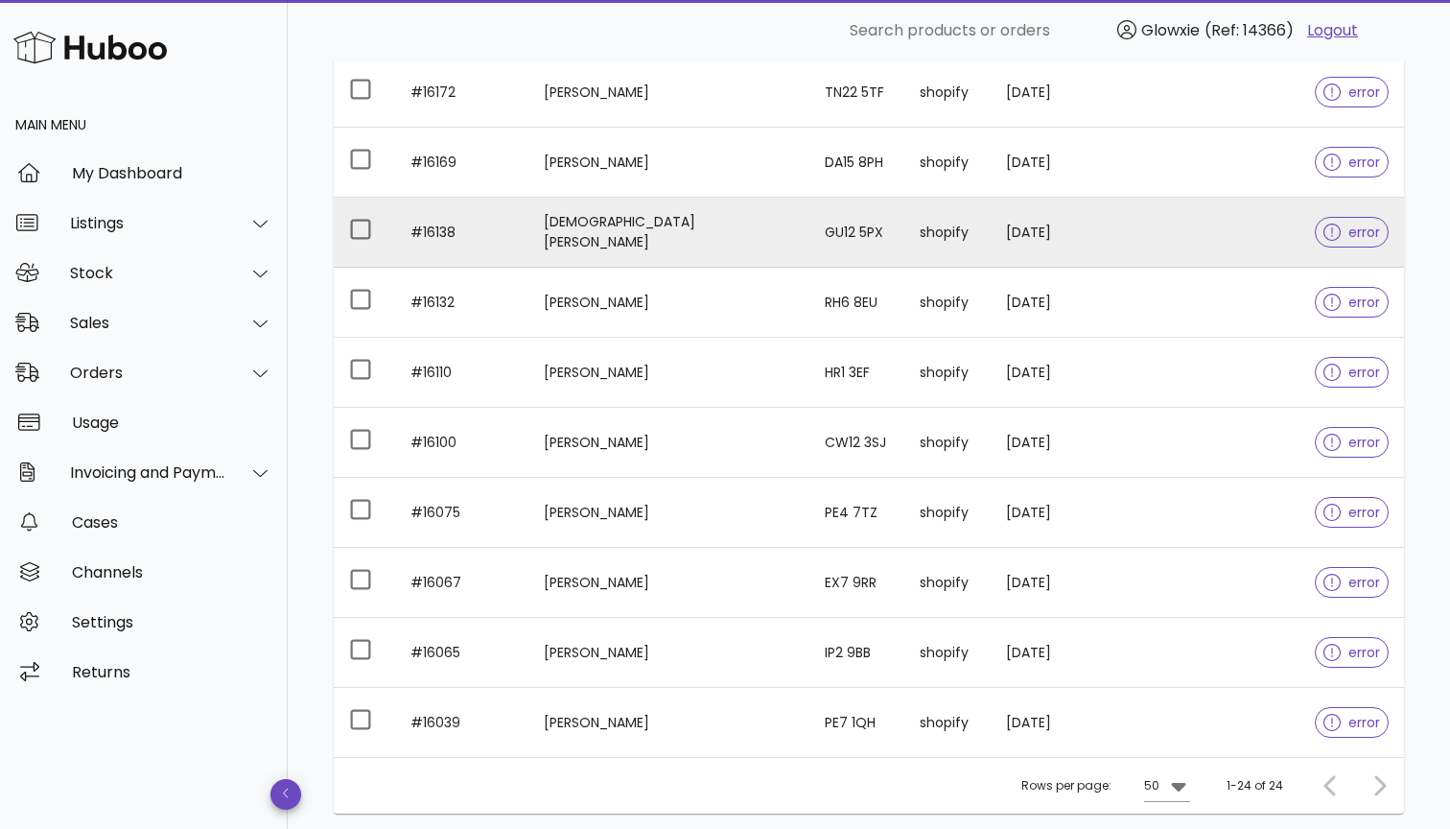
click at [615, 240] on td "[DEMOGRAPHIC_DATA][PERSON_NAME]" at bounding box center [668, 233] width 281 height 70
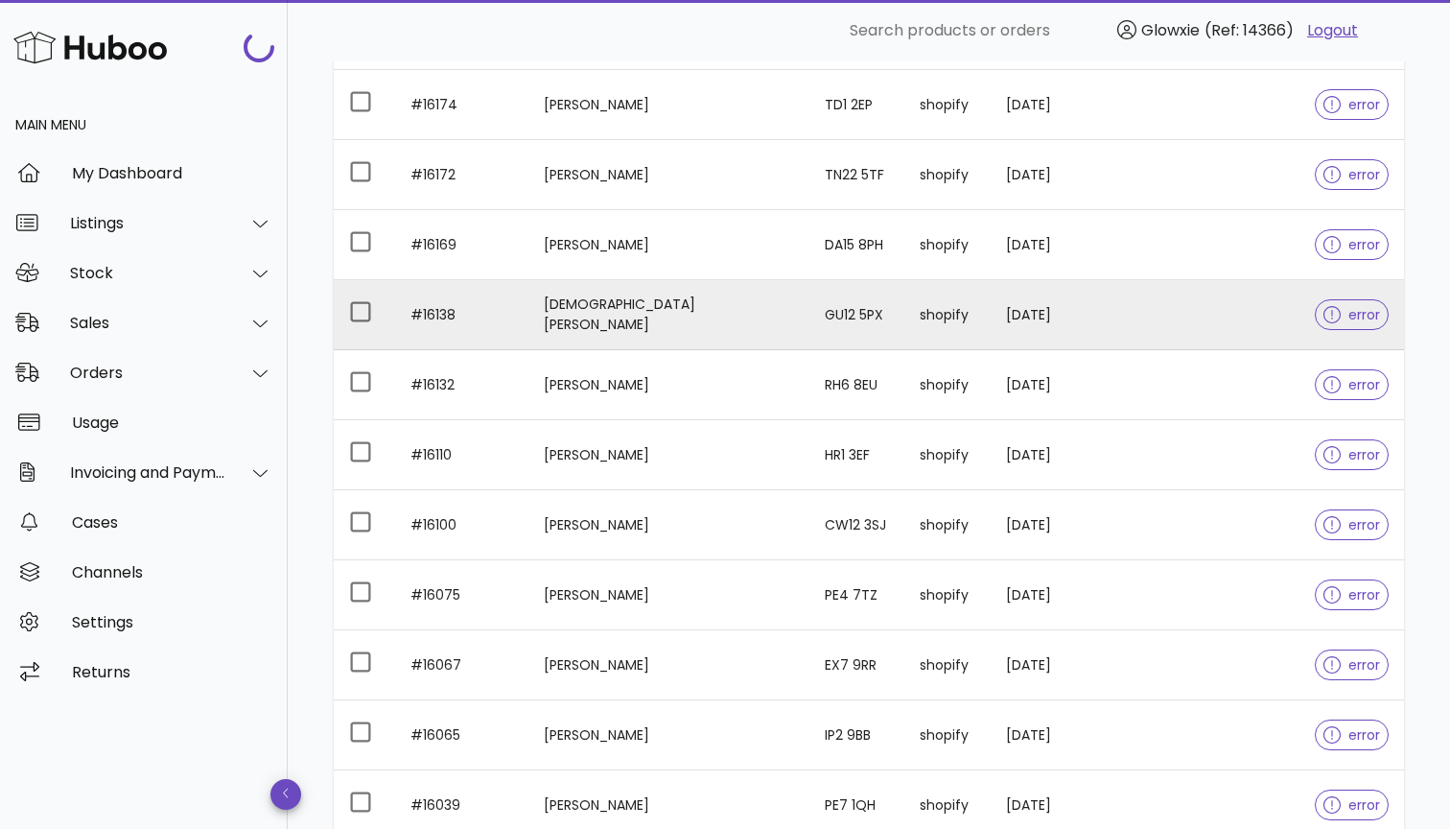
scroll to position [1216, 0]
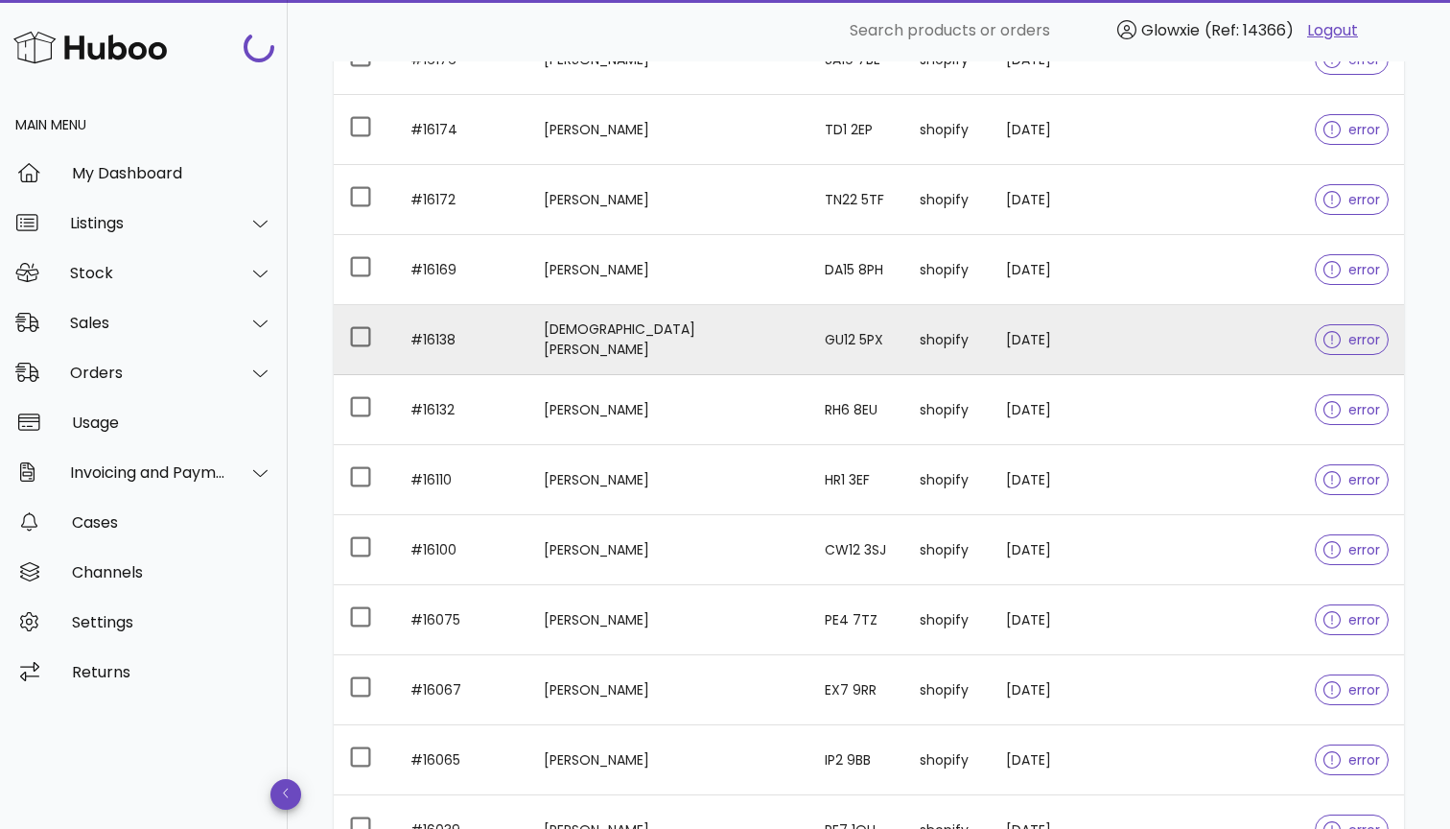
click at [552, 249] on td "[PERSON_NAME]" at bounding box center [668, 270] width 281 height 70
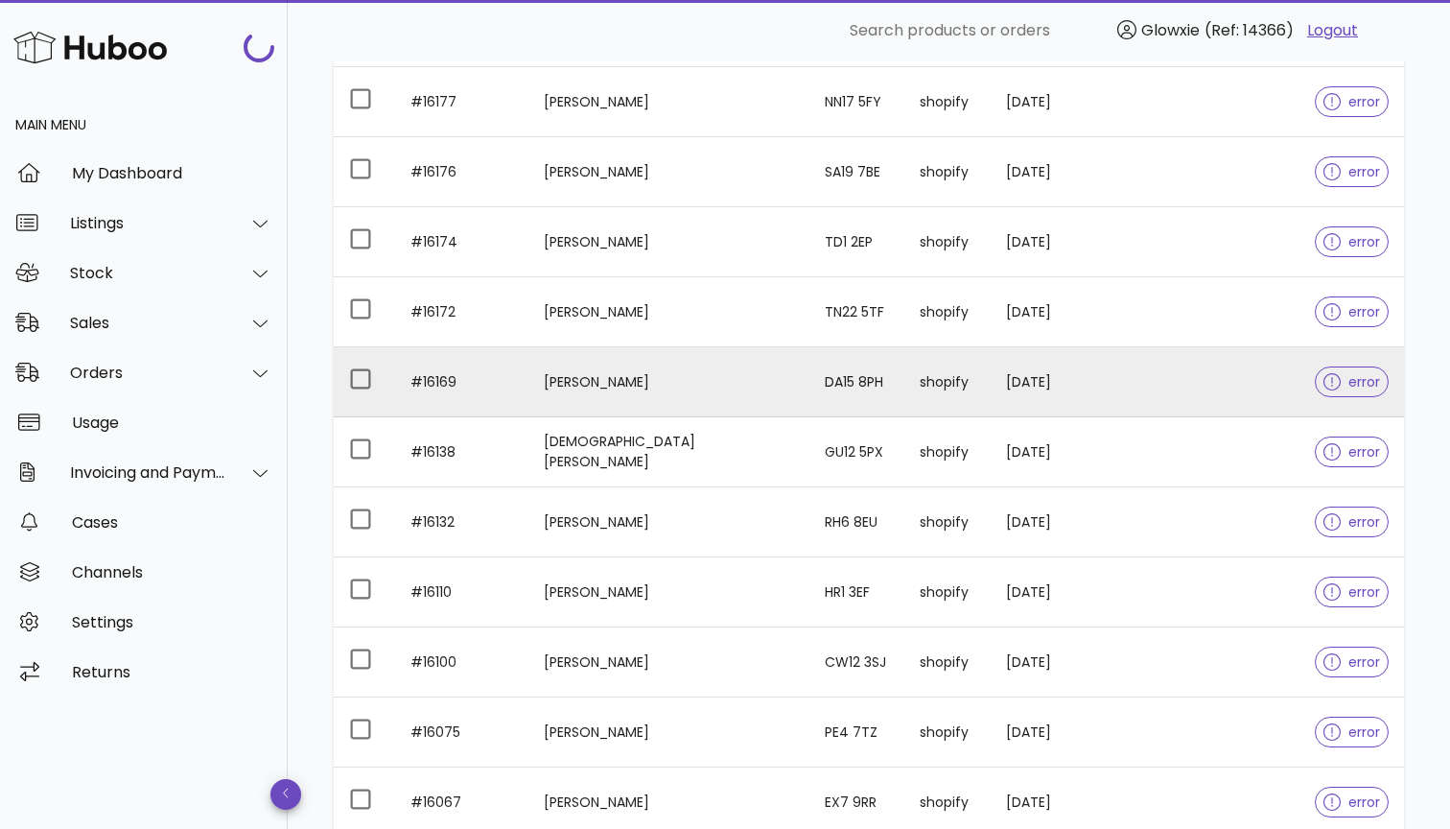
scroll to position [1035, 0]
click at [599, 373] on td "[PERSON_NAME]" at bounding box center [668, 381] width 281 height 70
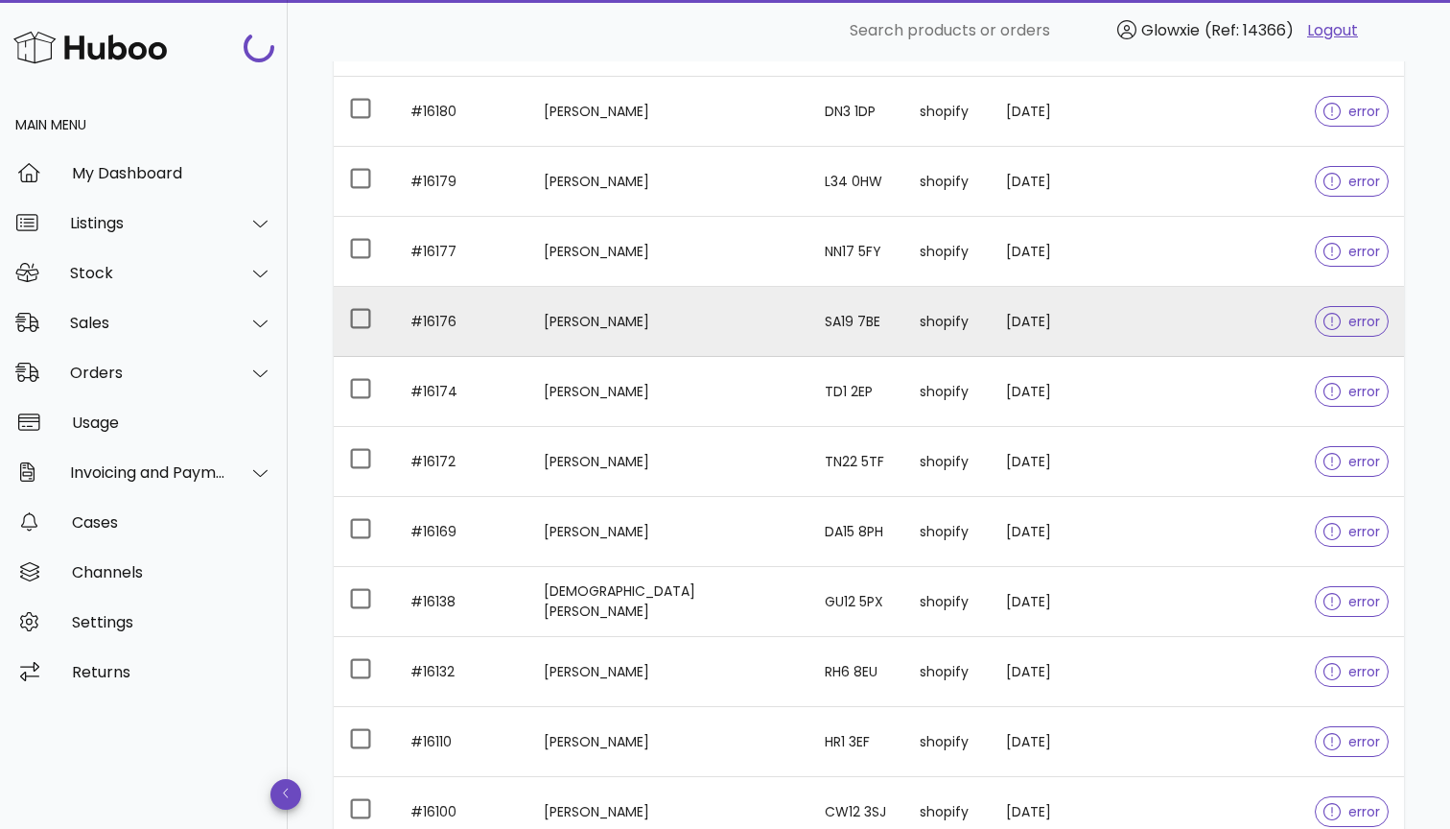
scroll to position [952, 0]
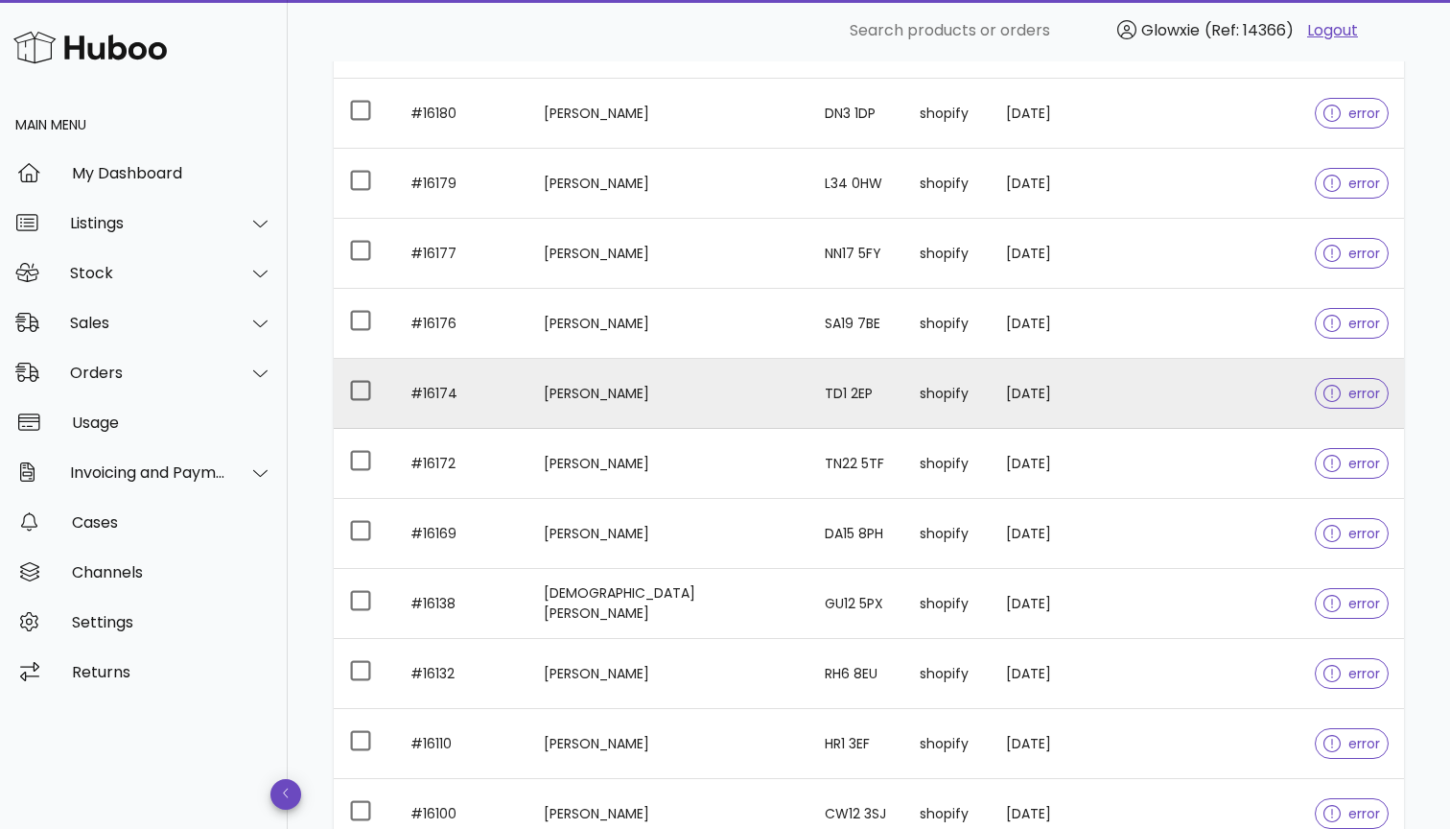
click at [608, 405] on td "[PERSON_NAME]" at bounding box center [668, 394] width 281 height 70
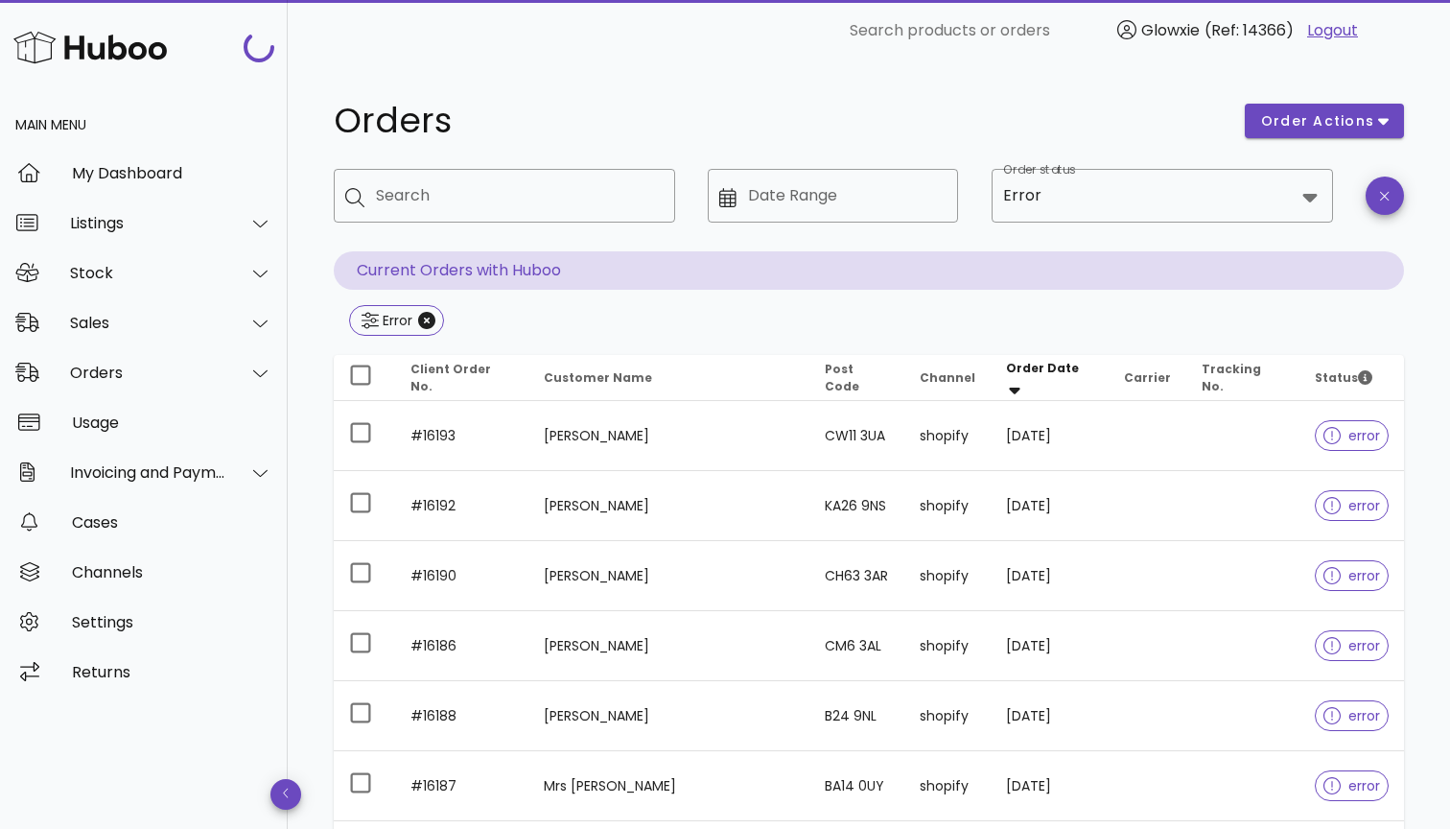
scroll to position [952, 0]
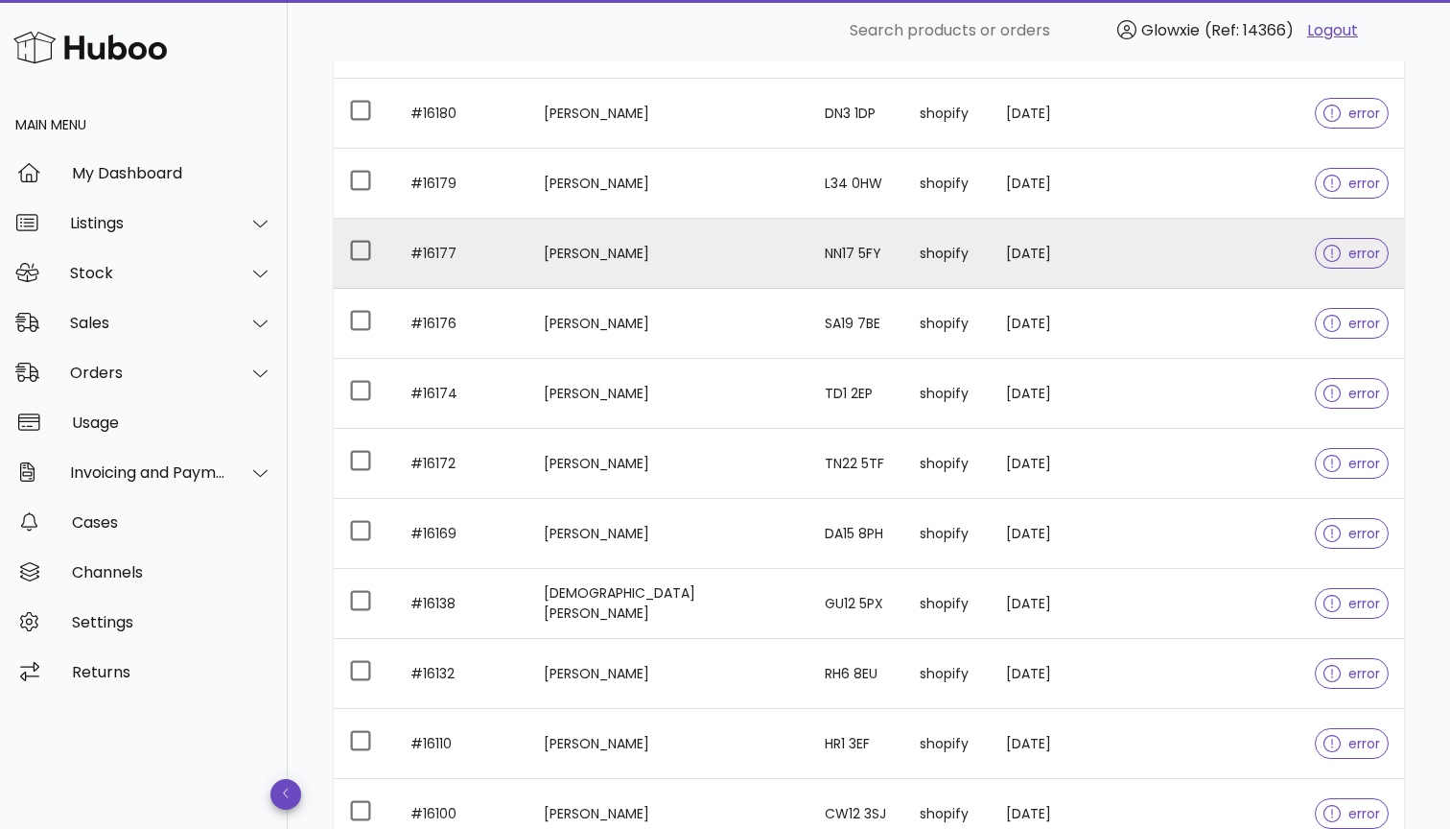
click at [541, 254] on td "[PERSON_NAME]" at bounding box center [668, 254] width 281 height 70
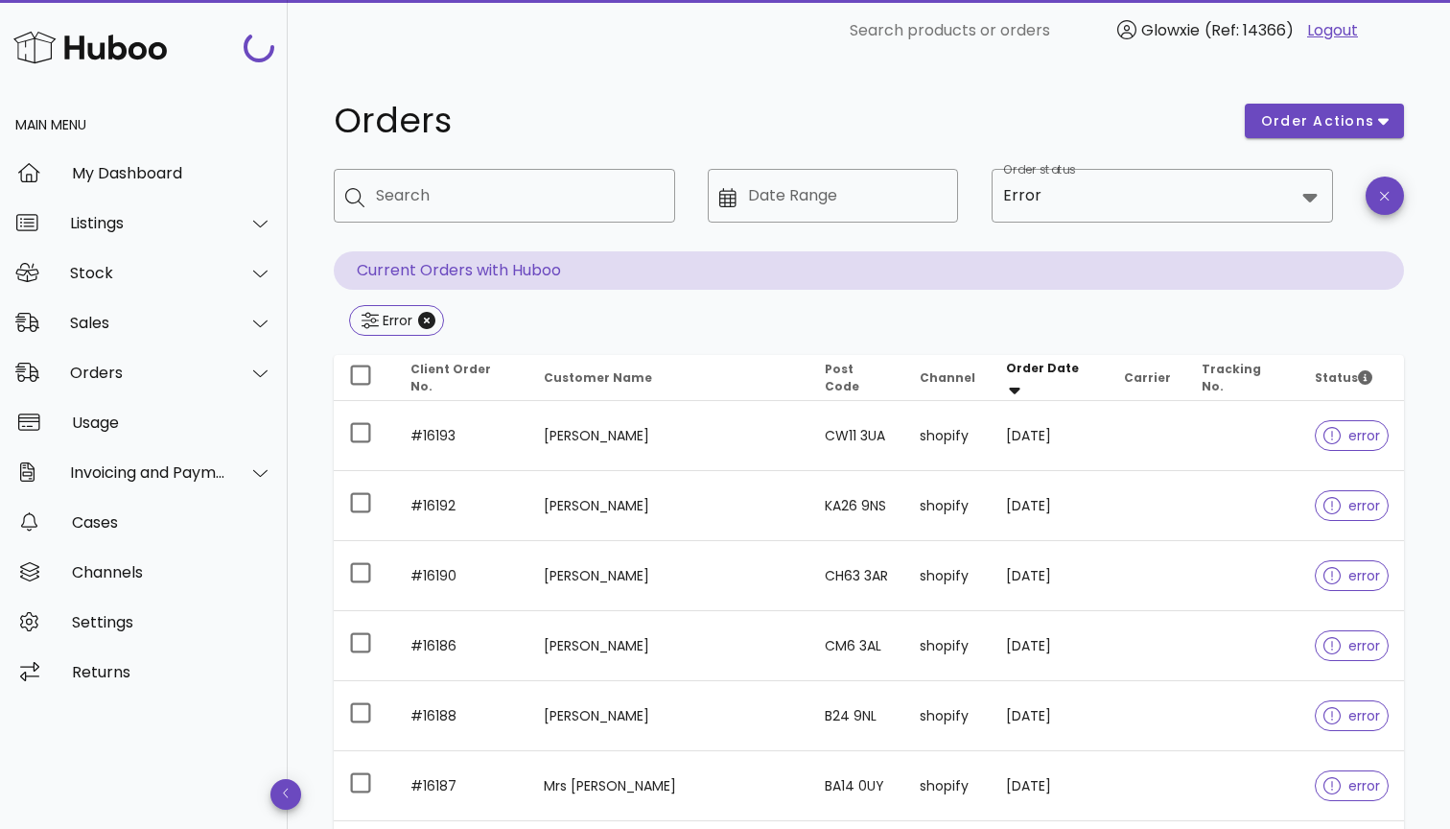
scroll to position [952, 0]
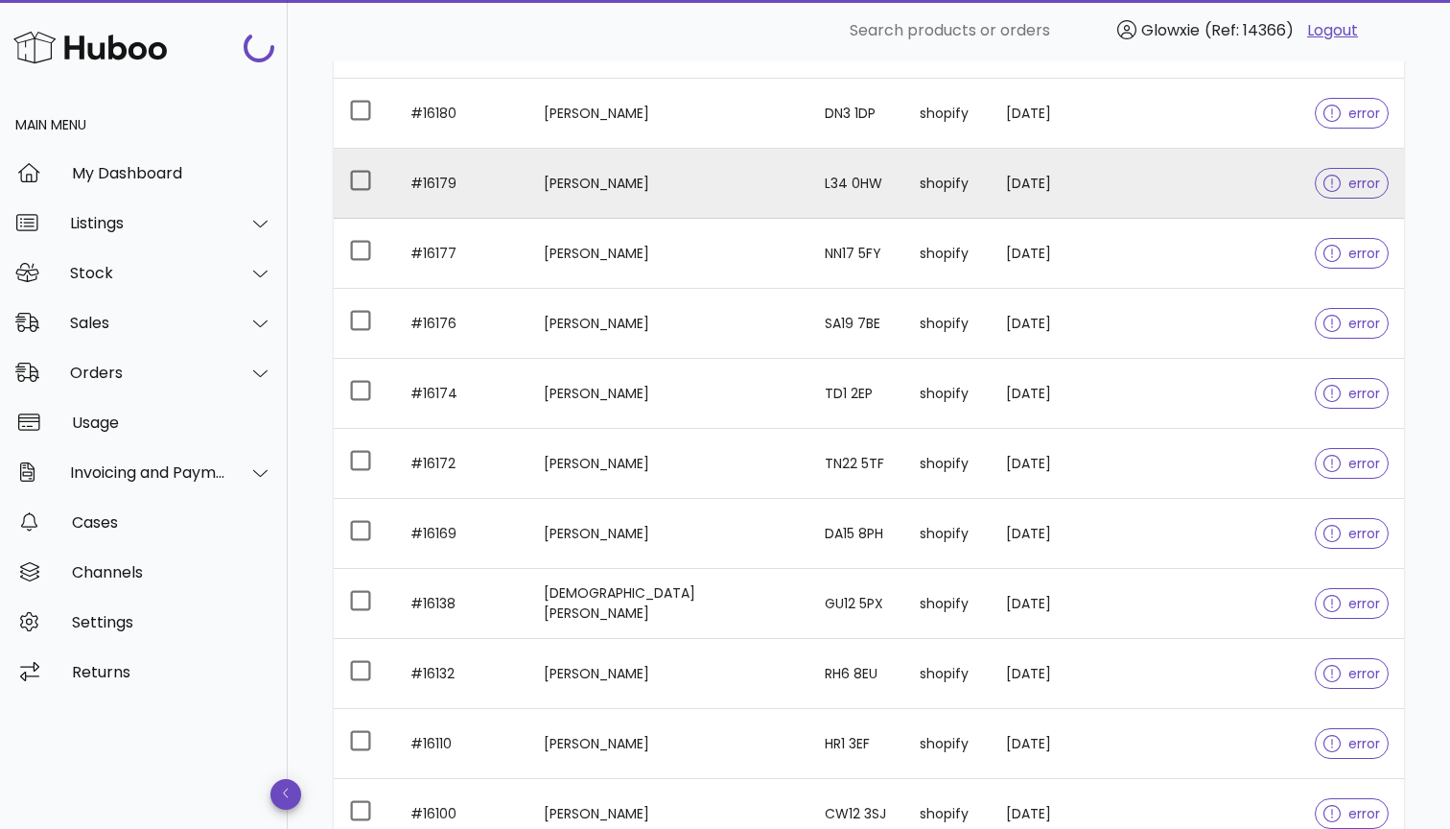
click at [647, 182] on td "[PERSON_NAME]" at bounding box center [668, 184] width 281 height 70
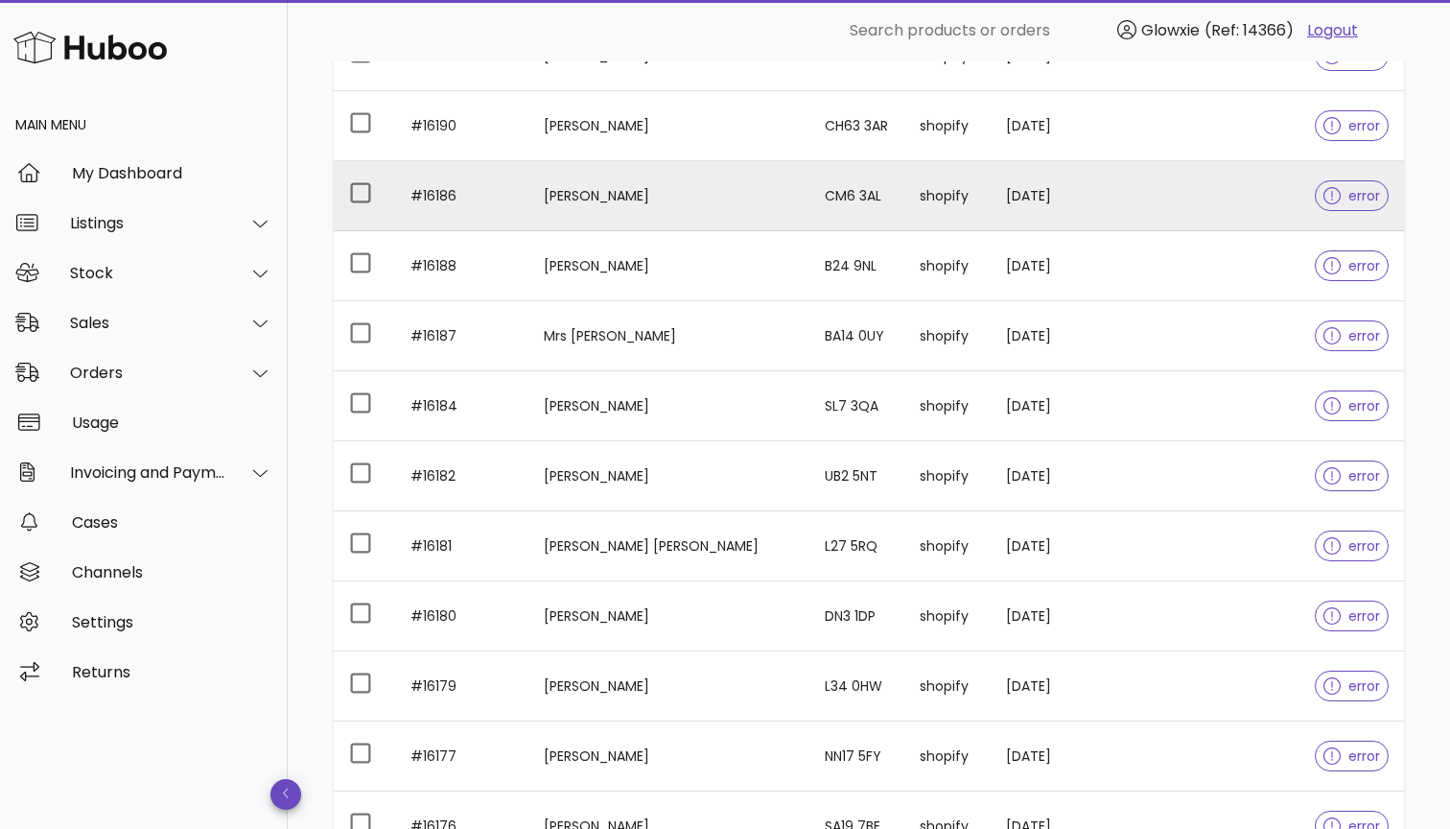
scroll to position [482, 0]
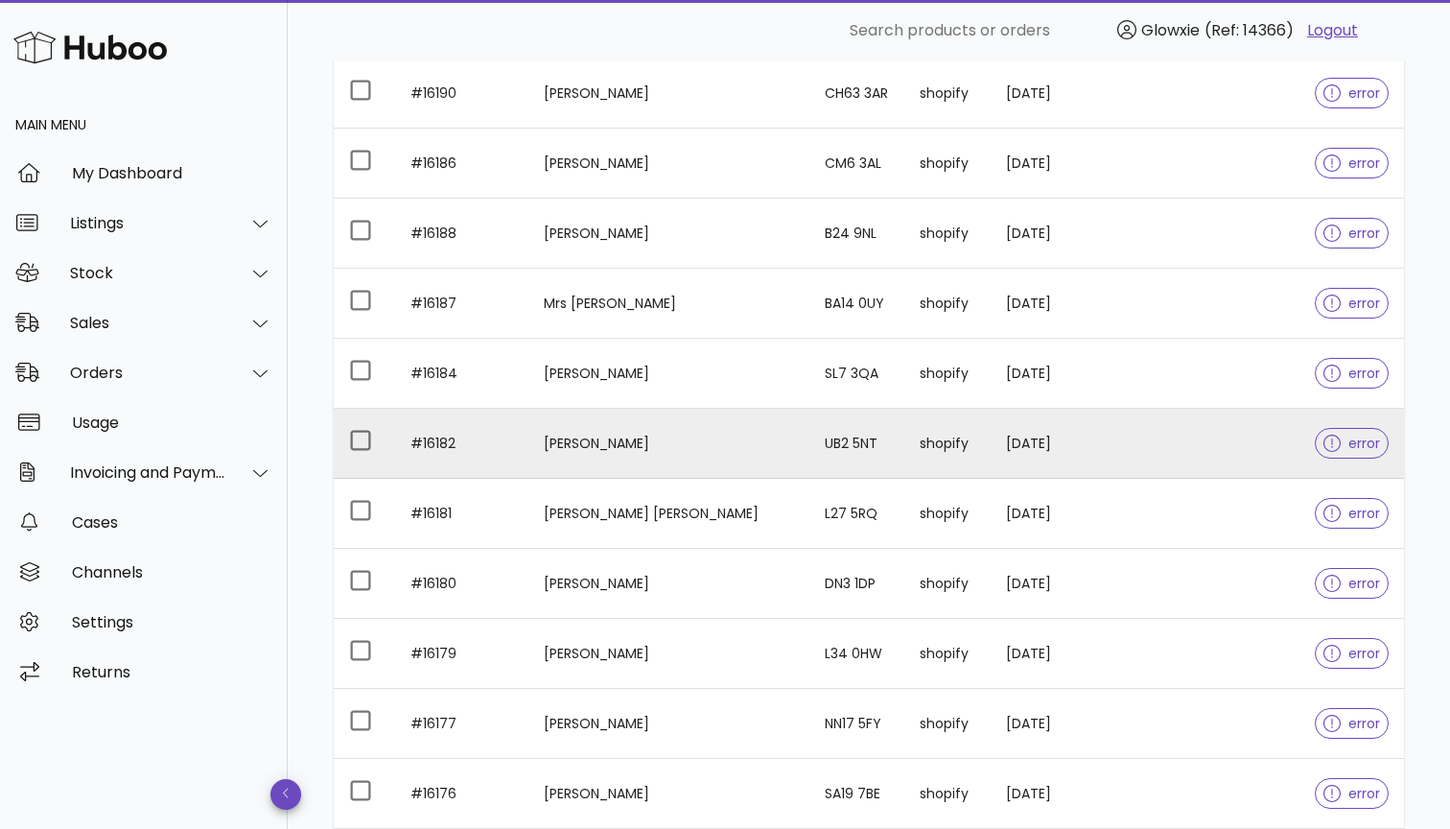
click at [578, 440] on td "[PERSON_NAME]" at bounding box center [668, 444] width 281 height 70
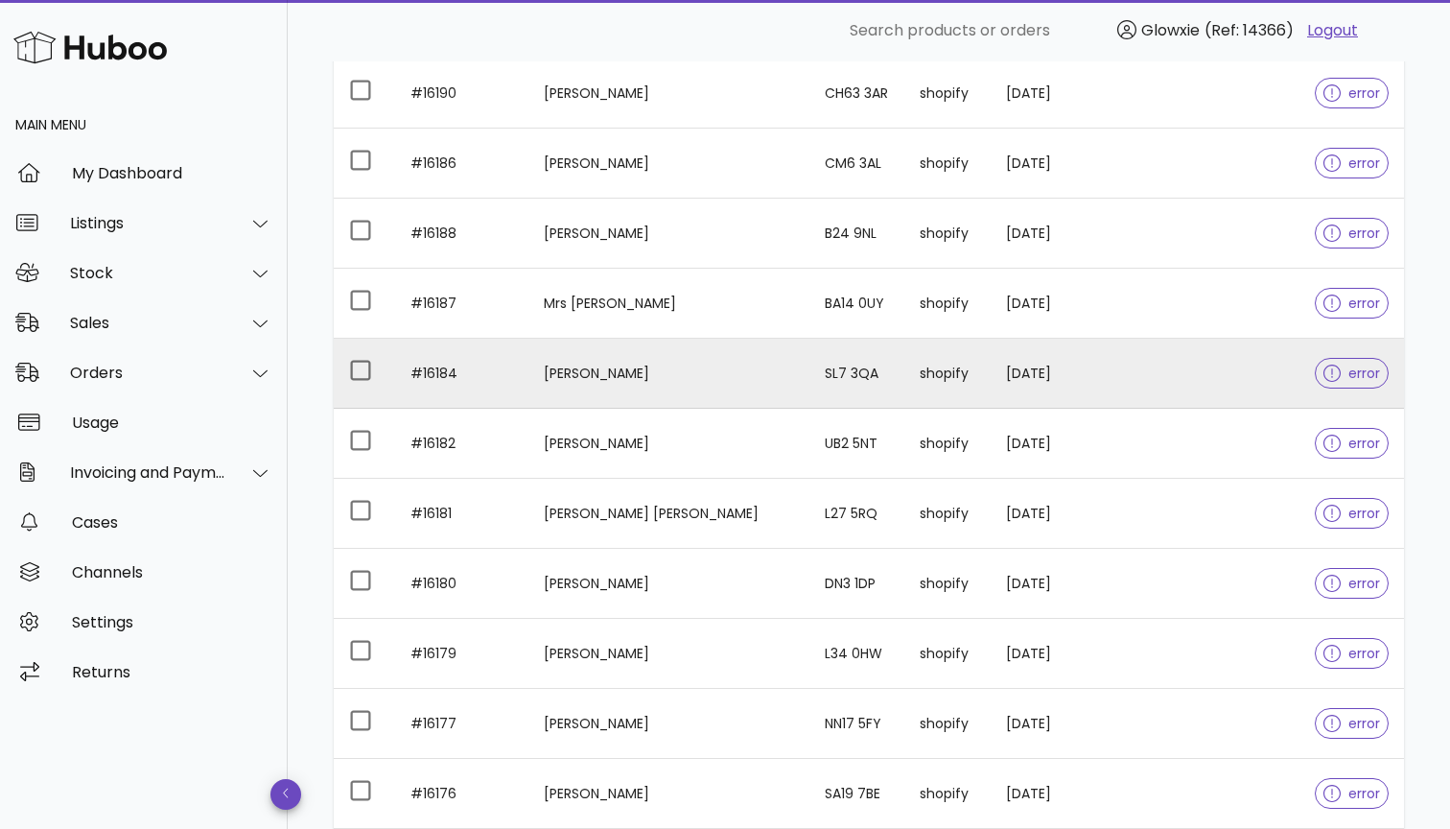
click at [618, 403] on td "[PERSON_NAME]" at bounding box center [668, 374] width 281 height 70
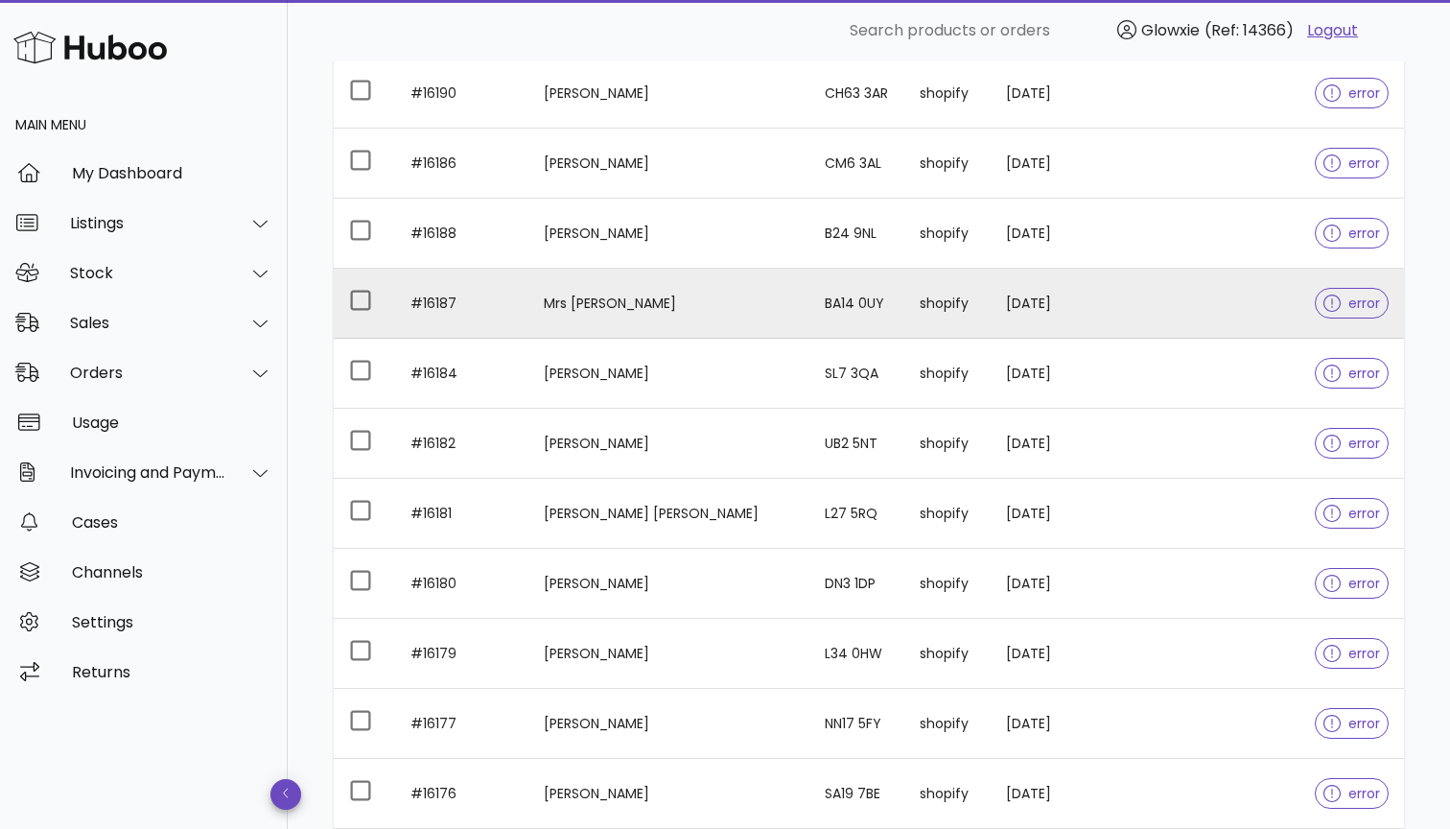
click at [630, 287] on td "Mrs [PERSON_NAME]" at bounding box center [668, 304] width 281 height 70
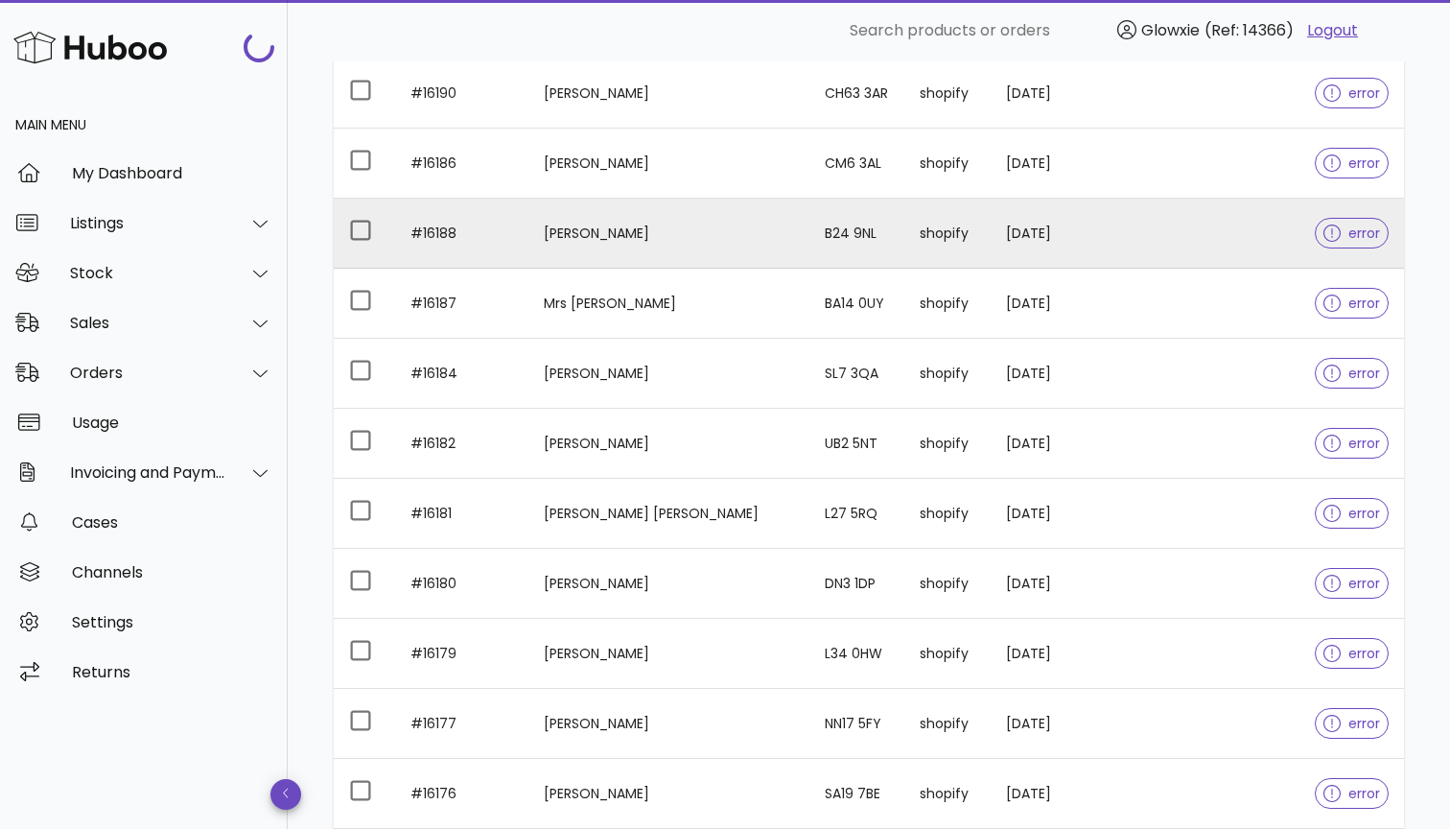
click at [612, 221] on td "[PERSON_NAME]" at bounding box center [668, 234] width 281 height 70
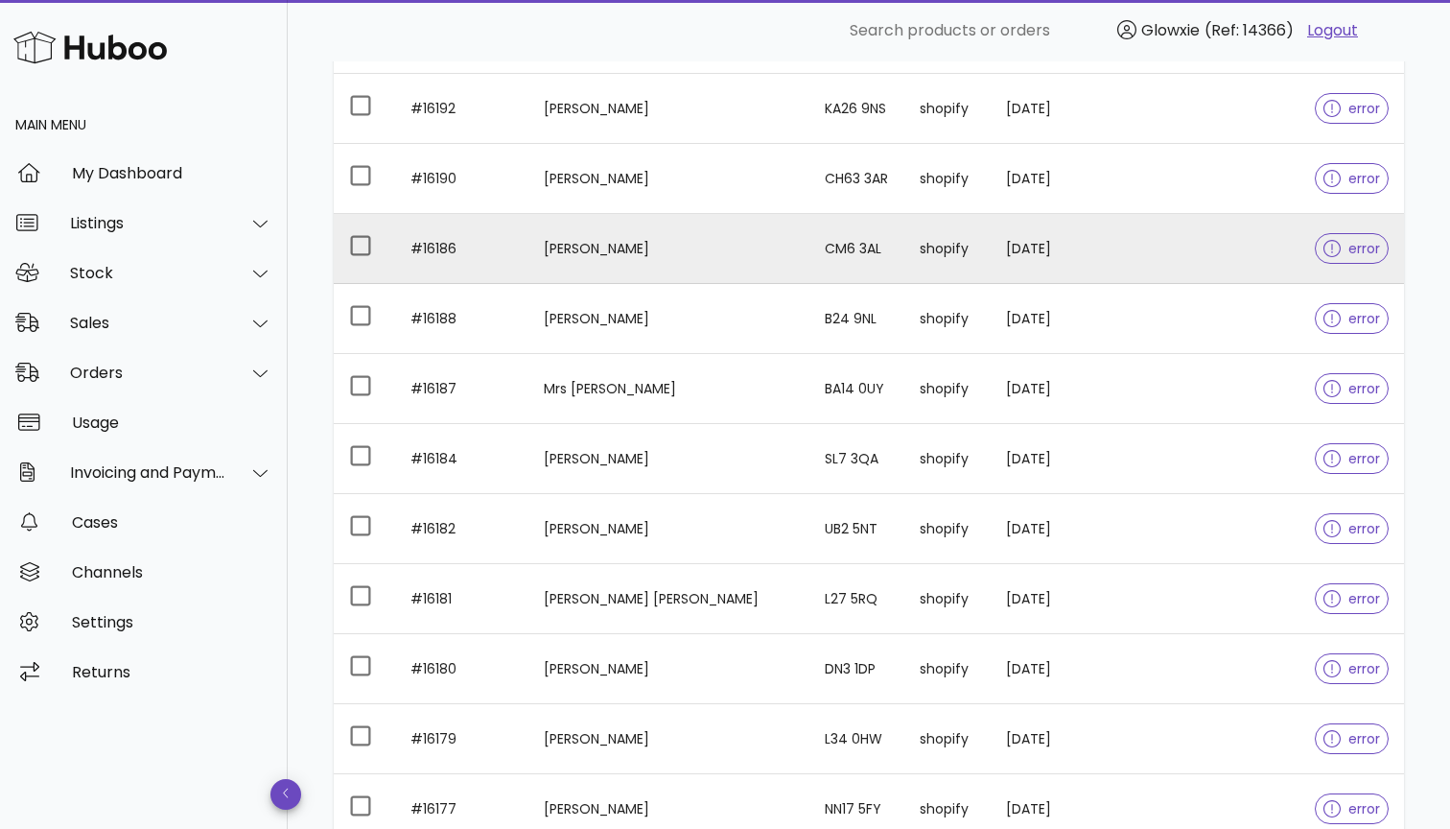
click at [625, 259] on td "[PERSON_NAME]" at bounding box center [668, 249] width 281 height 70
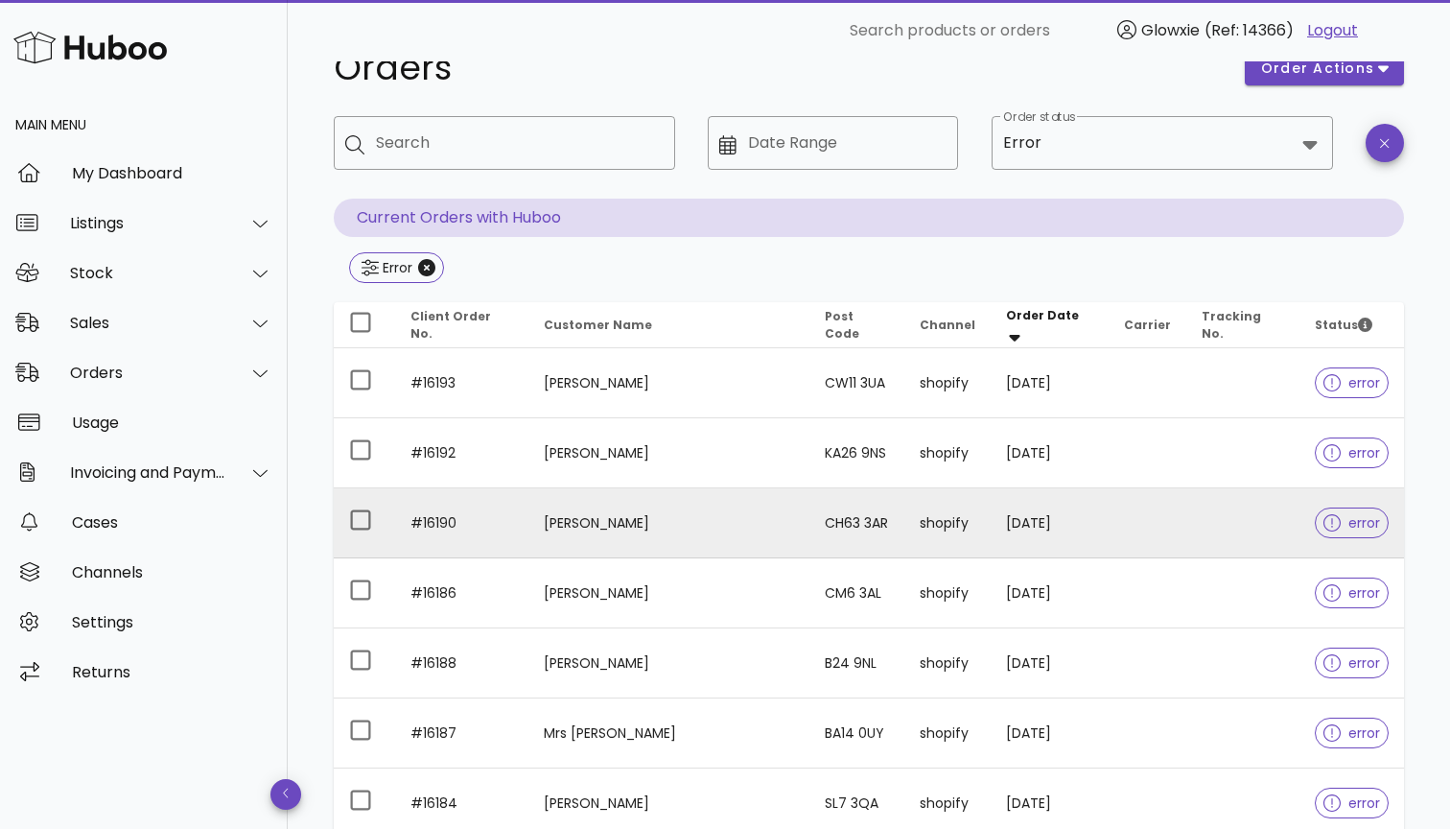
click at [646, 500] on td "[PERSON_NAME]" at bounding box center [668, 523] width 281 height 70
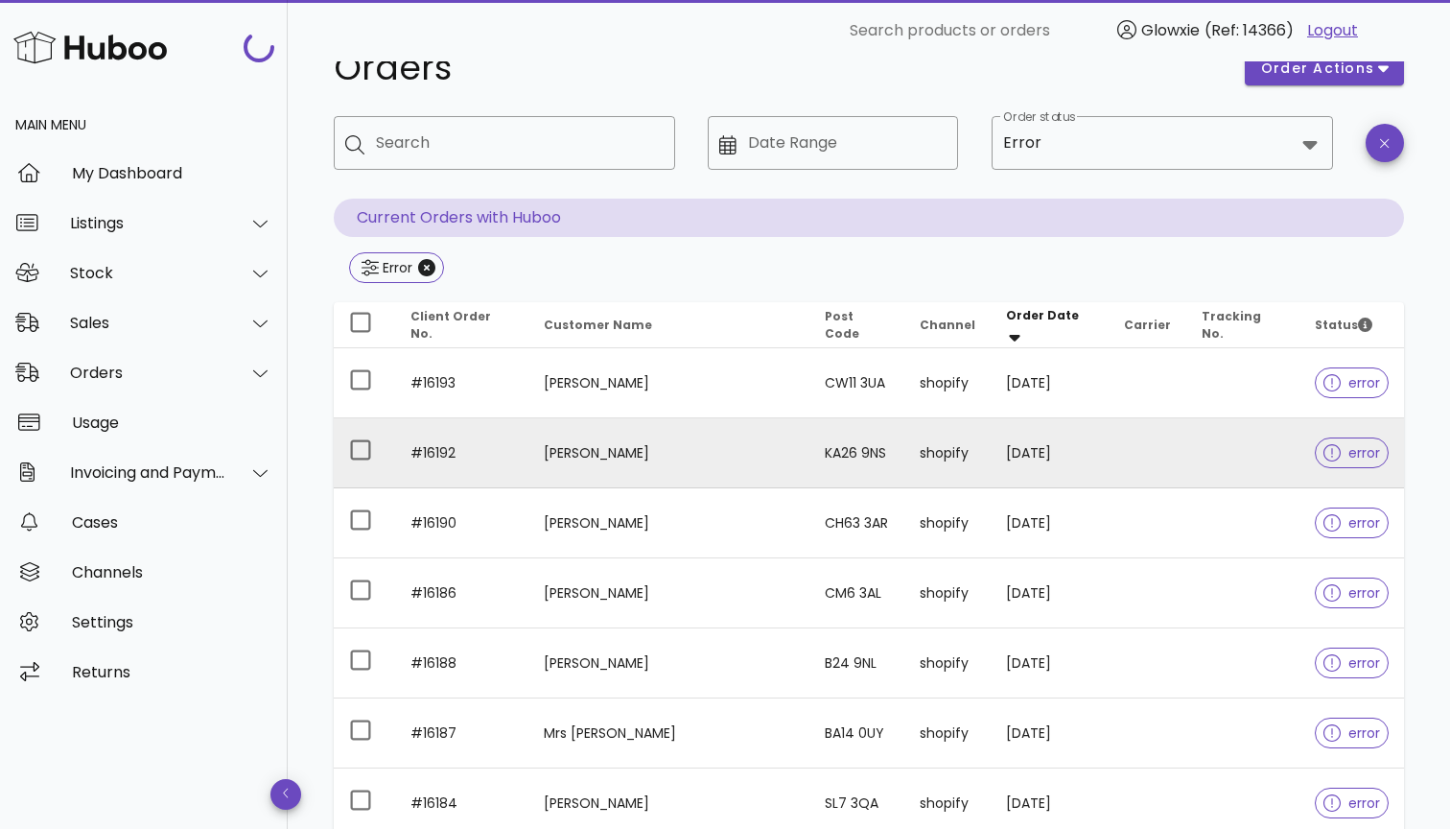
click at [669, 434] on td "[PERSON_NAME]" at bounding box center [668, 453] width 281 height 70
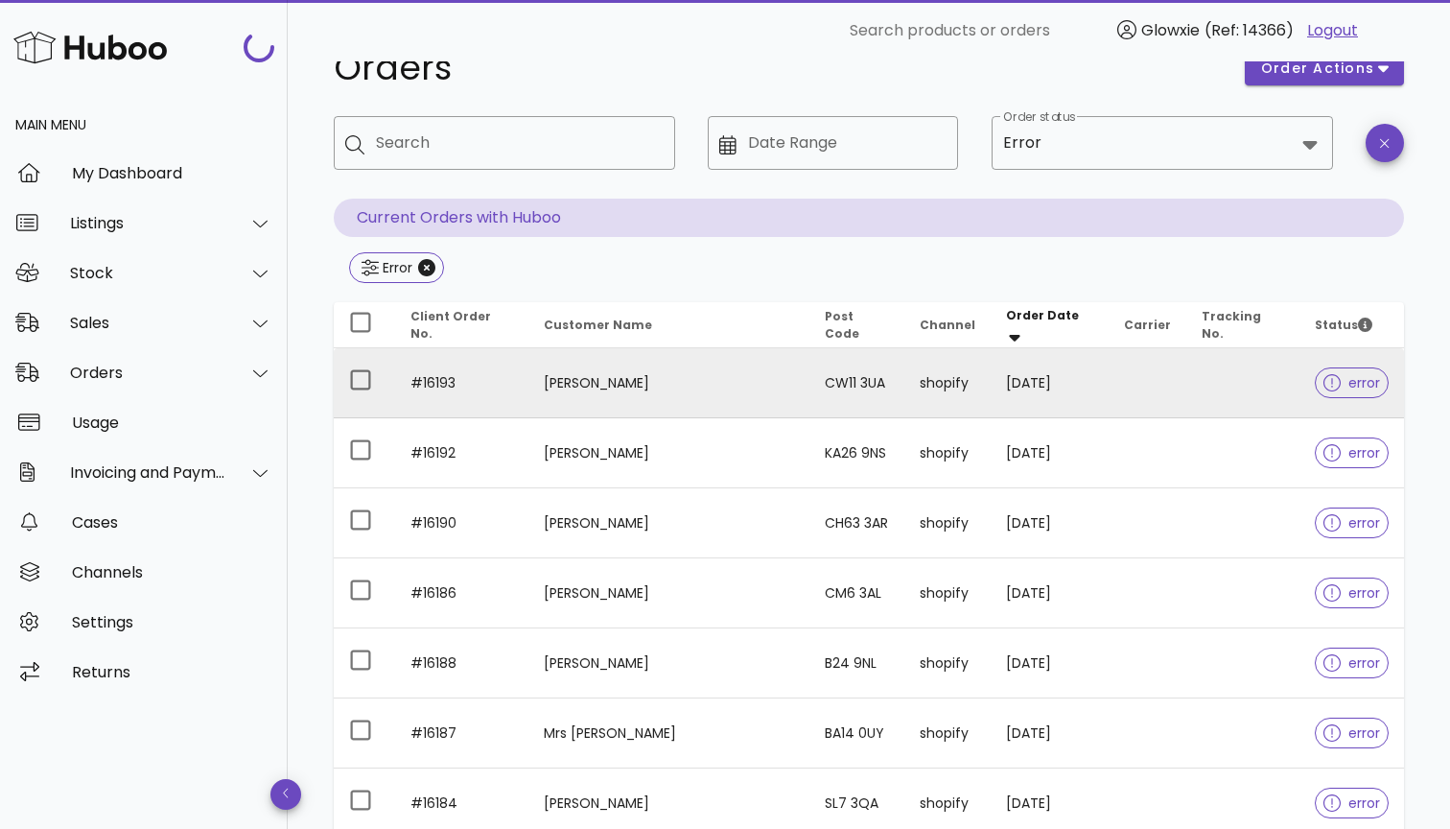
click at [602, 378] on td "[PERSON_NAME]" at bounding box center [668, 383] width 281 height 70
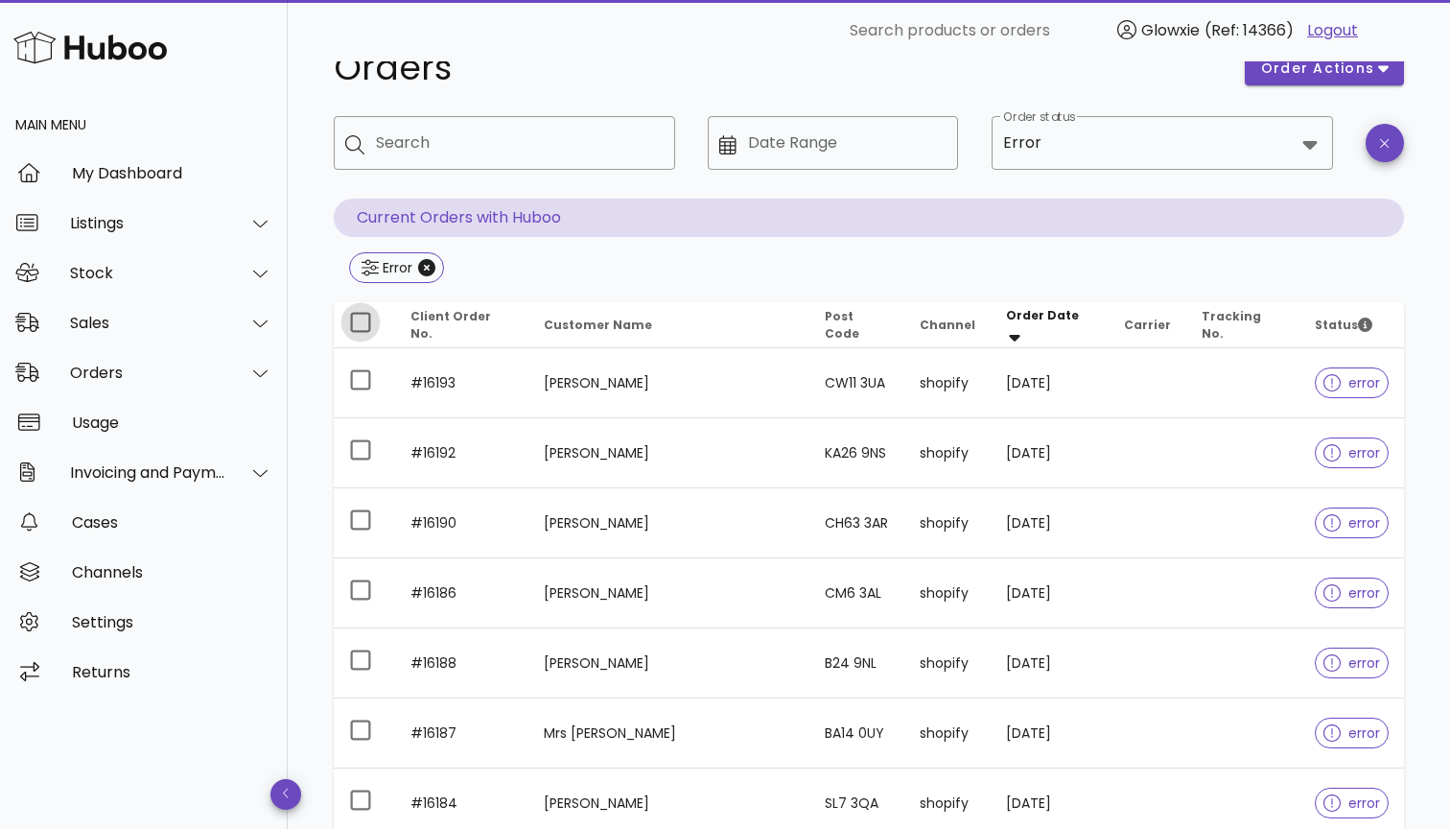
click at [361, 315] on div at bounding box center [360, 322] width 33 height 33
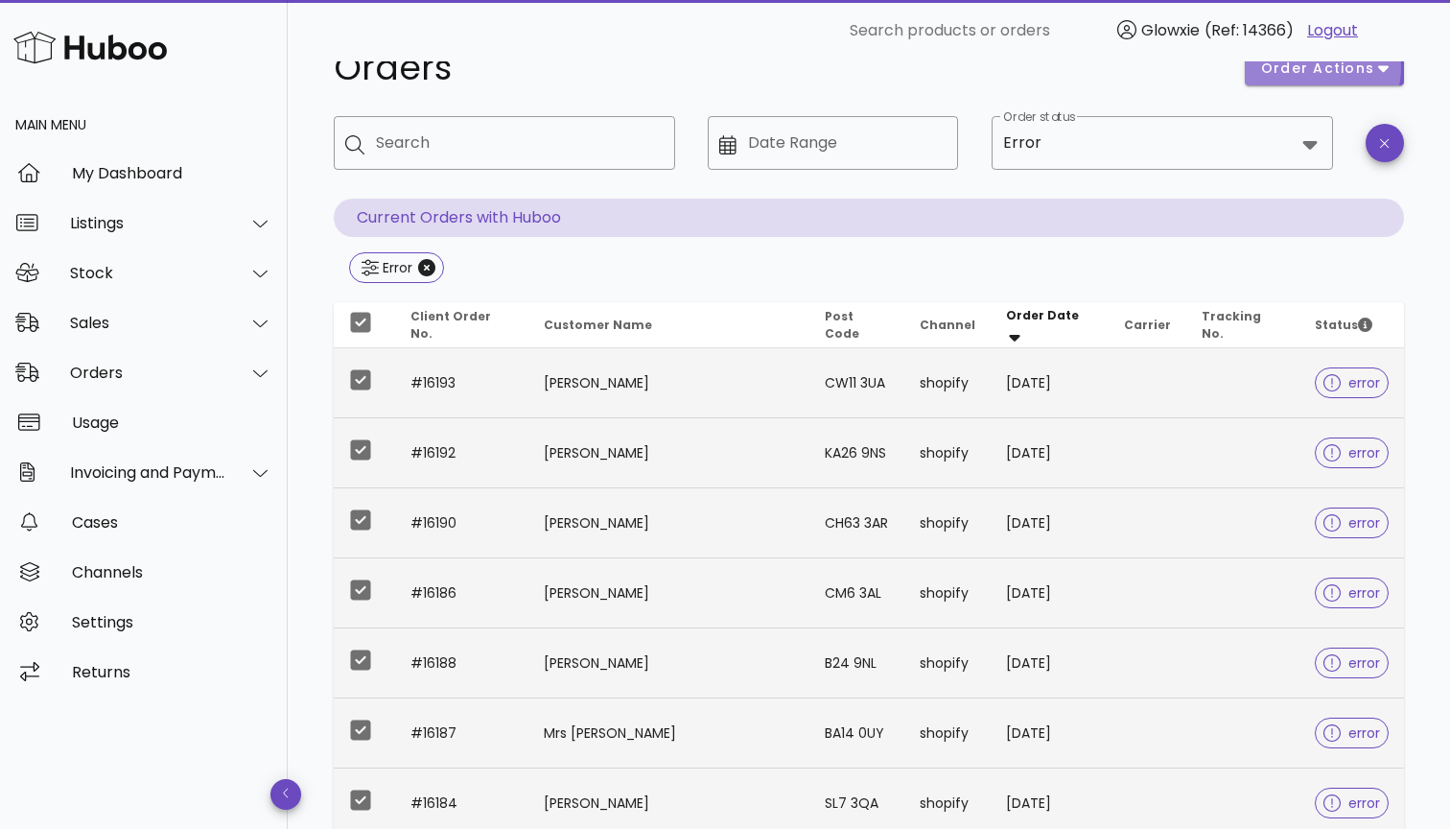
click at [1329, 66] on span "order actions" at bounding box center [1317, 68] width 115 height 20
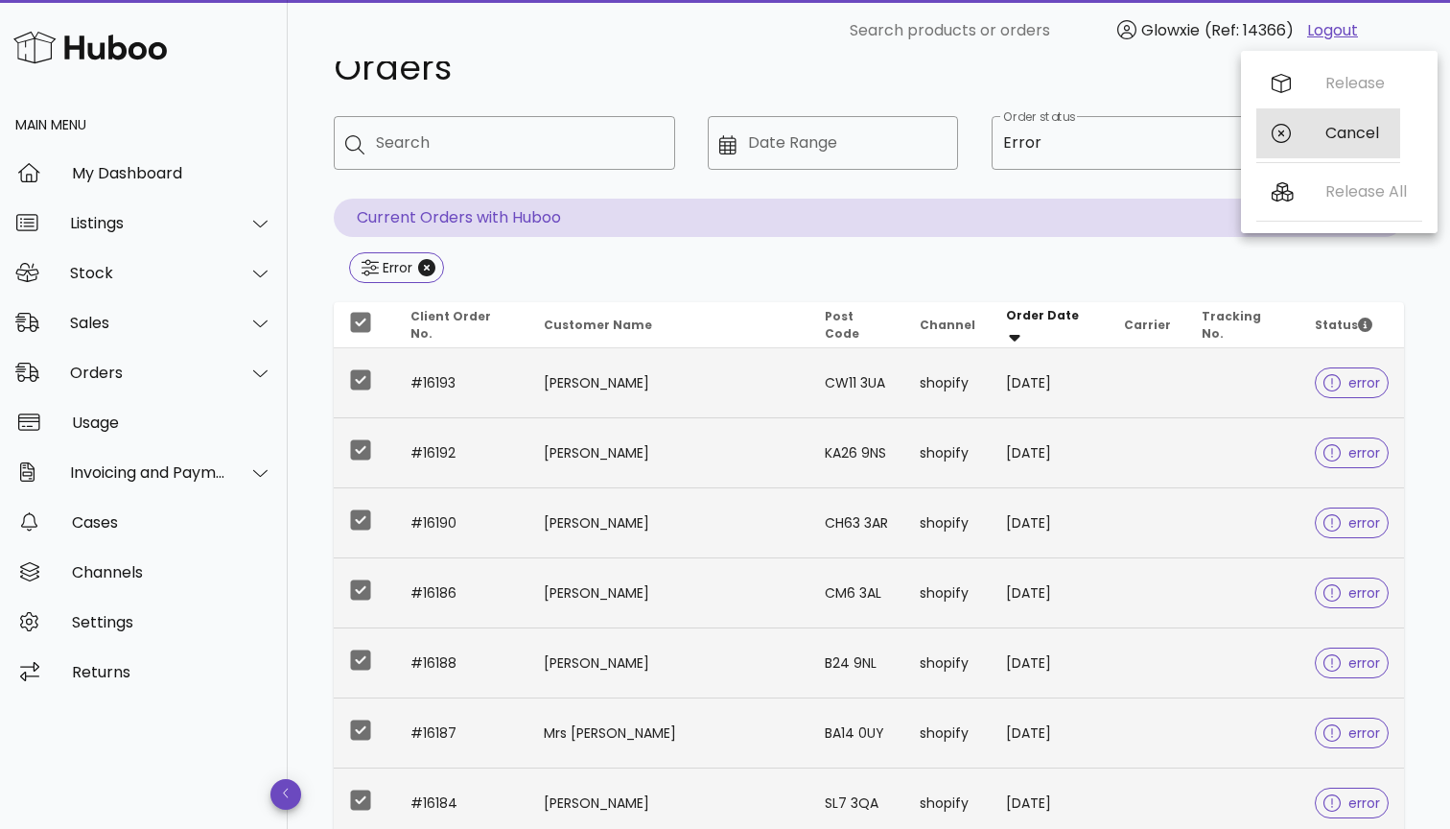
click at [1338, 132] on div "Cancel" at bounding box center [1354, 133] width 59 height 18
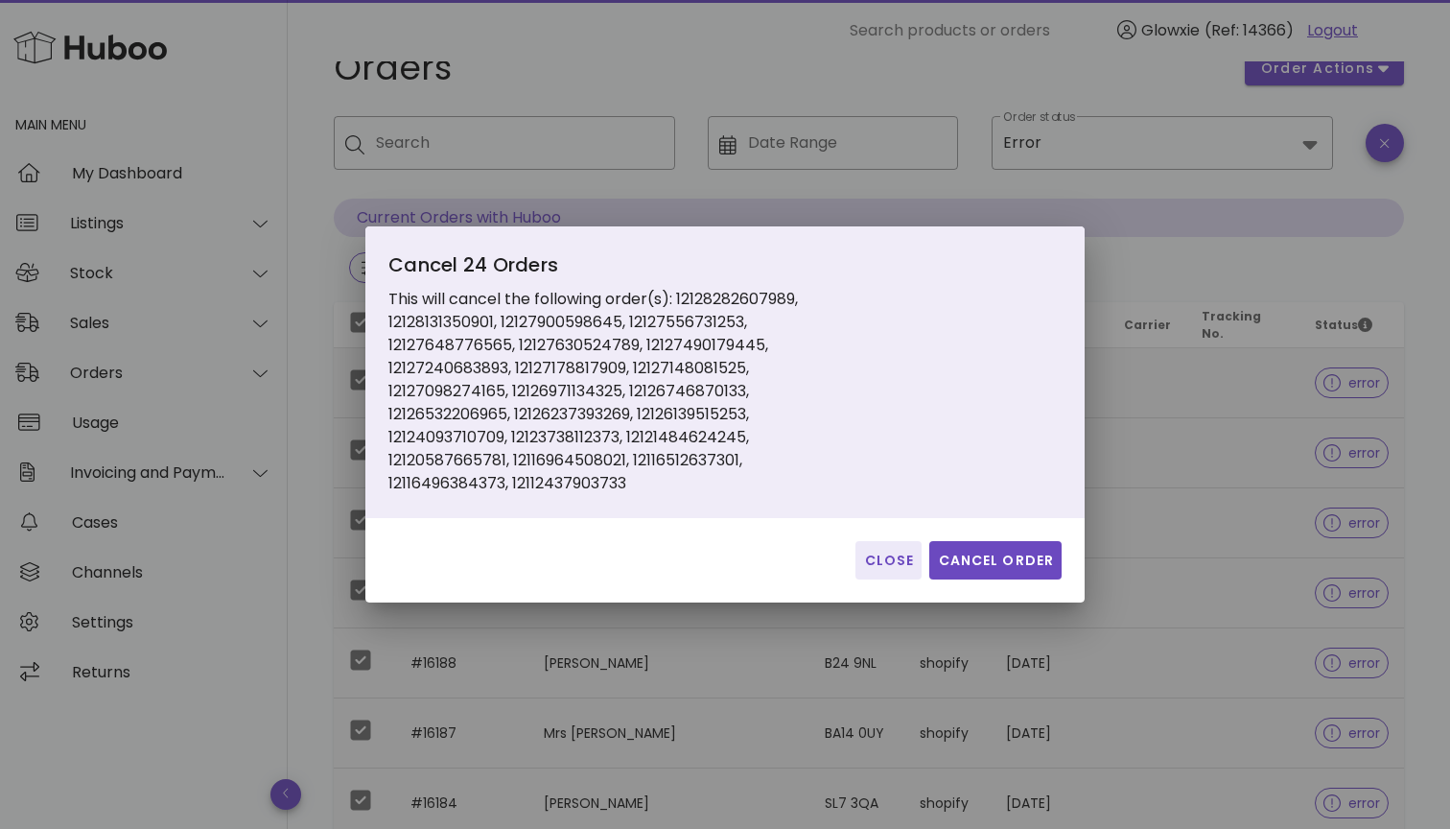
click at [1015, 535] on div "Close Cancel Order" at bounding box center [724, 560] width 719 height 84
click at [1010, 558] on span "Cancel Order" at bounding box center [995, 560] width 117 height 20
